Goal: Transaction & Acquisition: Purchase product/service

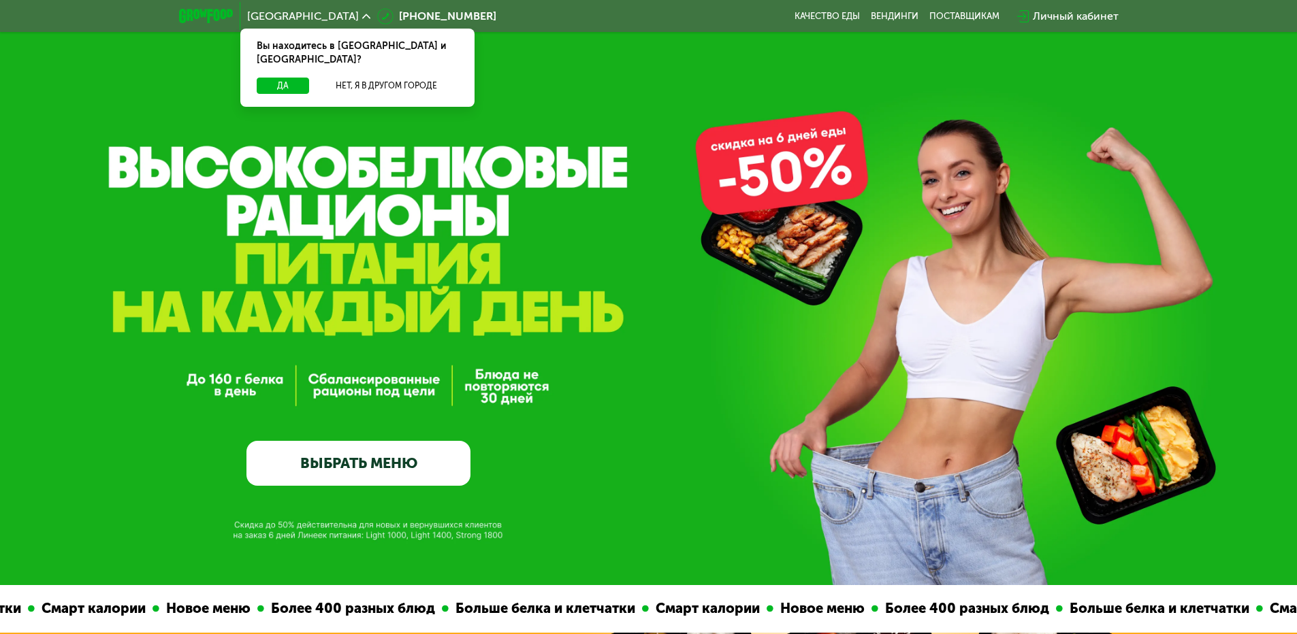
click at [404, 467] on link "ВЫБРАТЬ МЕНЮ" at bounding box center [358, 463] width 224 height 45
click at [432, 469] on link "ВЫБРАТЬ МЕНЮ" at bounding box center [358, 463] width 224 height 45
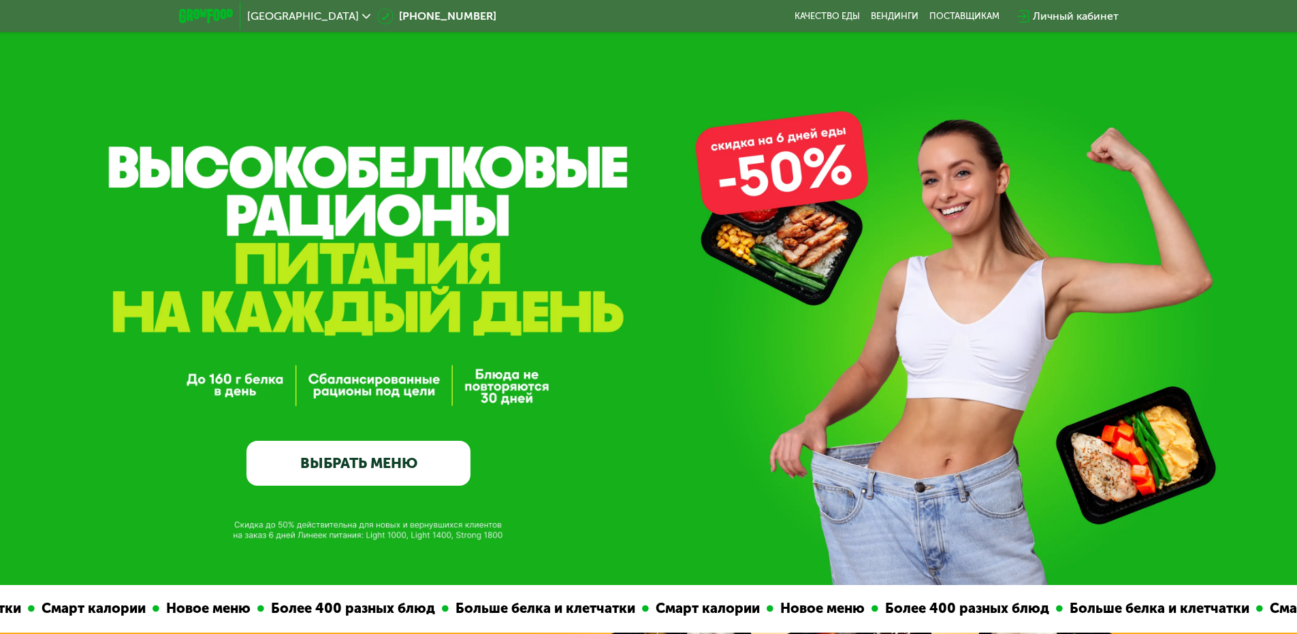
click at [406, 468] on link "ВЫБРАТЬ МЕНЮ" at bounding box center [358, 463] width 224 height 45
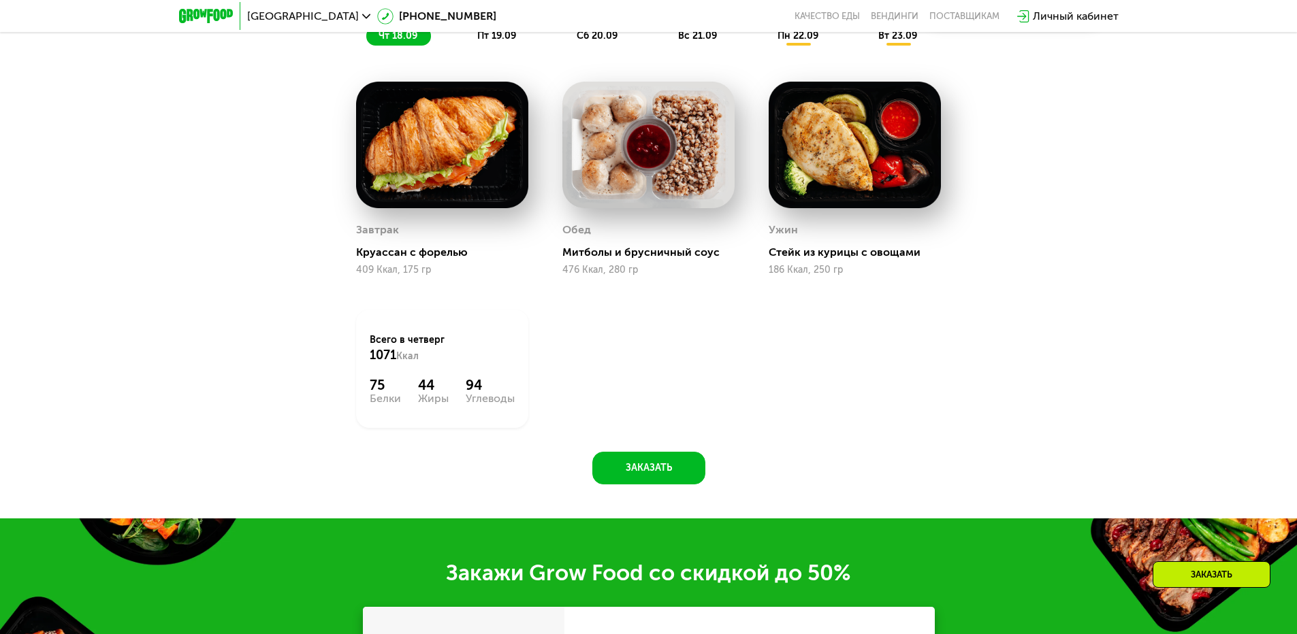
scroll to position [1401, 0]
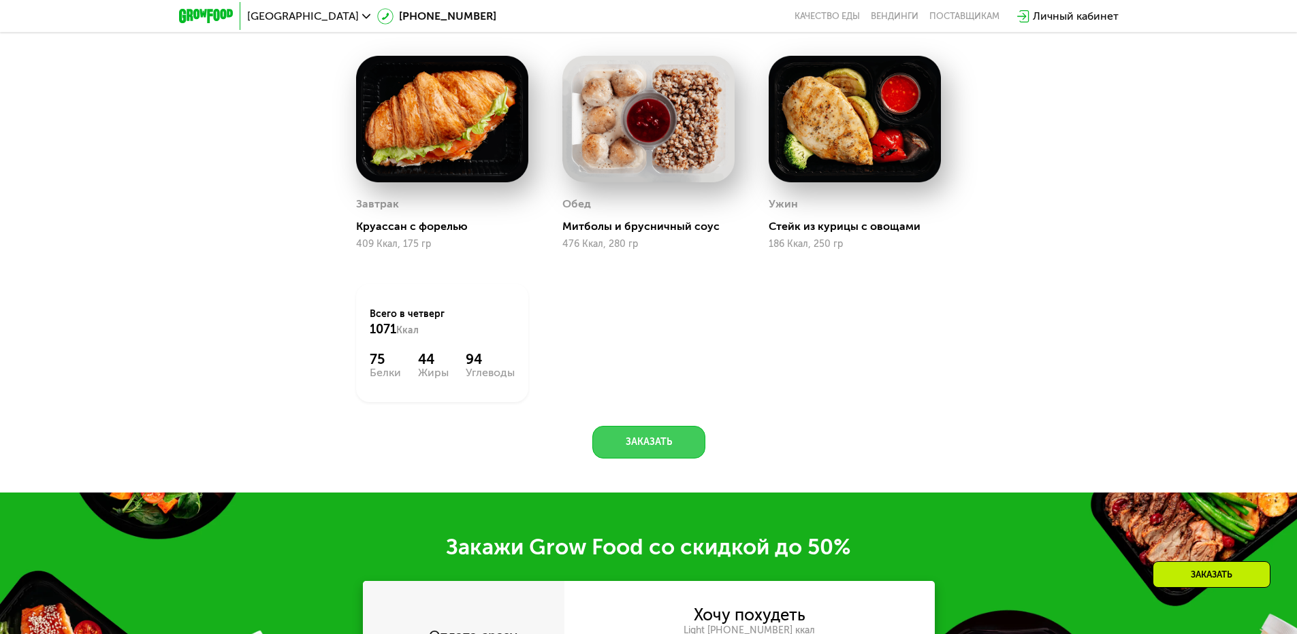
click at [657, 453] on button "Заказать" at bounding box center [648, 442] width 113 height 33
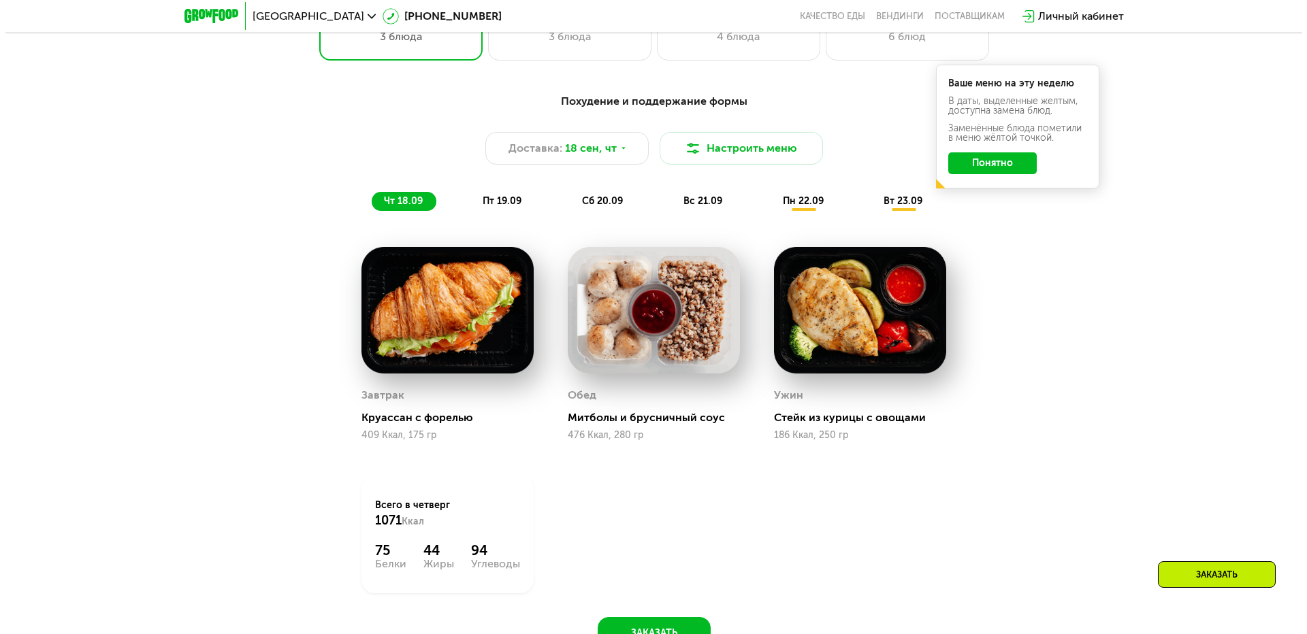
scroll to position [1218, 0]
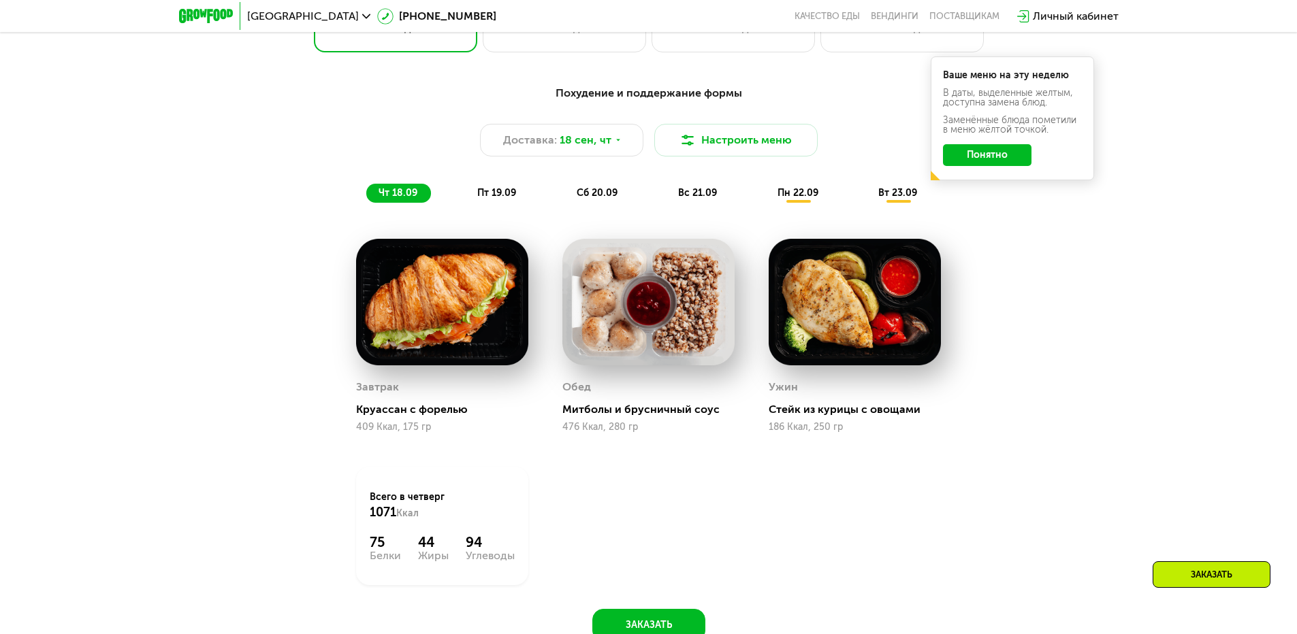
click at [485, 208] on div "Похудение и поддержание формы Доставка: [DATE] Настроить меню чт 18.09 пт 19.09…" at bounding box center [649, 144] width 822 height 134
click at [506, 192] on span "пт 19.09" at bounding box center [496, 193] width 39 height 12
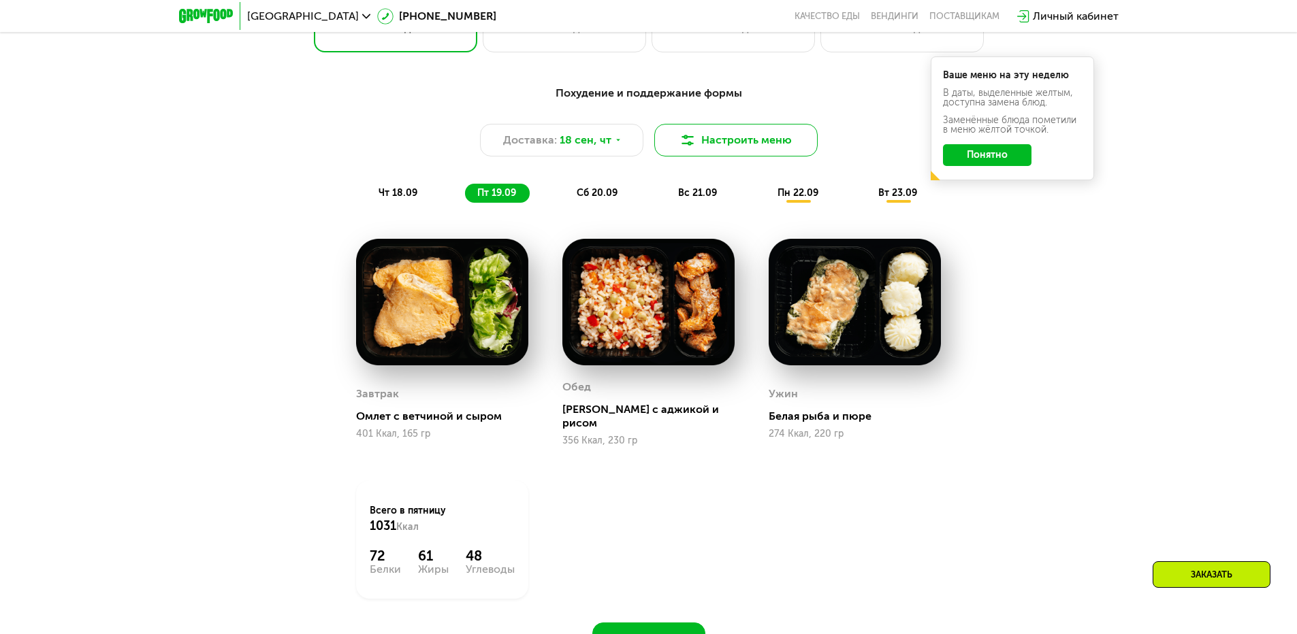
click at [732, 146] on button "Настроить меню" at bounding box center [735, 140] width 163 height 33
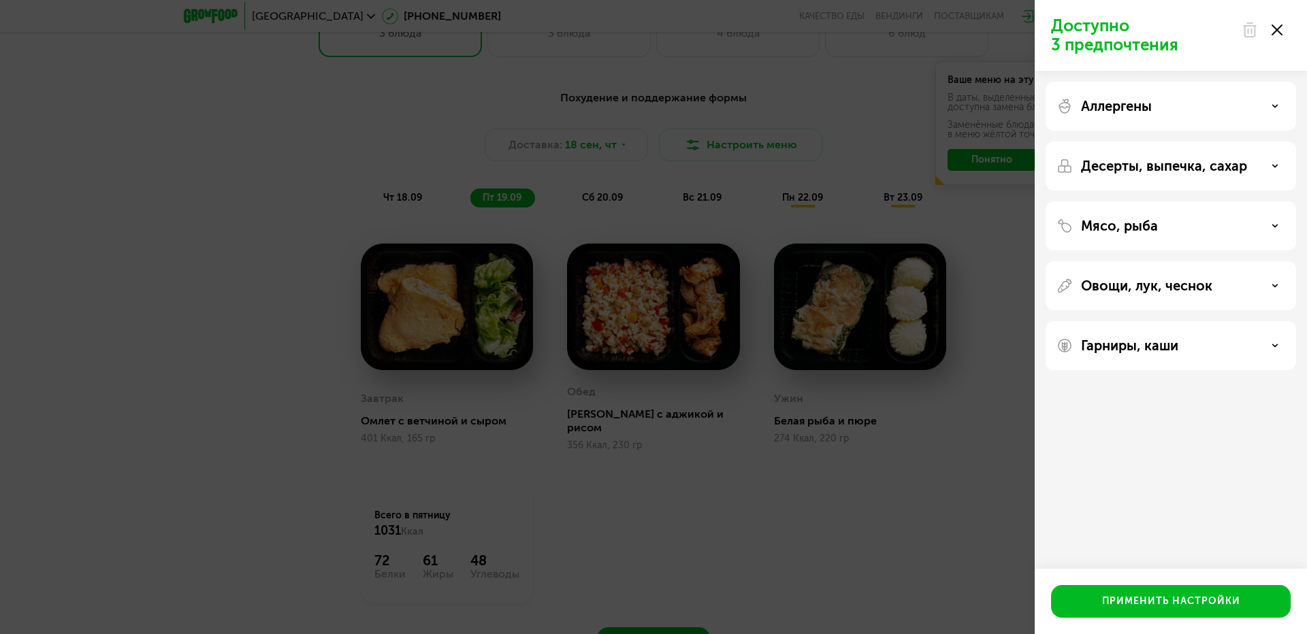
click at [1180, 346] on div "Гарниры, каши" at bounding box center [1170, 346] width 229 height 16
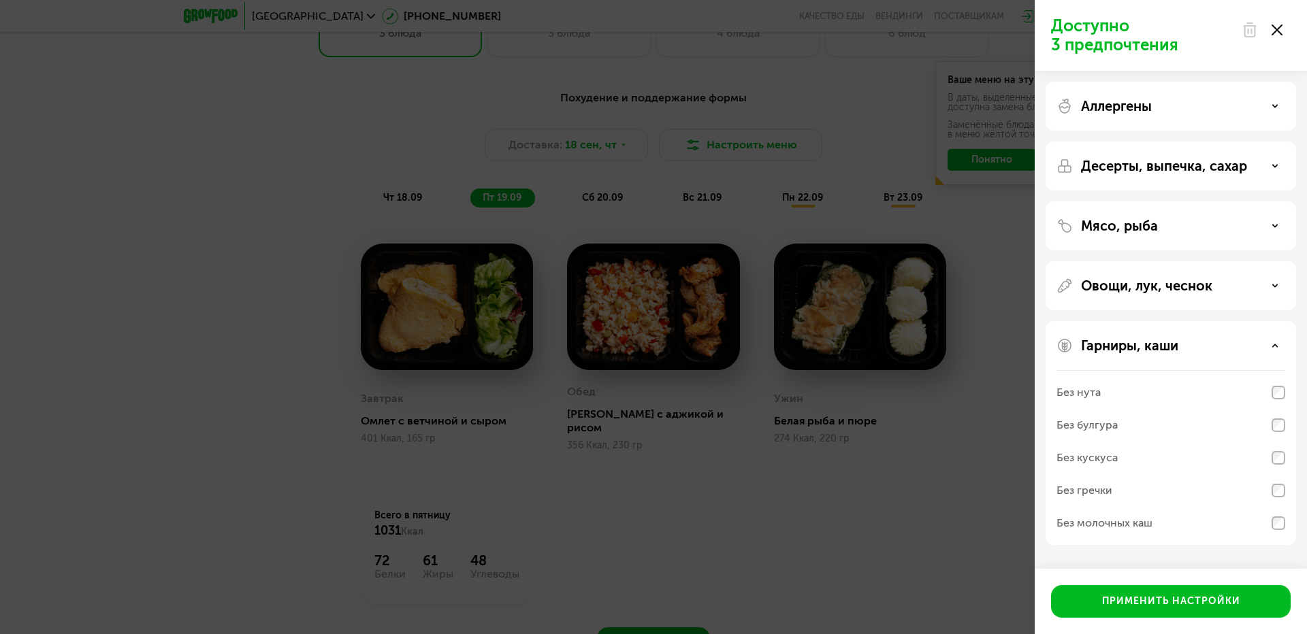
click at [1241, 337] on div "Гарниры, каши Без нута Без булгура Без кускуса Без гречки Без молочных каш" at bounding box center [1170, 433] width 250 height 224
click at [1238, 294] on div "Овощи, лук, чеснок" at bounding box center [1170, 285] width 250 height 49
click at [1238, 287] on div "Овощи, лук, чеснок" at bounding box center [1170, 286] width 229 height 16
click at [1258, 167] on div "Десерты, выпечка, сахар" at bounding box center [1170, 166] width 229 height 16
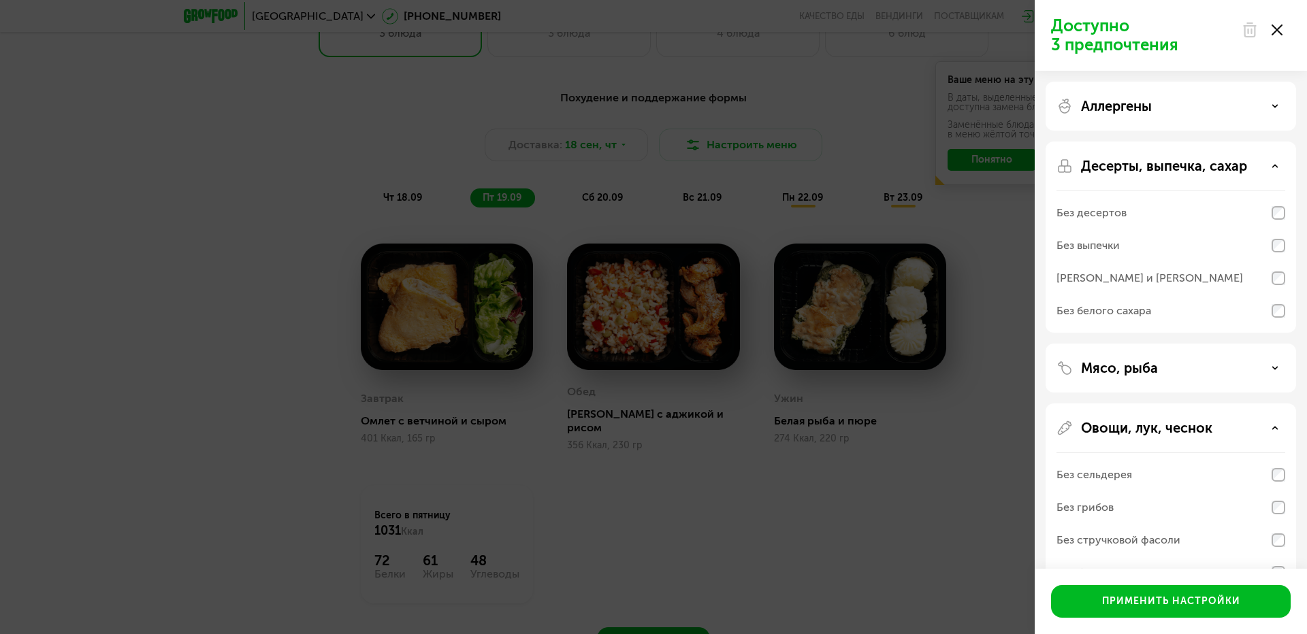
click at [1247, 103] on div "Аллергены" at bounding box center [1170, 106] width 229 height 16
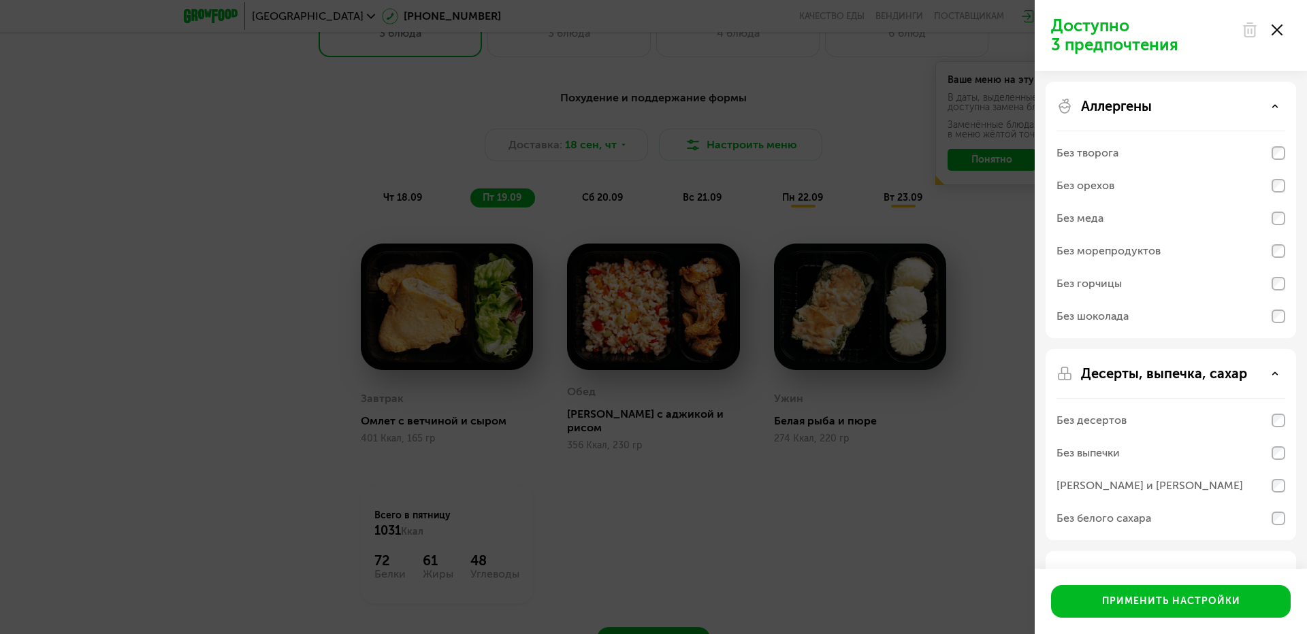
click at [1184, 112] on div "Аллергены" at bounding box center [1170, 106] width 229 height 16
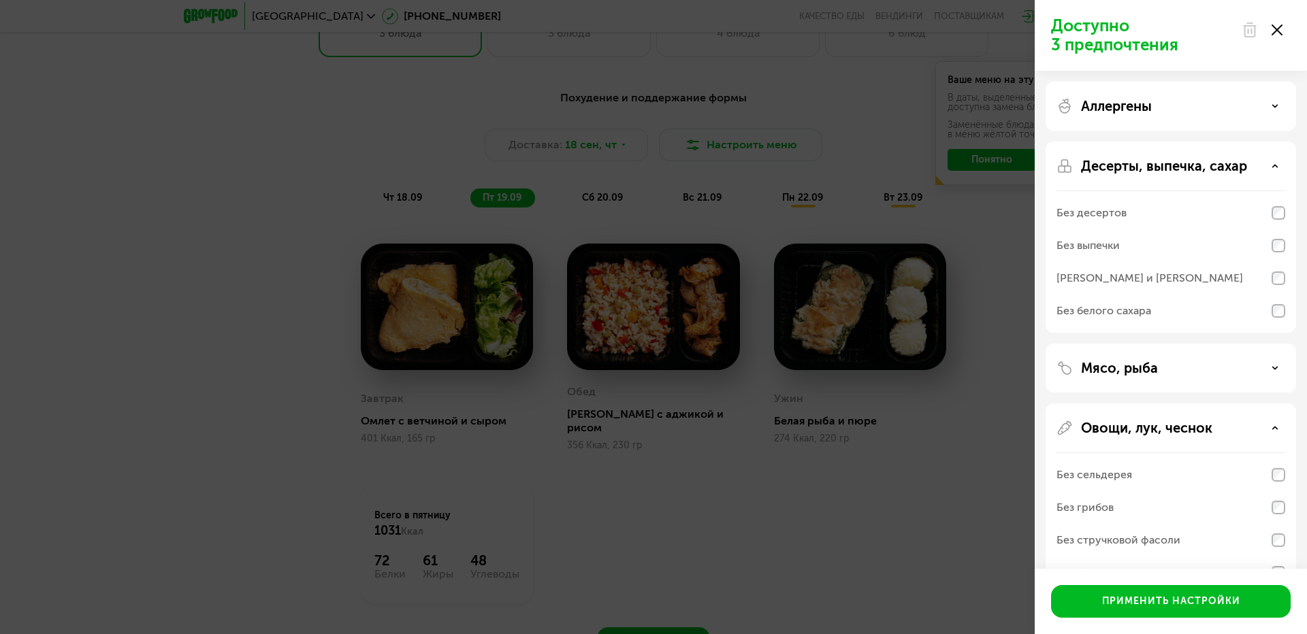
click at [1203, 103] on div "Аллергены" at bounding box center [1170, 106] width 229 height 16
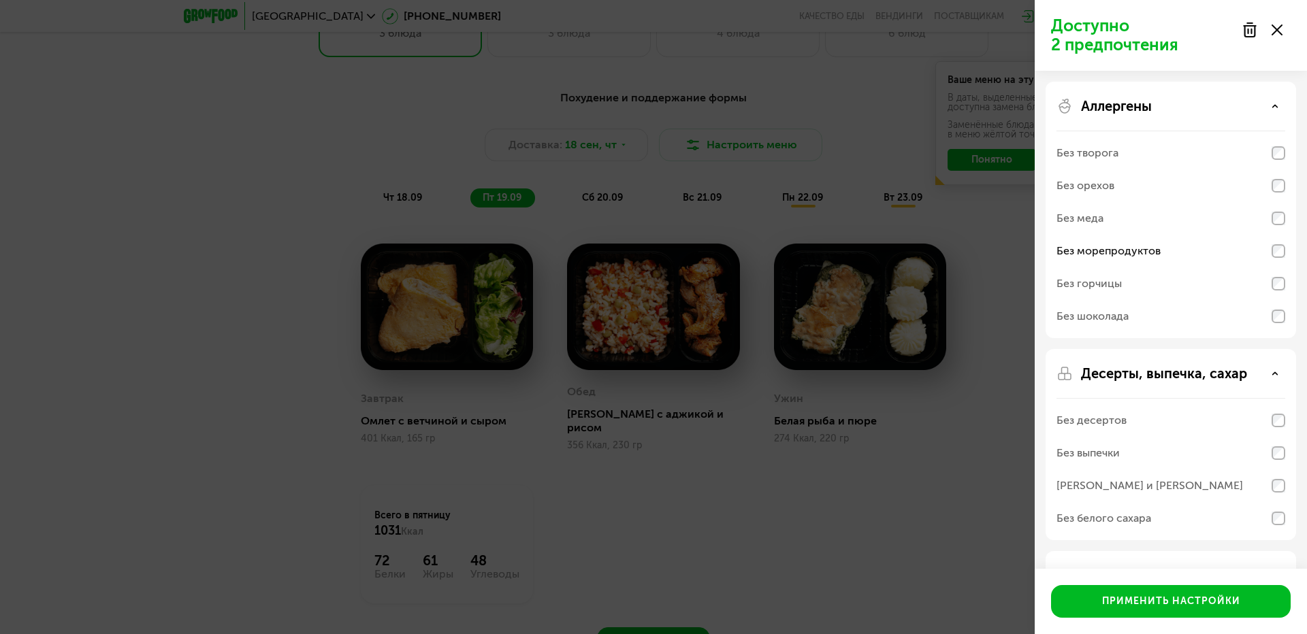
click at [1207, 94] on div "Аллергены Без творога Без орехов Без меда Без морепродуктов Без горчицы Без шок…" at bounding box center [1170, 210] width 250 height 257
click at [1213, 112] on div "Аллергены" at bounding box center [1170, 106] width 229 height 16
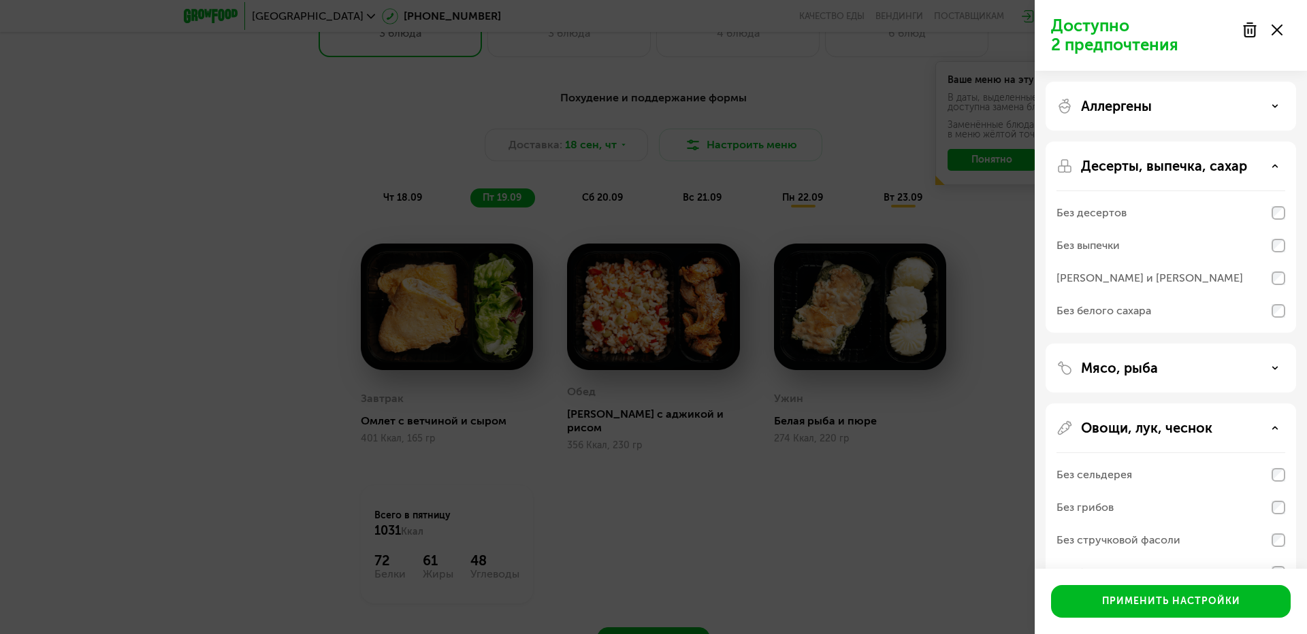
click at [1188, 362] on div "Мясо, рыба" at bounding box center [1170, 368] width 229 height 16
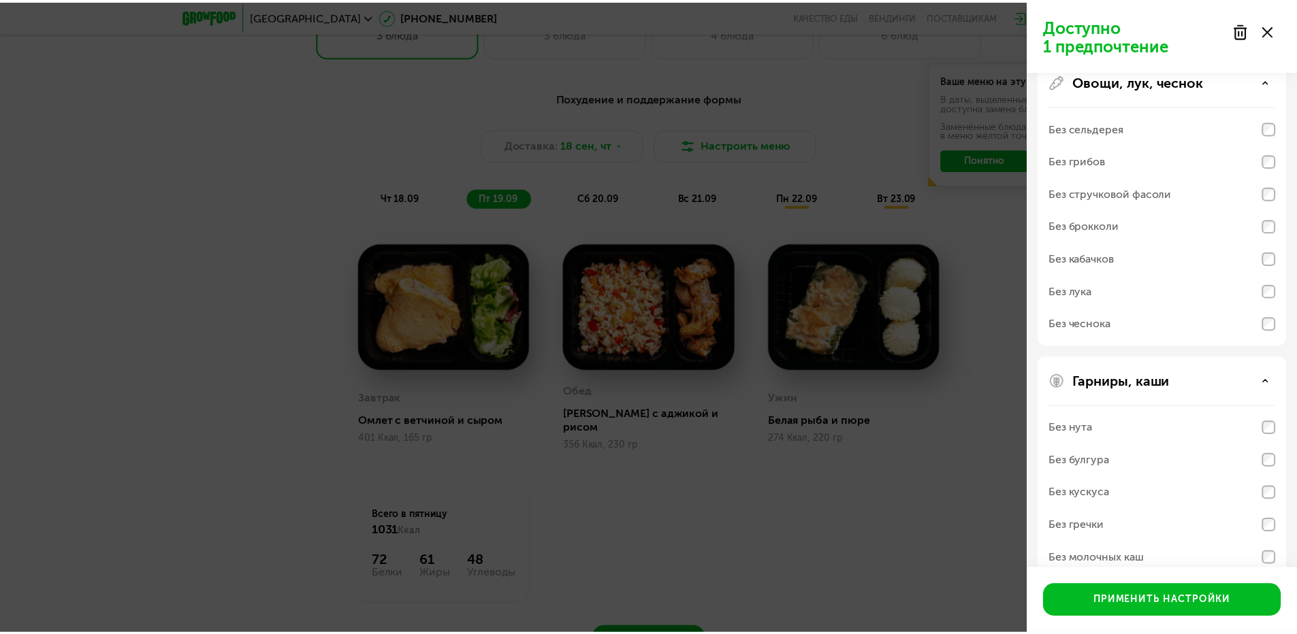
scroll to position [547, 0]
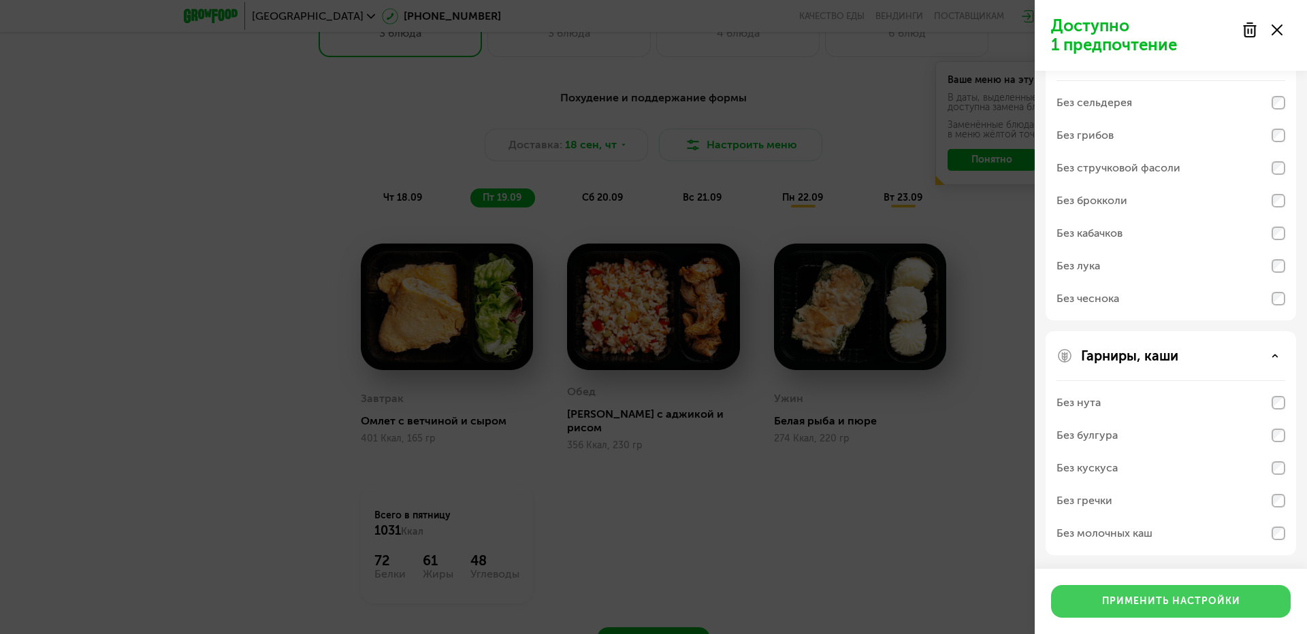
click at [1160, 602] on div "Применить настройки" at bounding box center [1171, 602] width 138 height 14
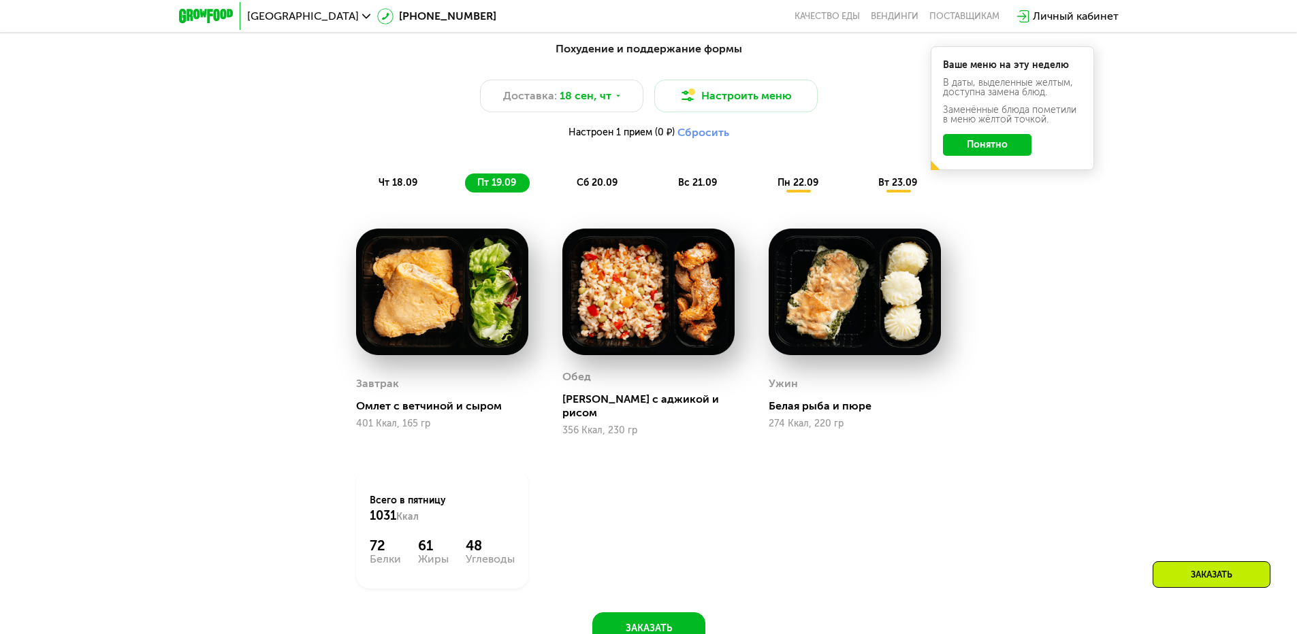
scroll to position [1286, 0]
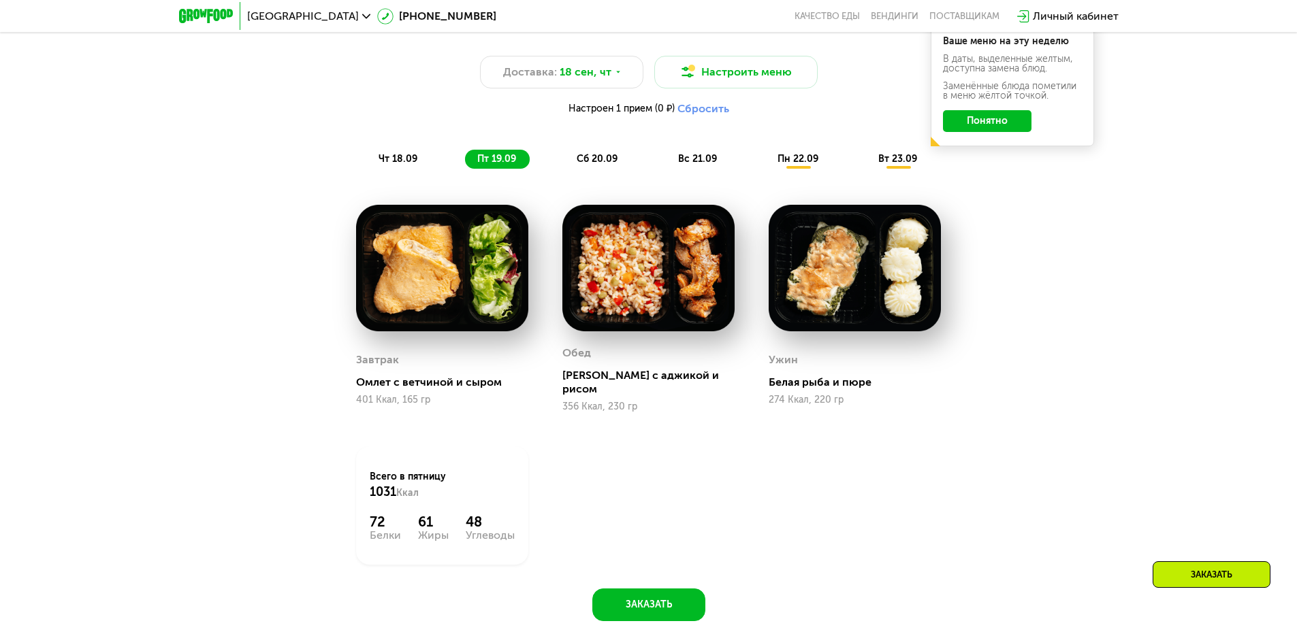
click at [606, 162] on span "сб 20.09" at bounding box center [596, 159] width 41 height 12
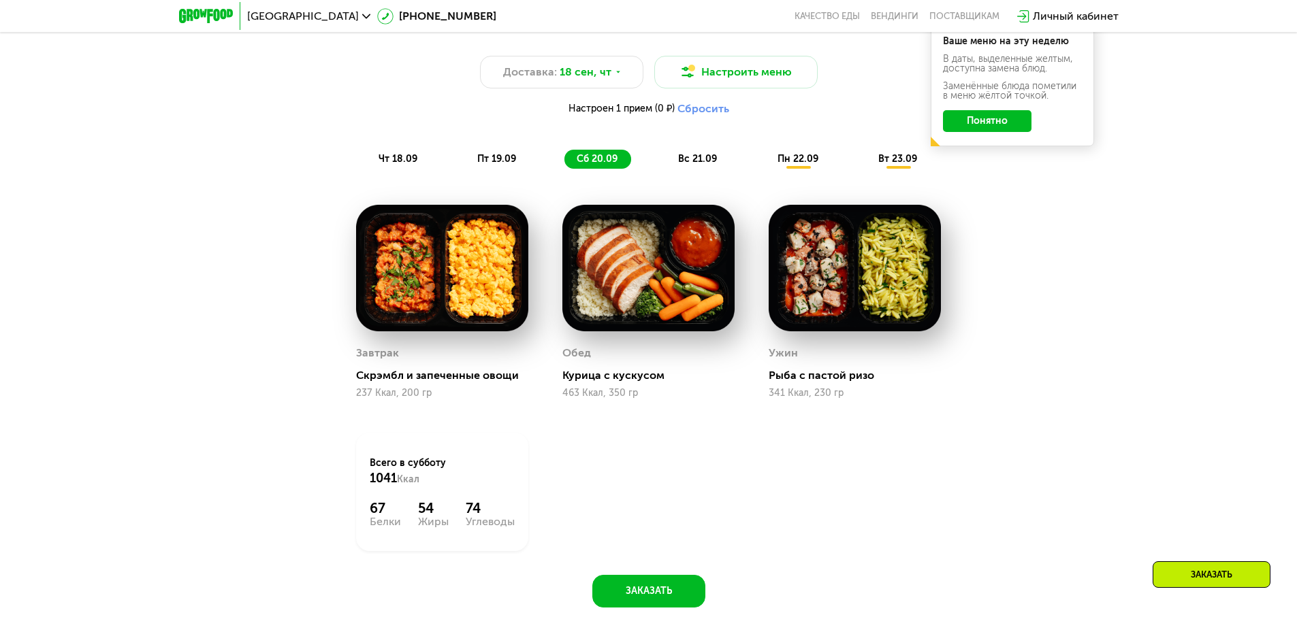
click at [679, 169] on div "вс 21.09" at bounding box center [698, 159] width 65 height 19
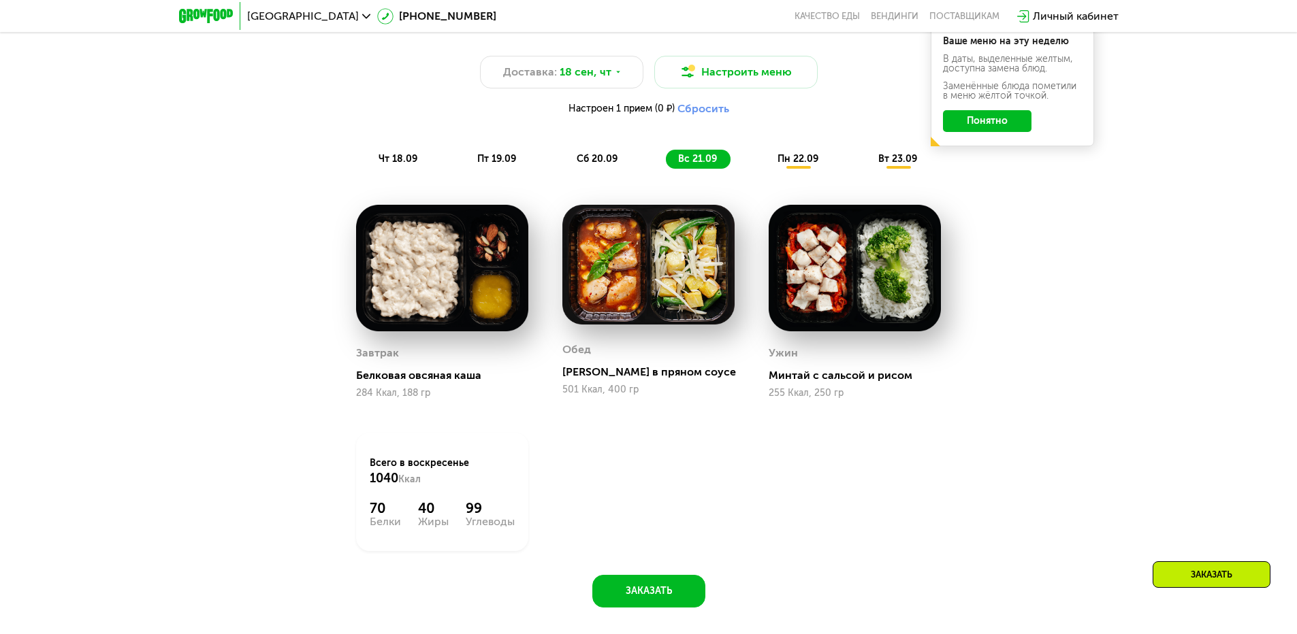
click at [794, 165] on span "пн 22.09" at bounding box center [797, 159] width 41 height 12
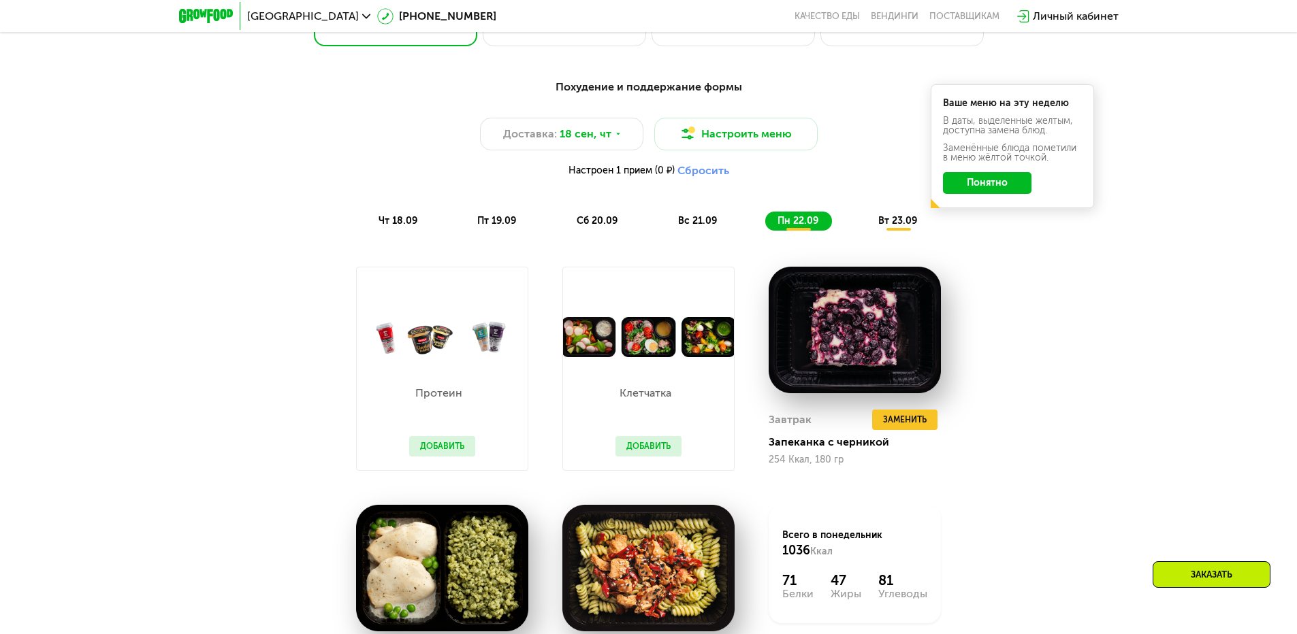
scroll to position [1218, 0]
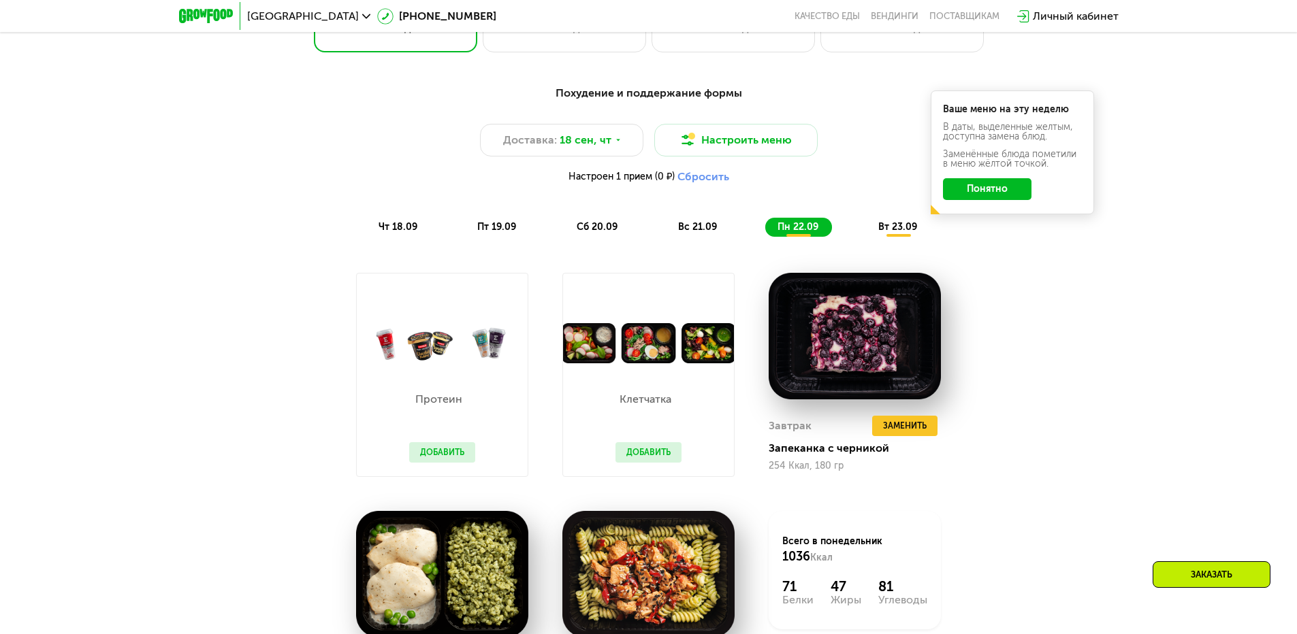
click at [884, 233] on span "вт 23.09" at bounding box center [897, 227] width 39 height 12
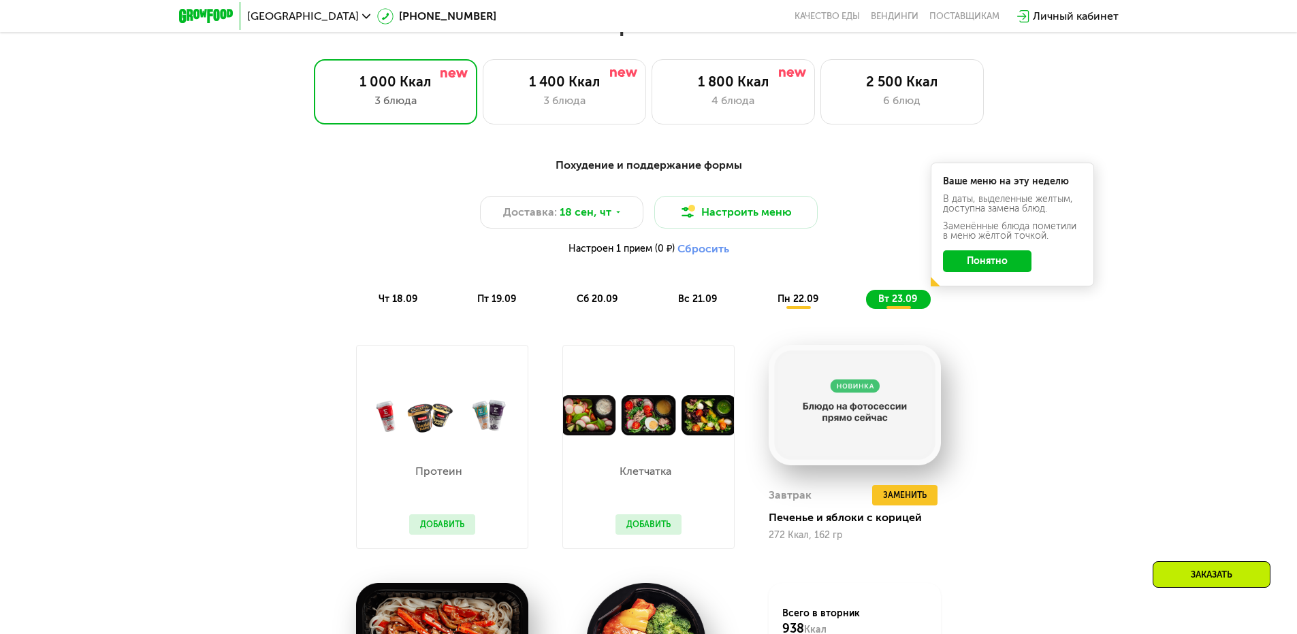
scroll to position [1082, 0]
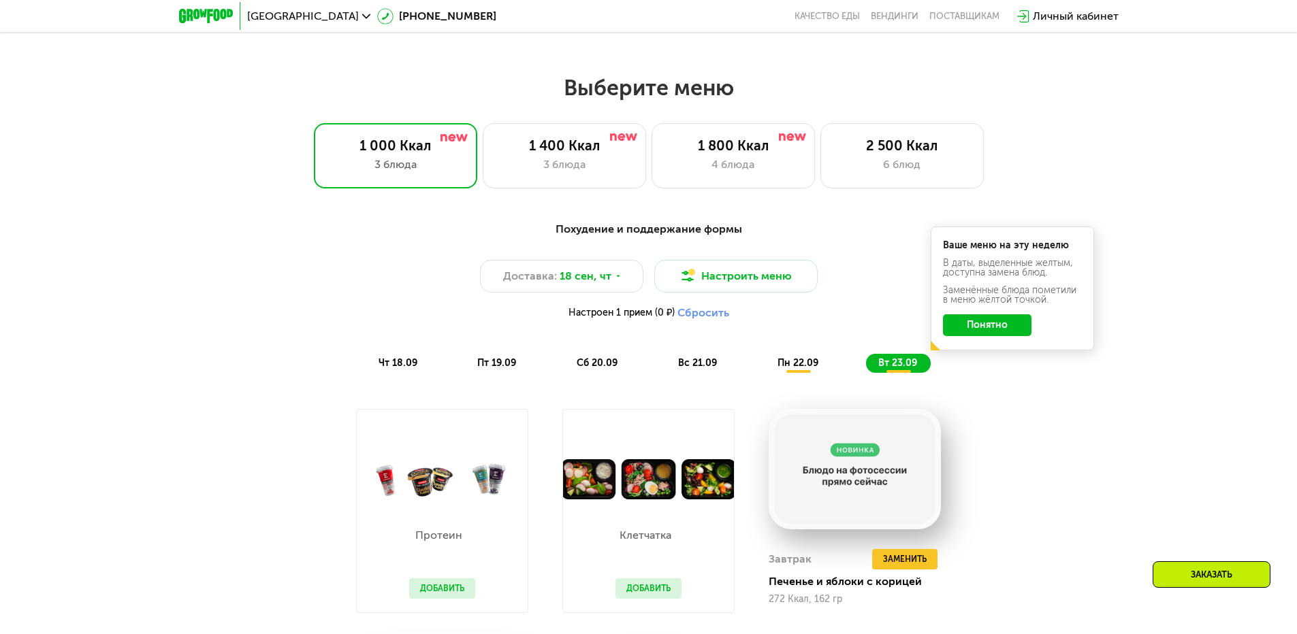
click at [387, 359] on div "чт 18.09" at bounding box center [398, 363] width 65 height 19
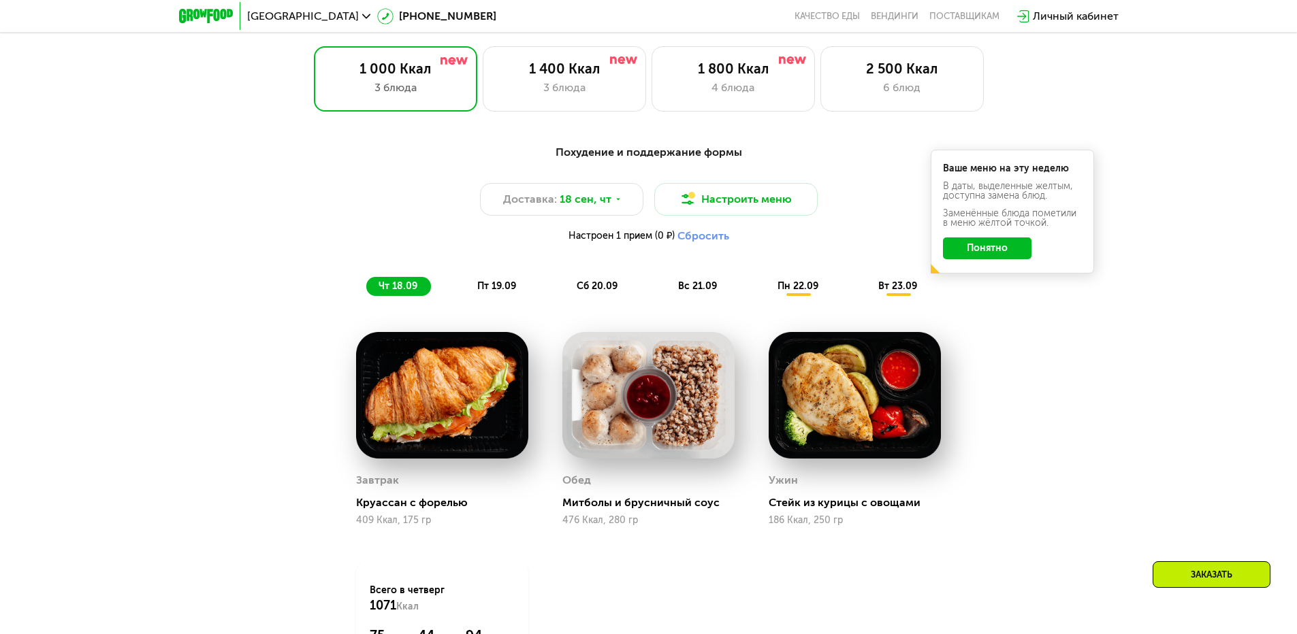
scroll to position [1354, 0]
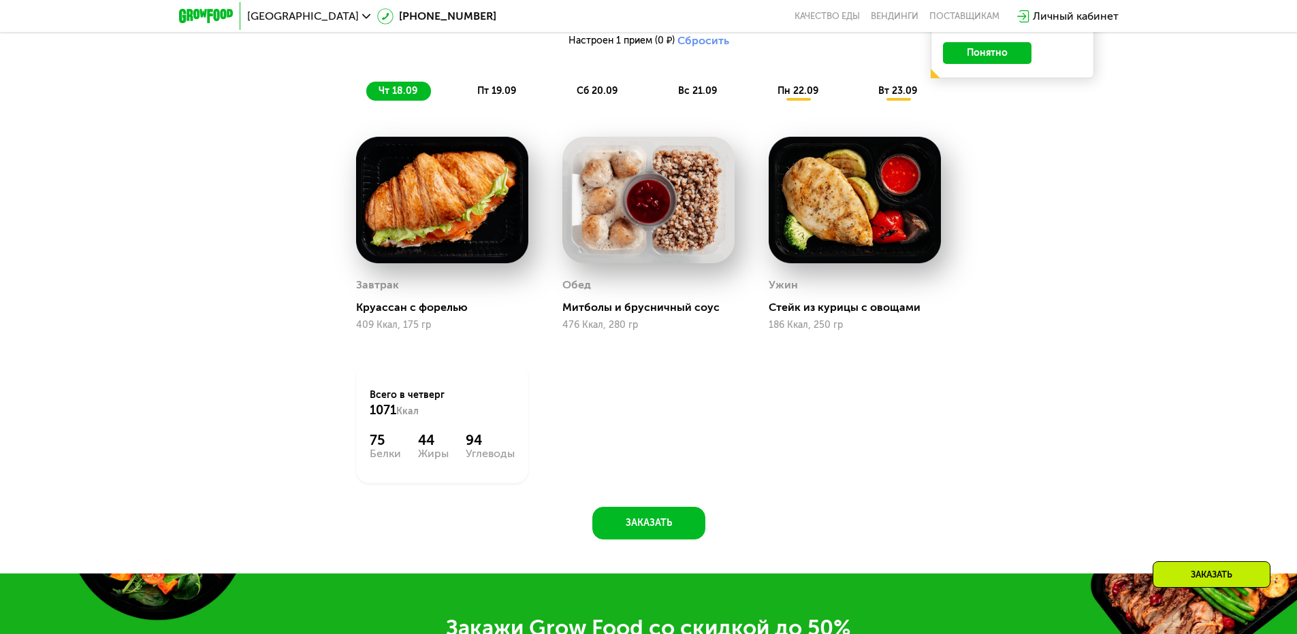
click at [495, 95] on span "пт 19.09" at bounding box center [496, 91] width 39 height 12
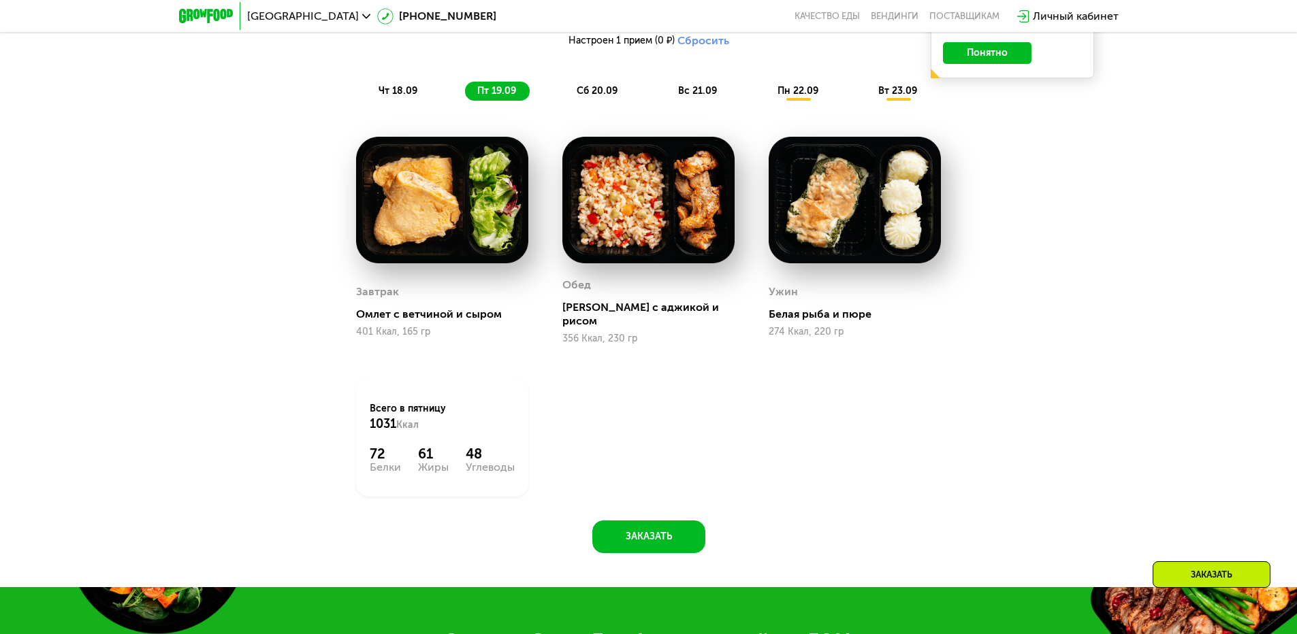
click at [618, 83] on div "Похудение и поддержание формы Доставка: [DATE] Настроить меню Настроен 1 прием …" at bounding box center [649, 25] width 806 height 152
click at [620, 86] on div "сб 20.09" at bounding box center [597, 91] width 67 height 19
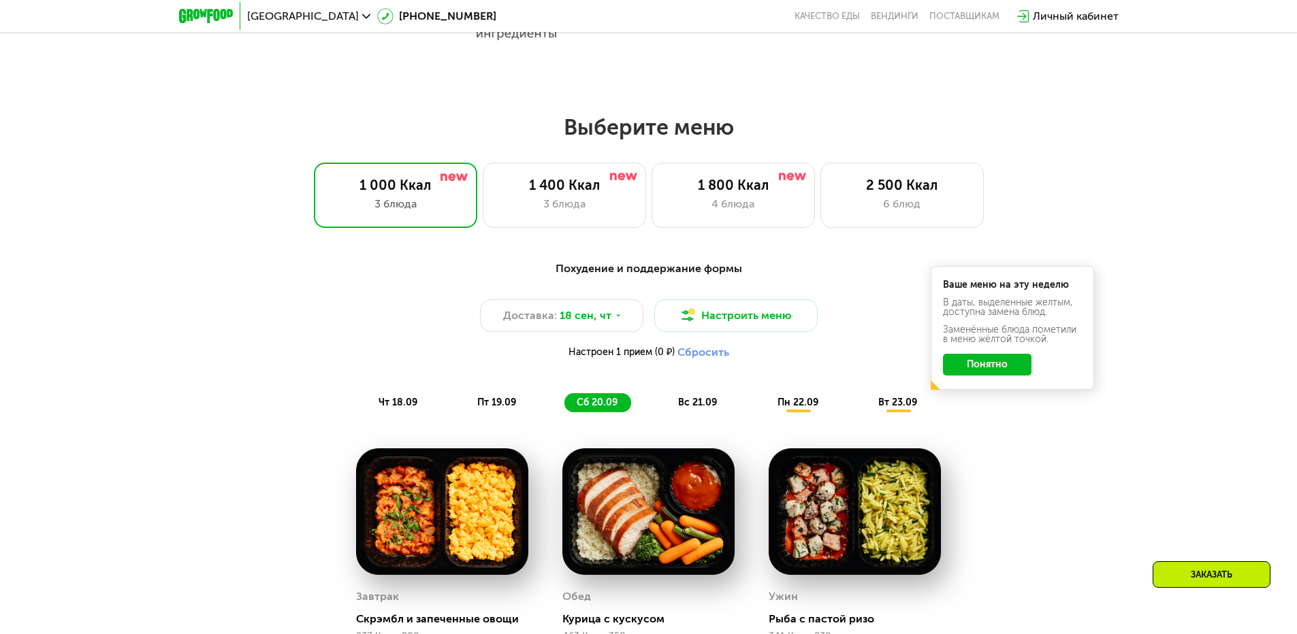
scroll to position [1013, 0]
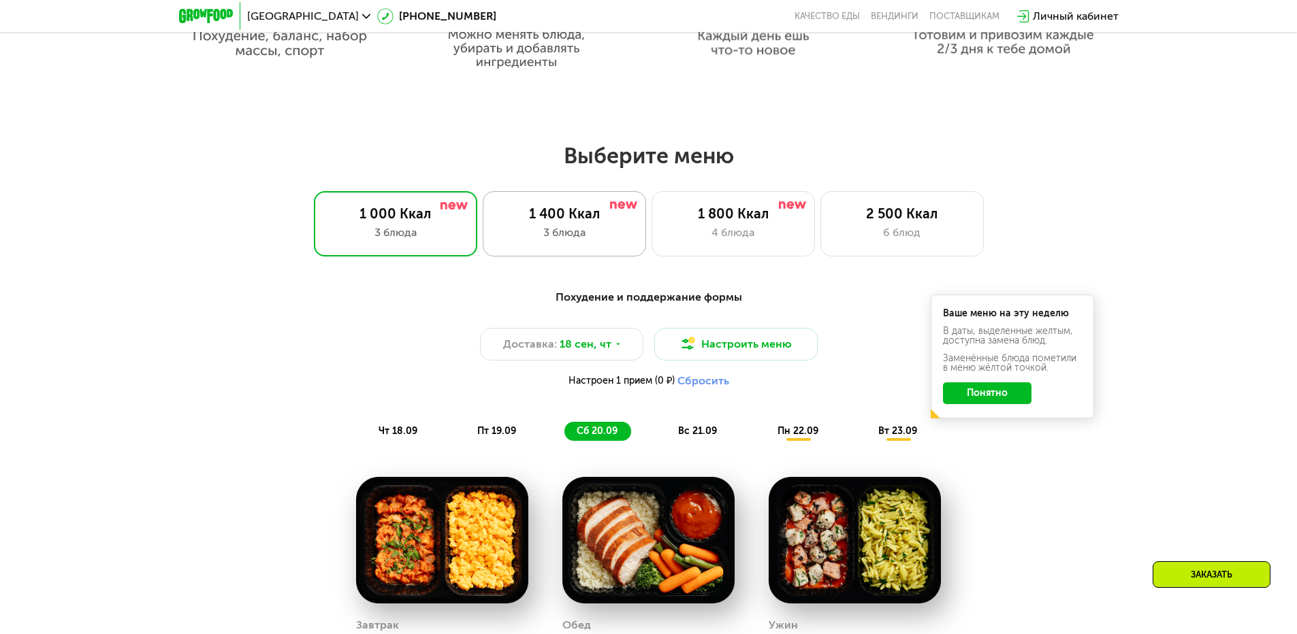
click at [620, 256] on div "1 400 Ккал 3 блюда" at bounding box center [564, 223] width 163 height 65
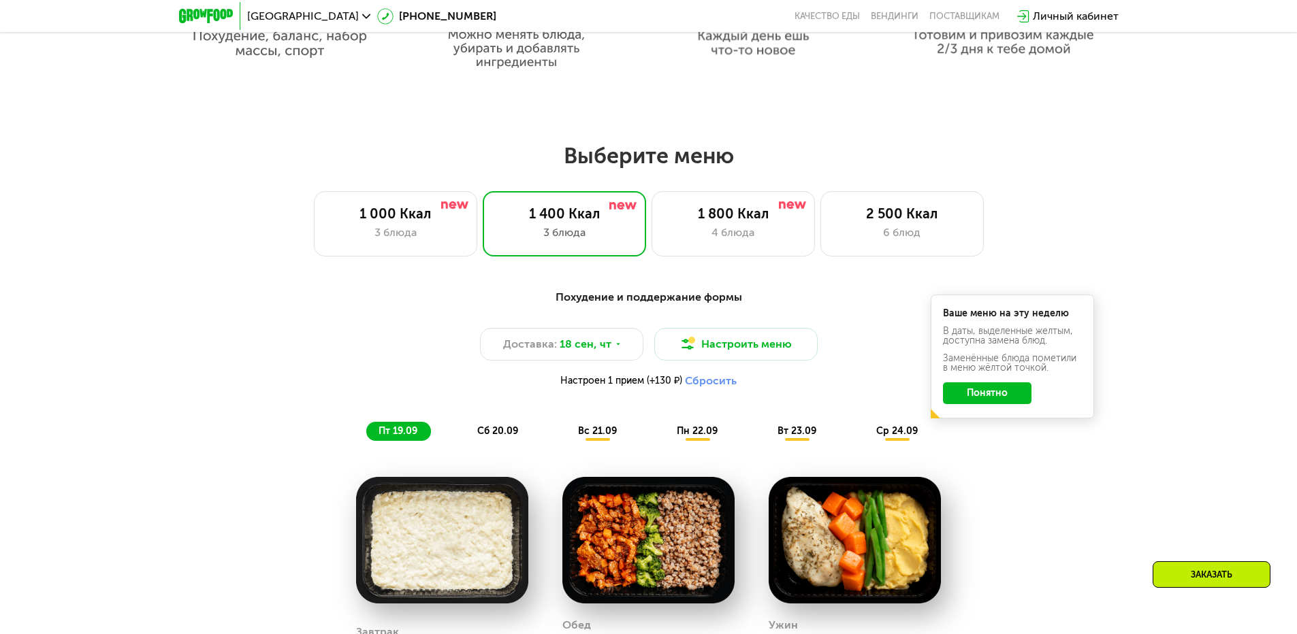
click at [1009, 397] on button "Понятно" at bounding box center [987, 394] width 88 height 22
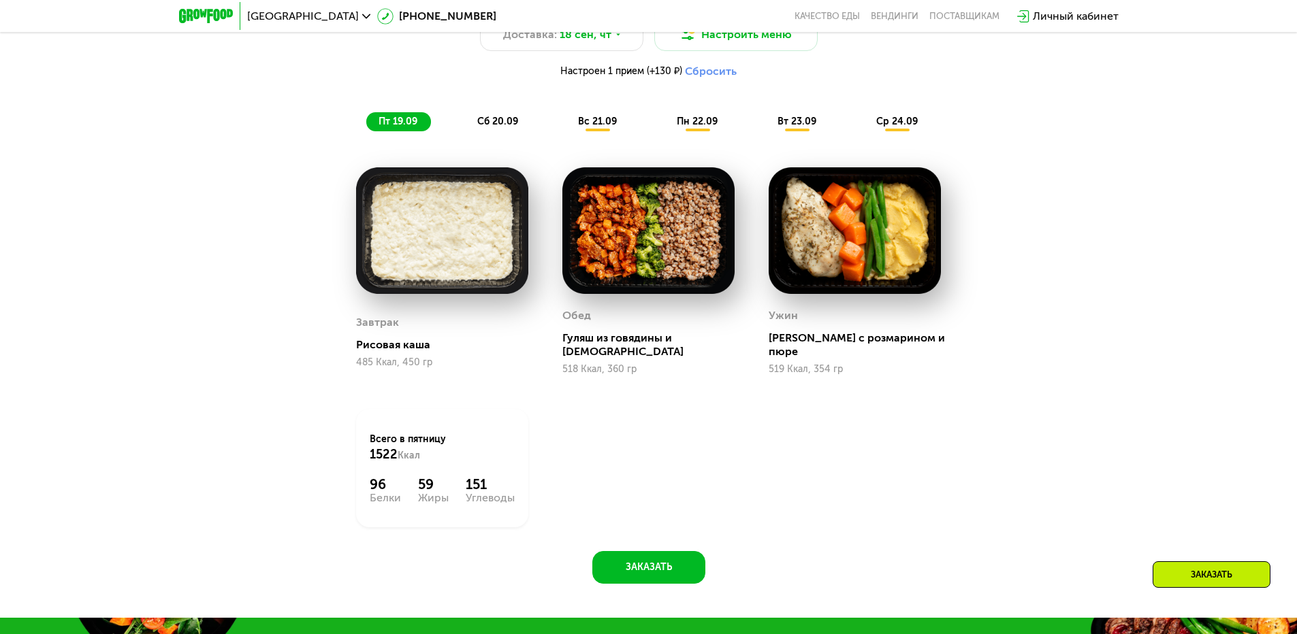
scroll to position [1286, 0]
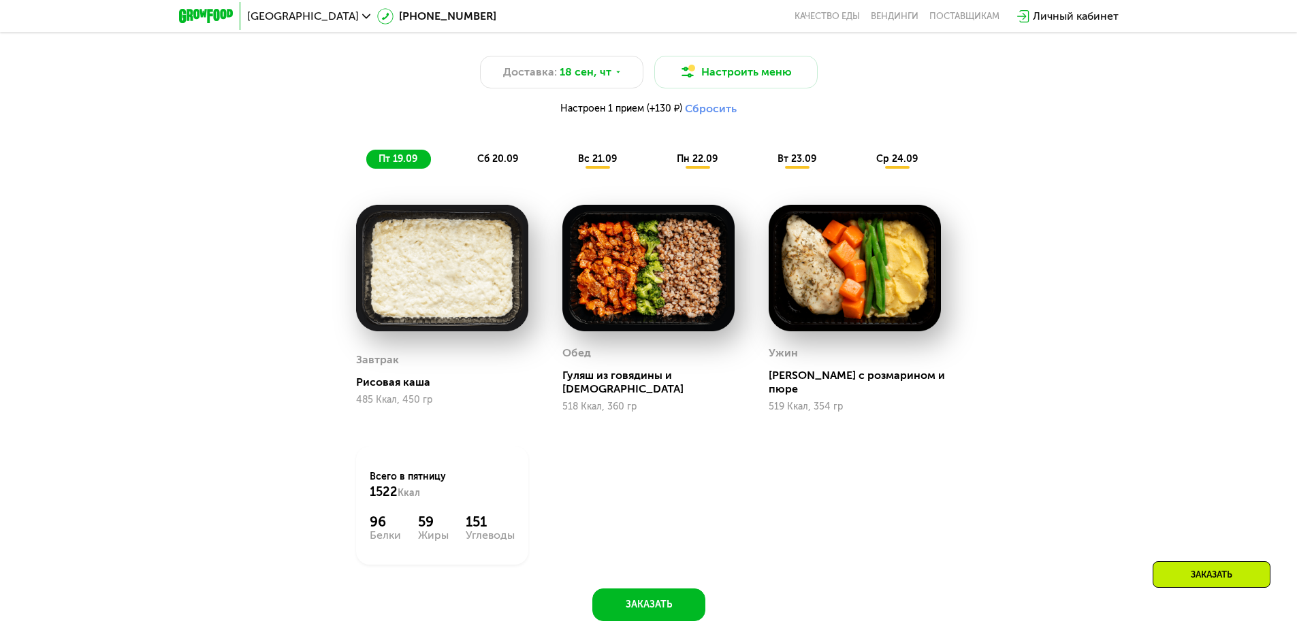
click at [484, 159] on span "сб 20.09" at bounding box center [497, 159] width 41 height 12
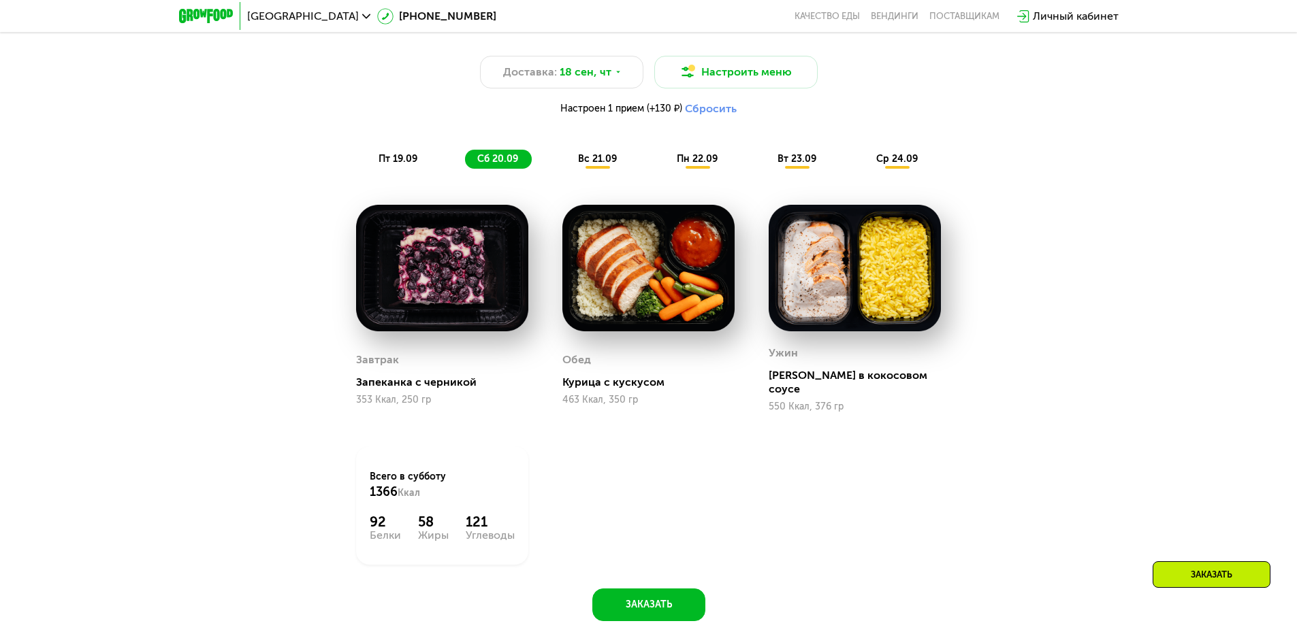
click at [585, 163] on span "вс 21.09" at bounding box center [597, 159] width 39 height 12
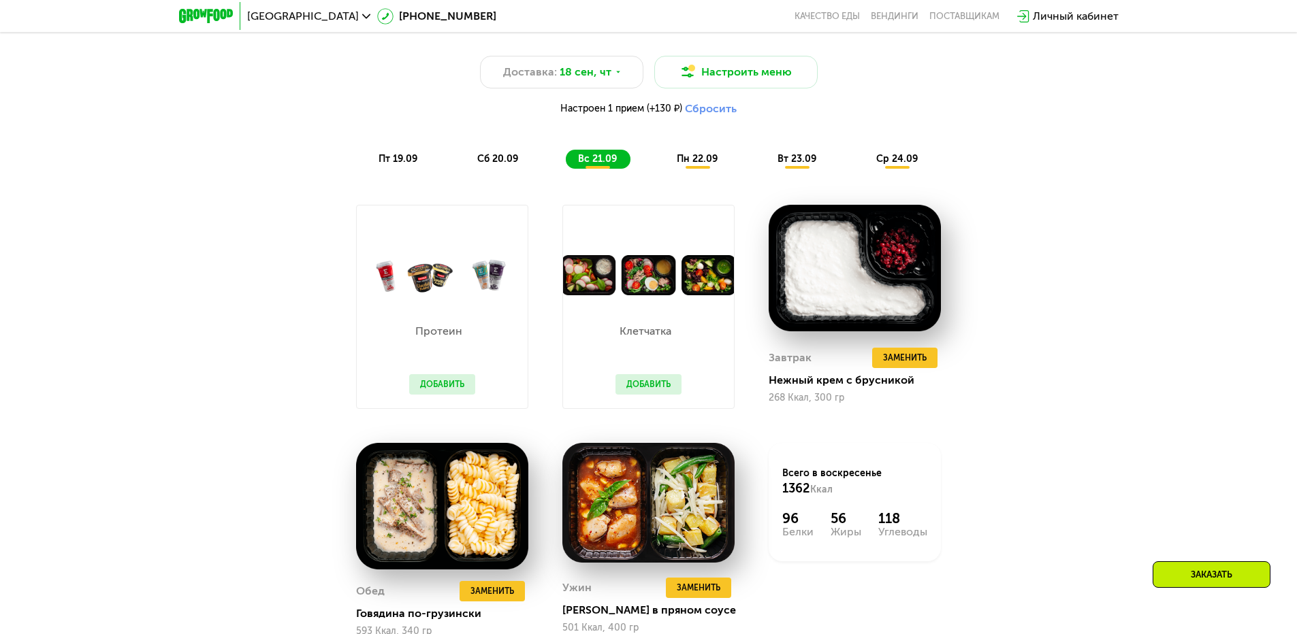
click at [708, 155] on div "пн 22.09" at bounding box center [697, 159] width 67 height 19
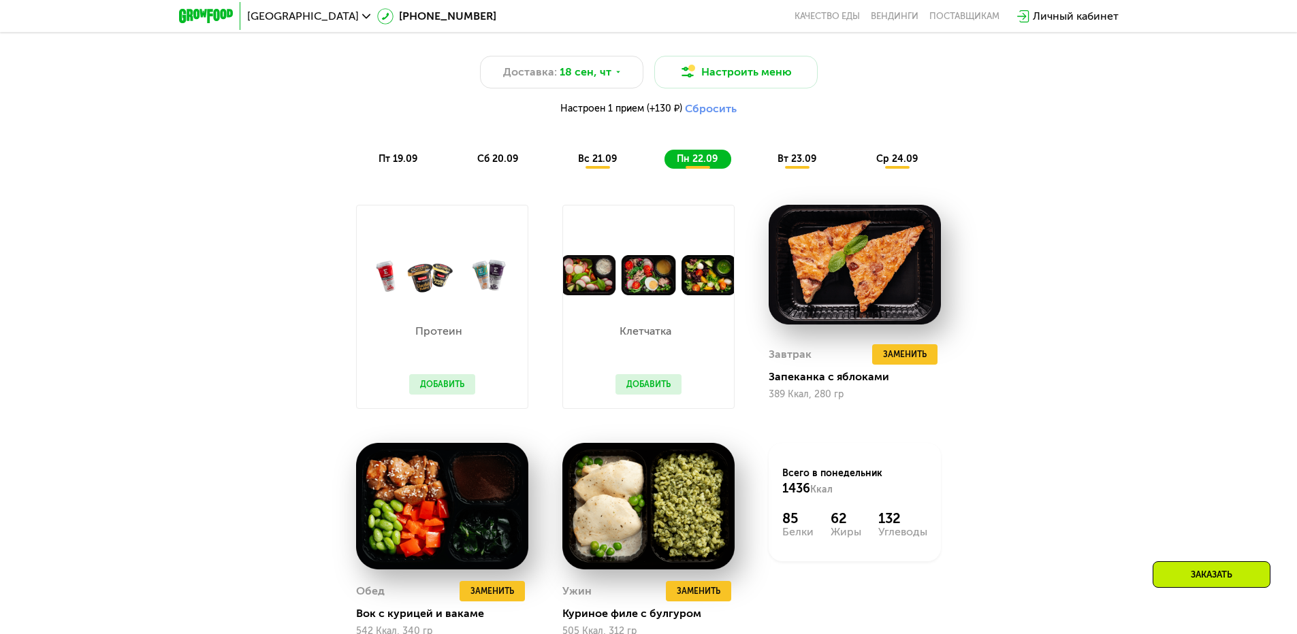
click at [790, 152] on div "Похудение и поддержание формы Доставка: [DATE] Настроить меню Настроен 1 прием …" at bounding box center [649, 93] width 806 height 152
click at [790, 161] on span "вт 23.09" at bounding box center [796, 159] width 39 height 12
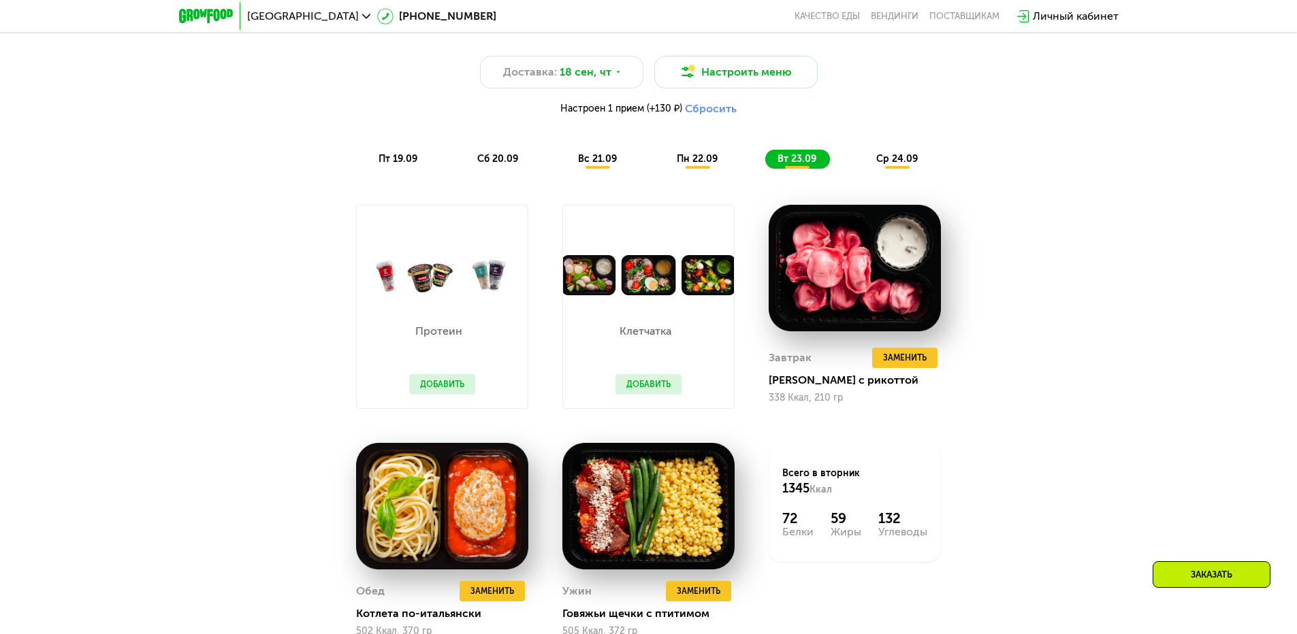
click at [883, 152] on div "Похудение и поддержание формы Доставка: [DATE] Настроить меню Настроен 1 прием …" at bounding box center [649, 93] width 806 height 152
click at [883, 161] on div "ср 24.09" at bounding box center [897, 159] width 67 height 19
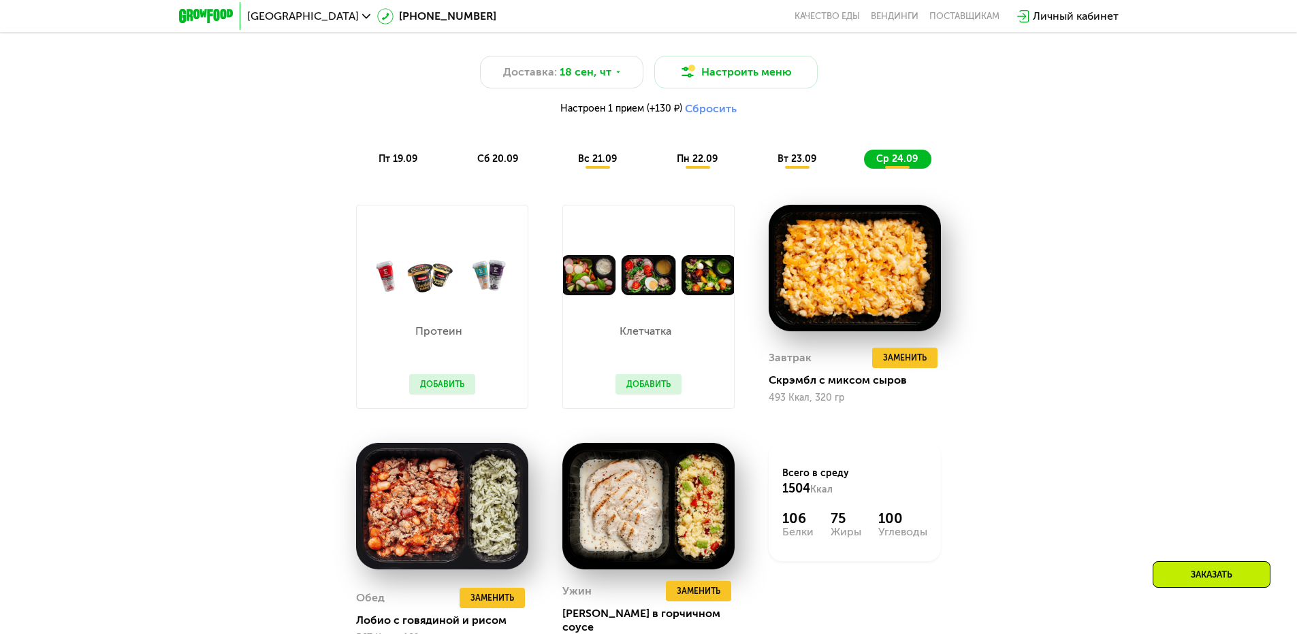
click at [779, 162] on span "вт 23.09" at bounding box center [796, 159] width 39 height 12
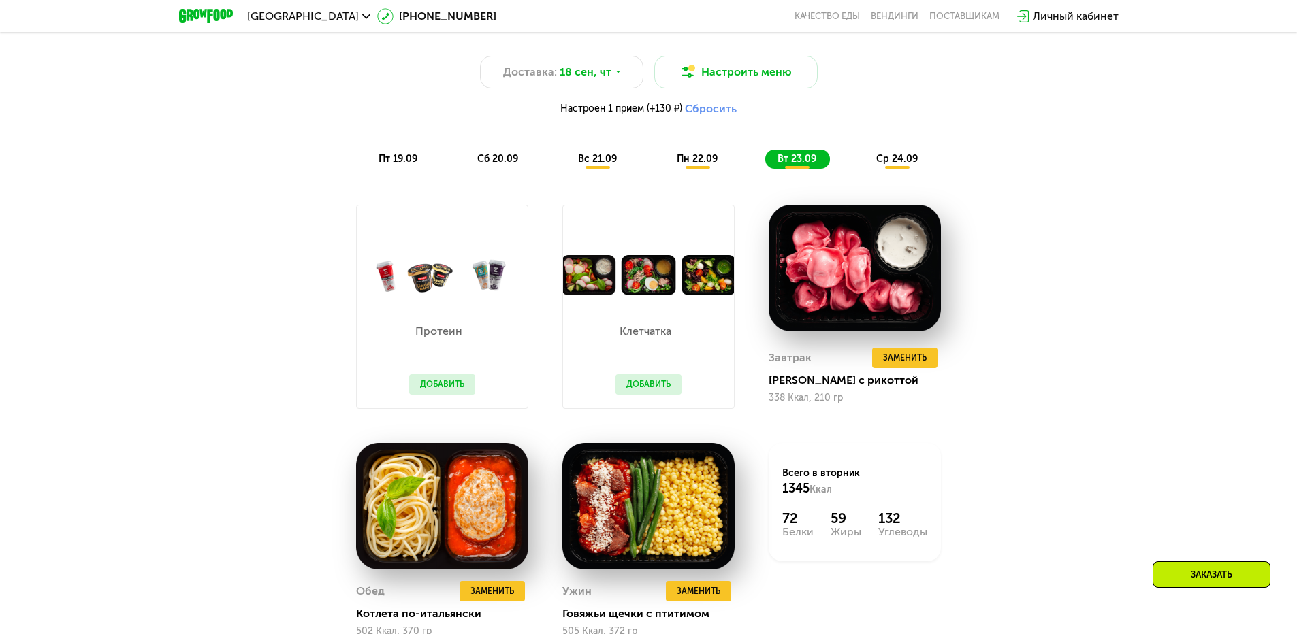
click at [880, 156] on div "ср 24.09" at bounding box center [897, 159] width 67 height 19
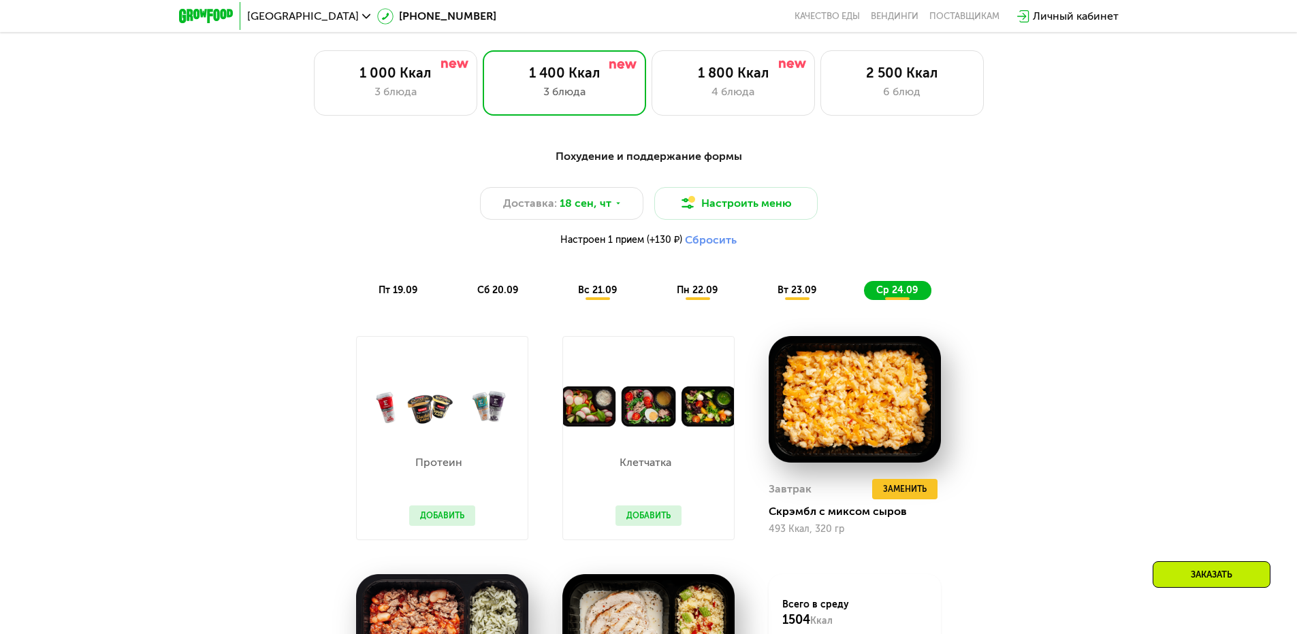
scroll to position [1082, 0]
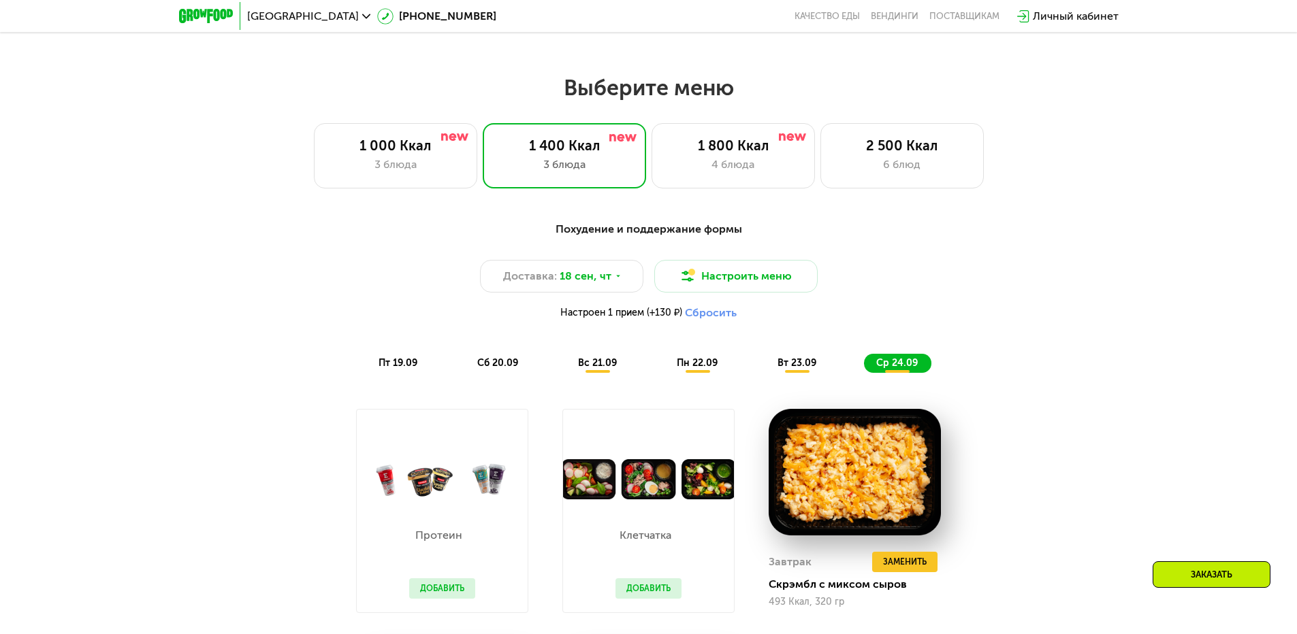
click at [664, 373] on div "пт 19.09 сб 20.09 вс 21.09 пн 22.09 вт 23.09 ср 24.09" at bounding box center [648, 363] width 565 height 19
click at [683, 366] on span "пн 22.09" at bounding box center [697, 363] width 41 height 12
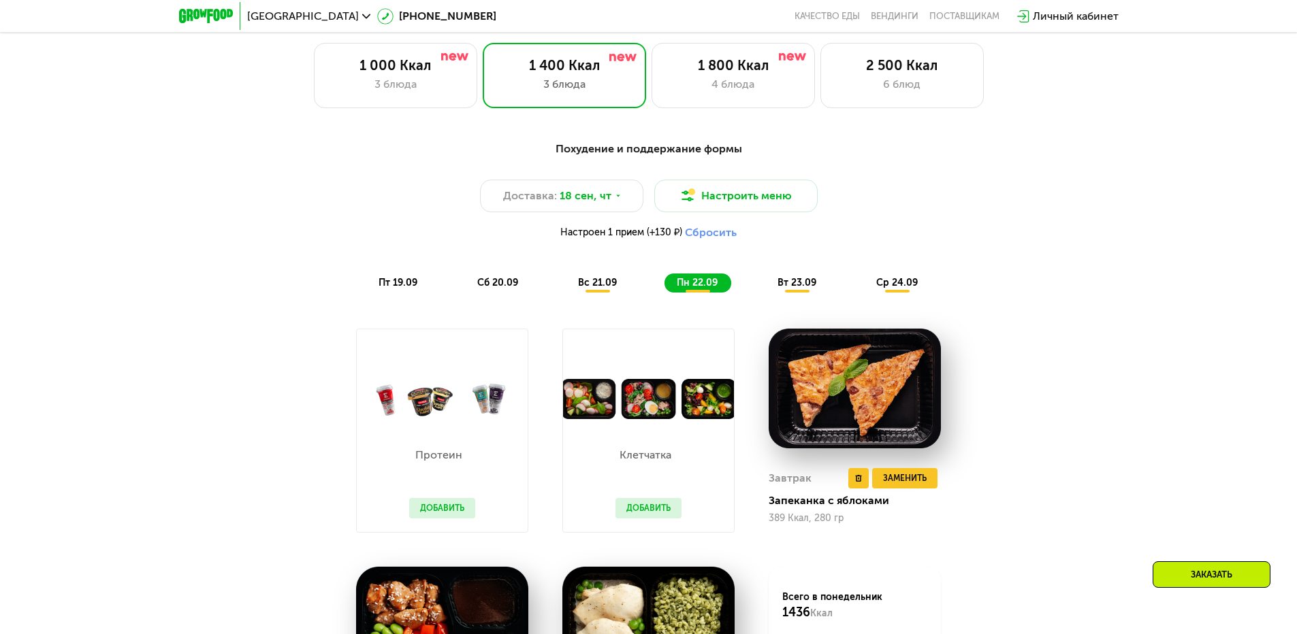
scroll to position [1218, 0]
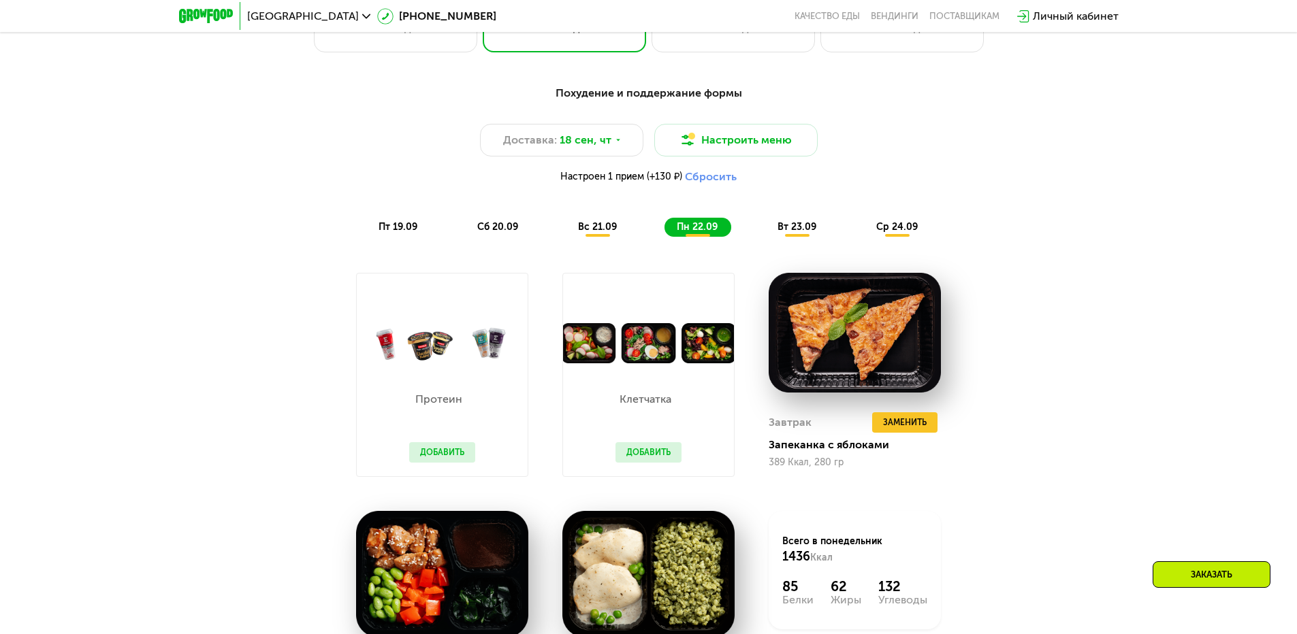
click at [785, 216] on div "Похудение и поддержание формы Доставка: [DATE] Настроить меню Настроен 1 прием …" at bounding box center [649, 161] width 806 height 152
click at [796, 237] on div "вт 23.09" at bounding box center [797, 227] width 65 height 19
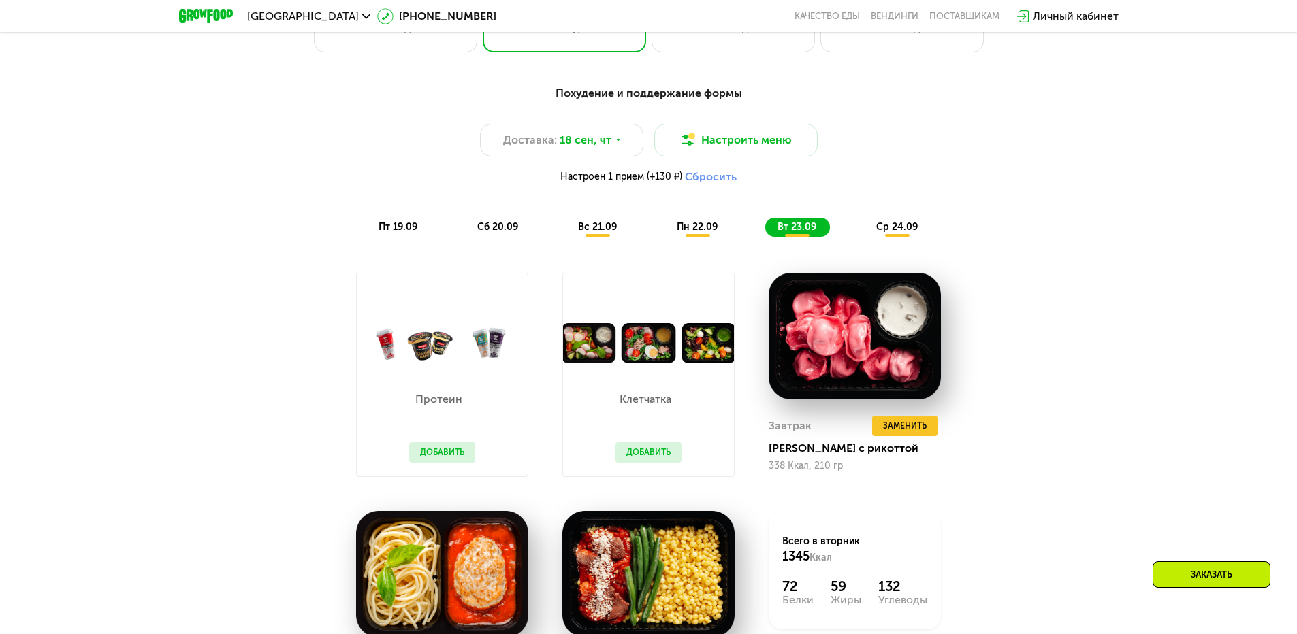
click at [906, 223] on div "ср 24.09" at bounding box center [897, 227] width 67 height 19
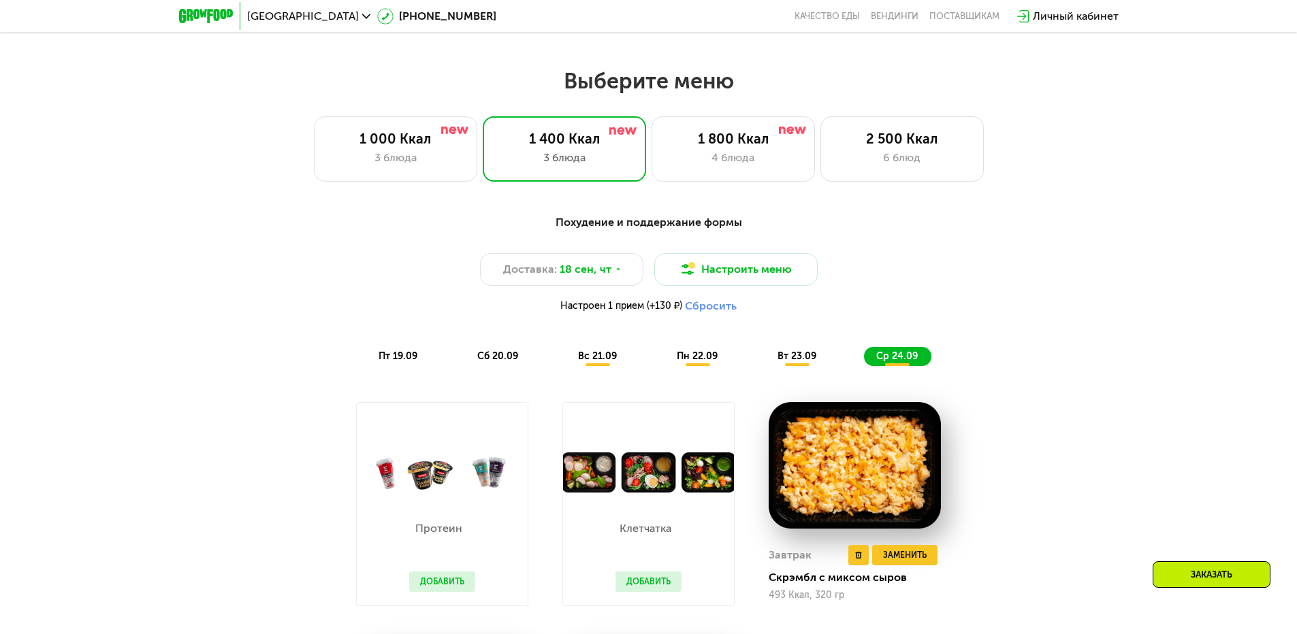
scroll to position [1082, 0]
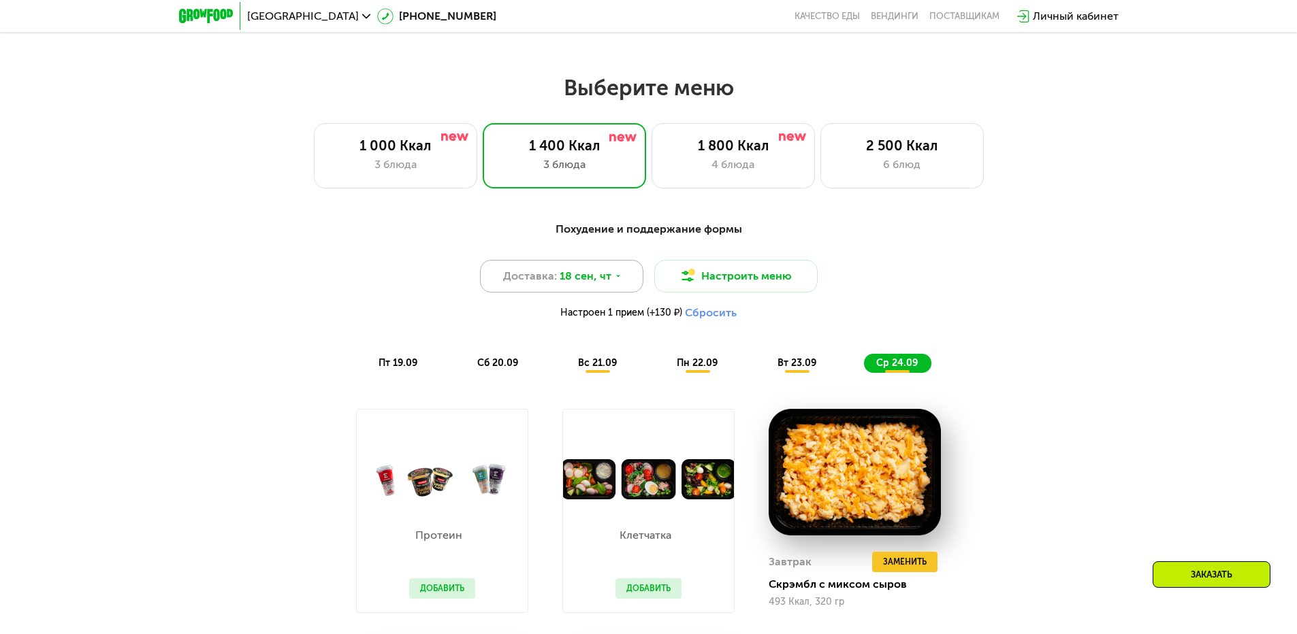
click at [621, 276] on div "Доставка: 18 сен, чт" at bounding box center [561, 276] width 163 height 33
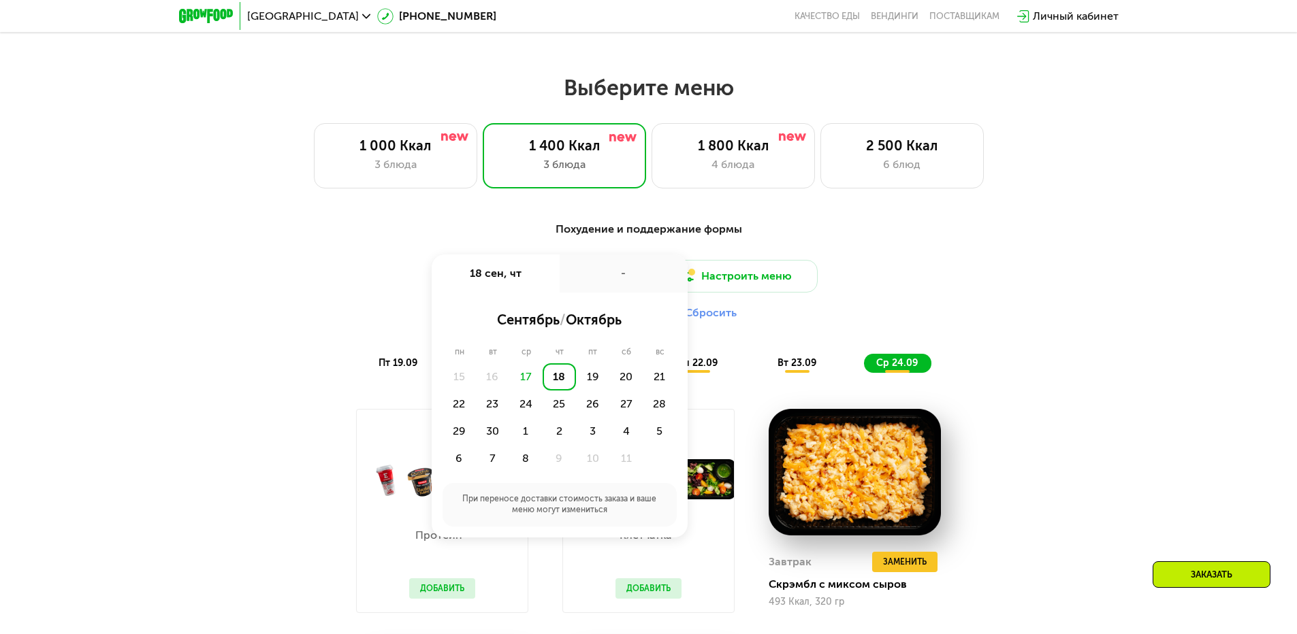
click at [621, 276] on div "-" at bounding box center [623, 274] width 128 height 38
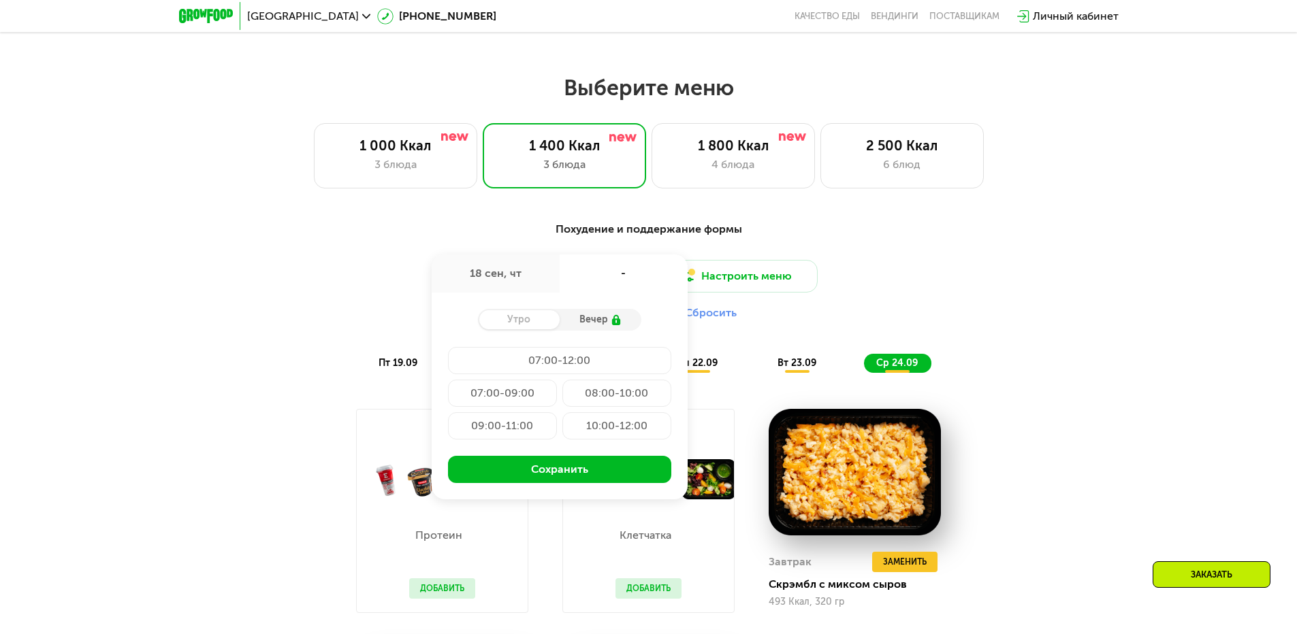
click at [910, 263] on div "Похудение и поддержание формы Доставка: [DATE] сен, чт - Утро Вечер 07:00-12:00…" at bounding box center [649, 297] width 806 height 152
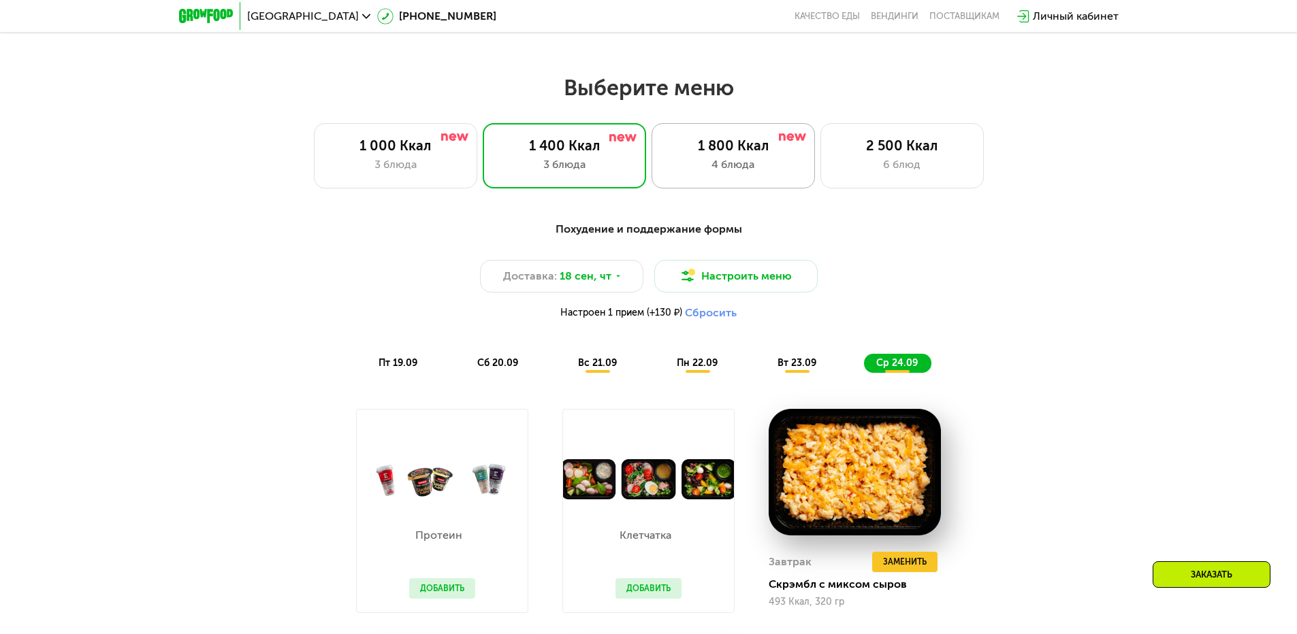
click at [764, 189] on div "1 800 Ккал 4 блюда" at bounding box center [732, 155] width 163 height 65
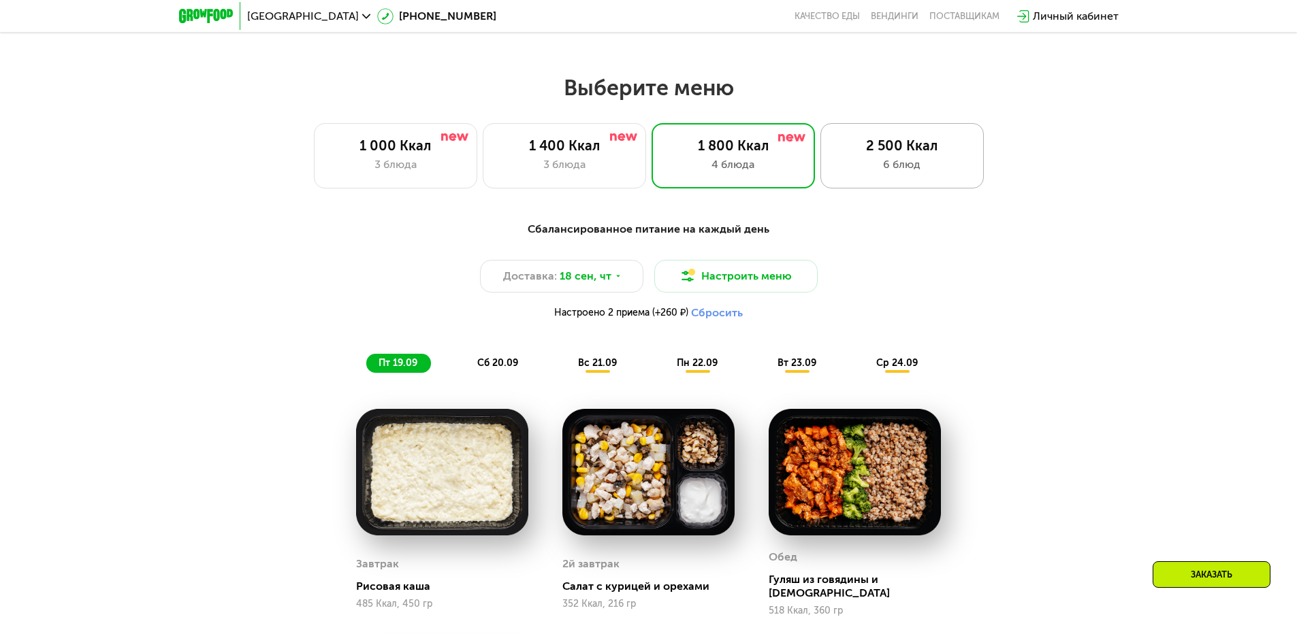
click at [906, 189] on div "2 500 Ккал 6 блюд" at bounding box center [901, 155] width 163 height 65
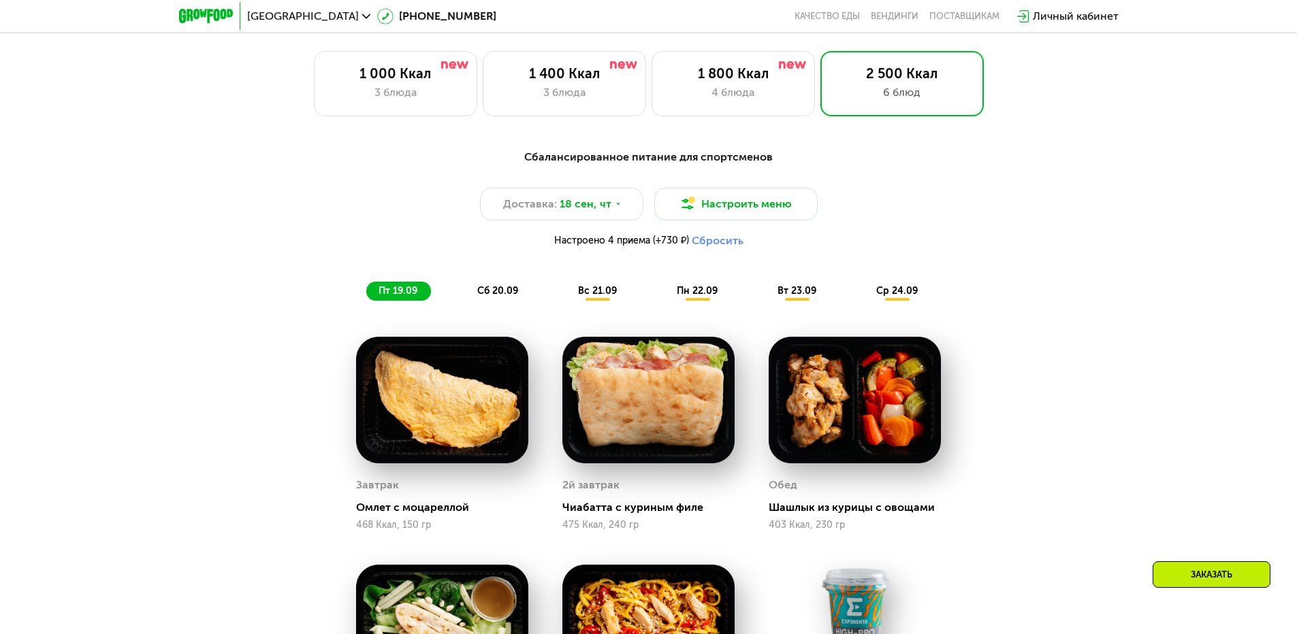
scroll to position [1013, 0]
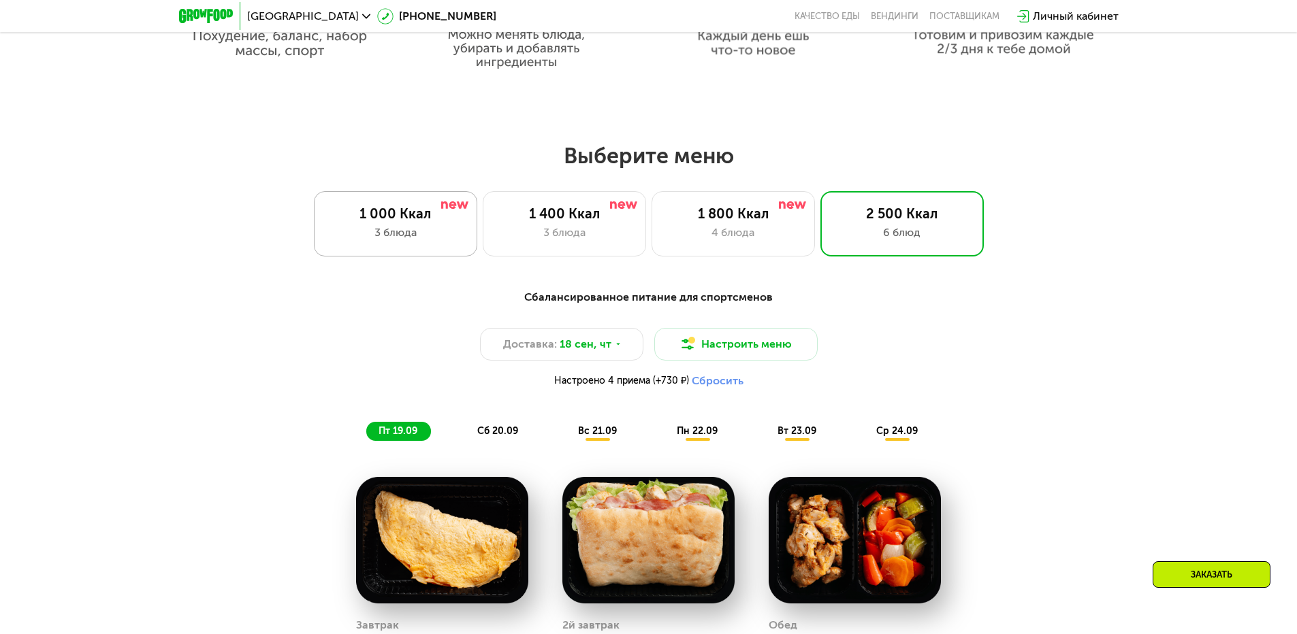
click at [394, 241] on div "3 блюда" at bounding box center [395, 233] width 135 height 16
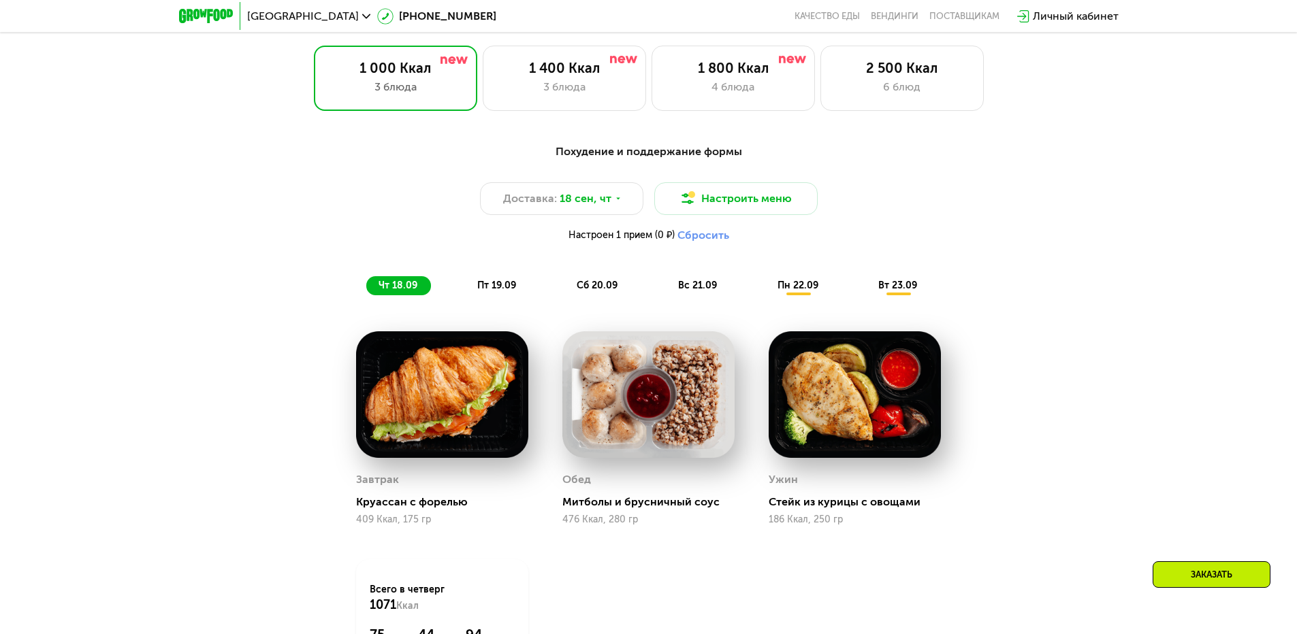
scroll to position [1218, 0]
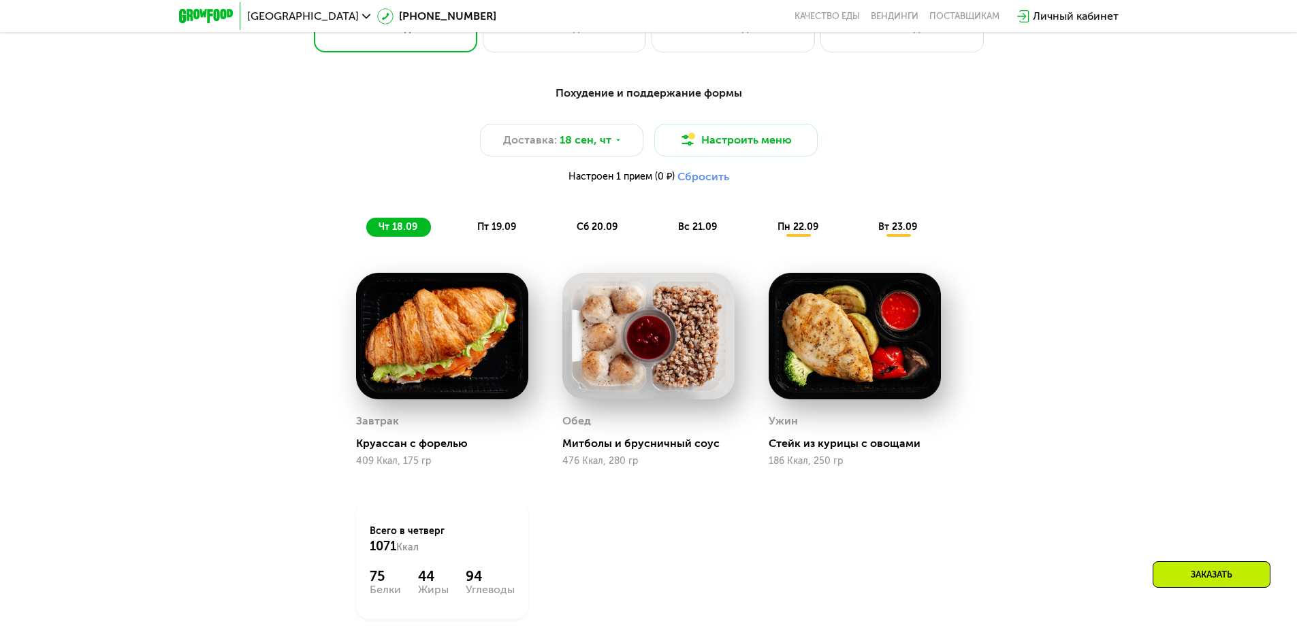
click at [480, 233] on span "пт 19.09" at bounding box center [496, 227] width 39 height 12
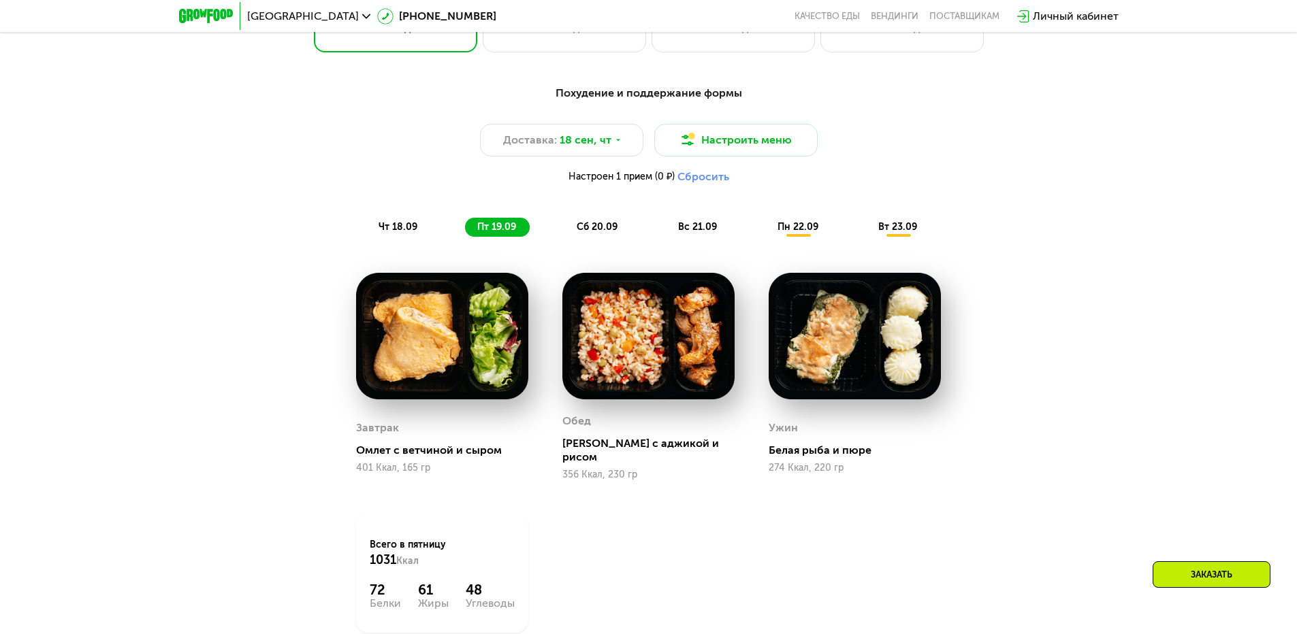
click at [588, 237] on div "сб 20.09" at bounding box center [597, 227] width 67 height 19
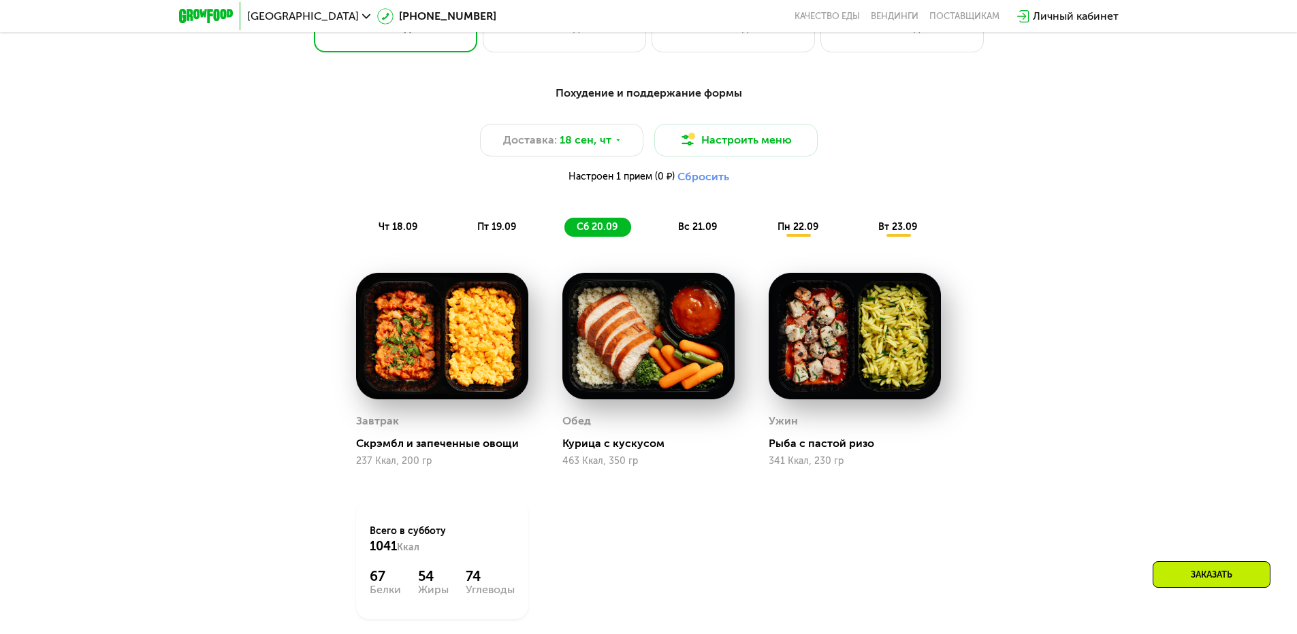
click at [695, 233] on span "вс 21.09" at bounding box center [697, 227] width 39 height 12
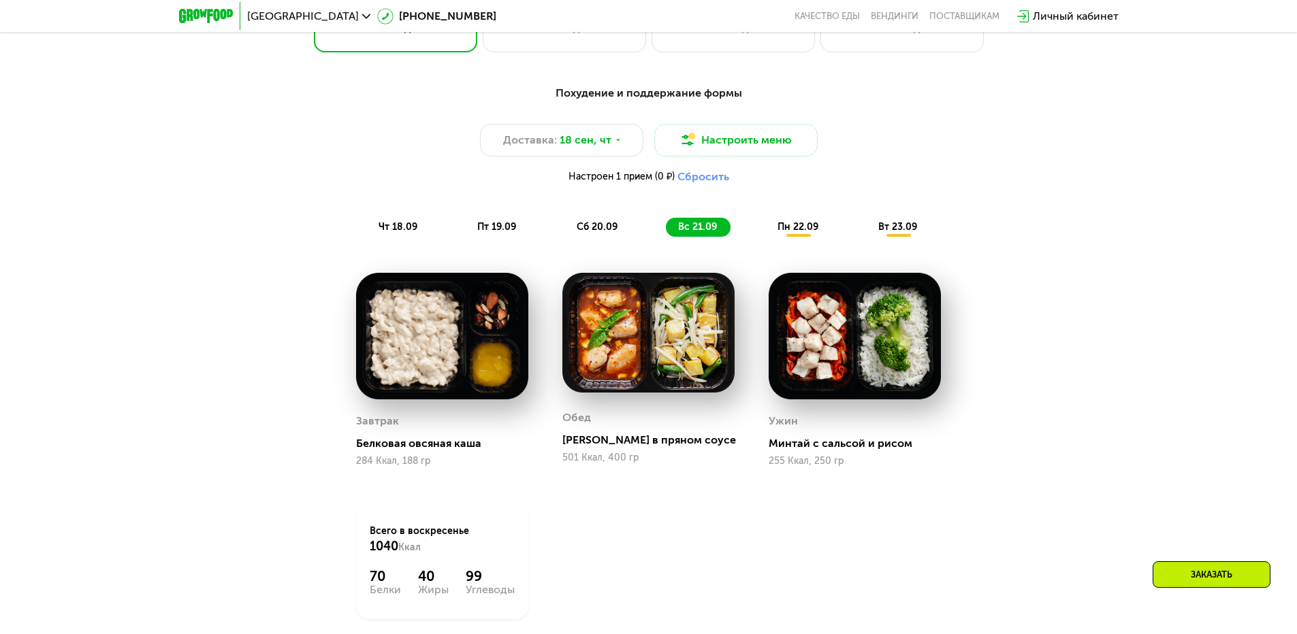
click at [789, 223] on div "Похудение и поддержание формы Доставка: [DATE] Настроить меню Настроен 1 прием …" at bounding box center [649, 161] width 806 height 152
click at [792, 227] on span "пн 22.09" at bounding box center [797, 227] width 41 height 12
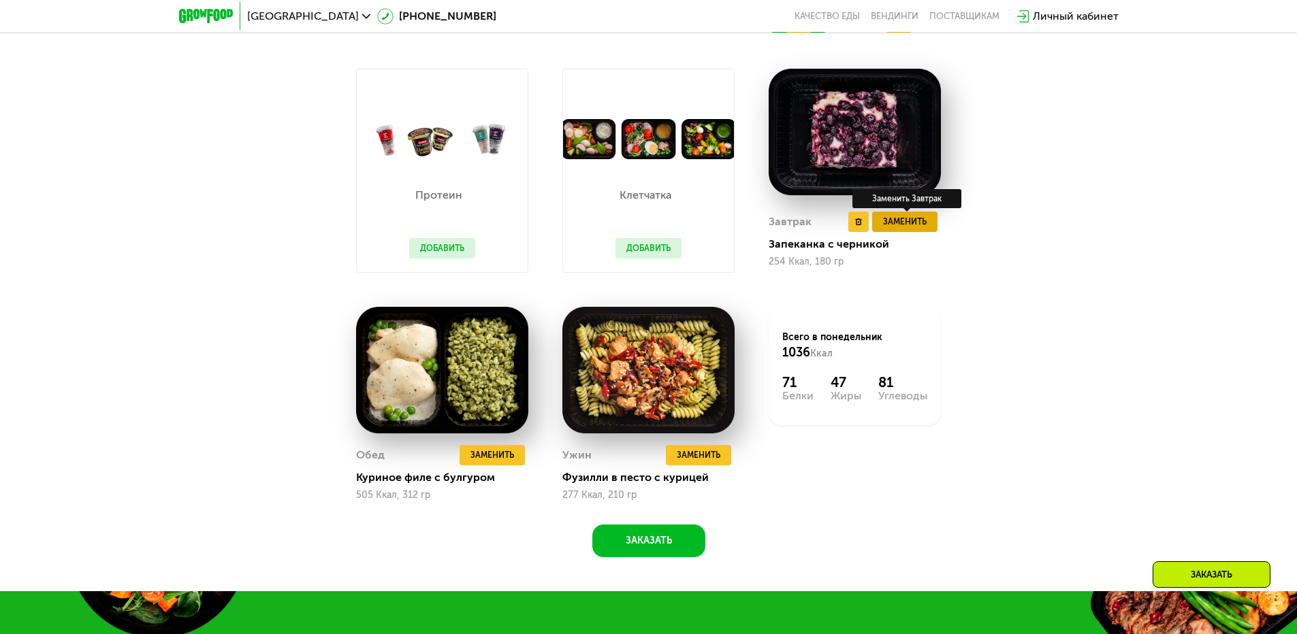
scroll to position [1082, 0]
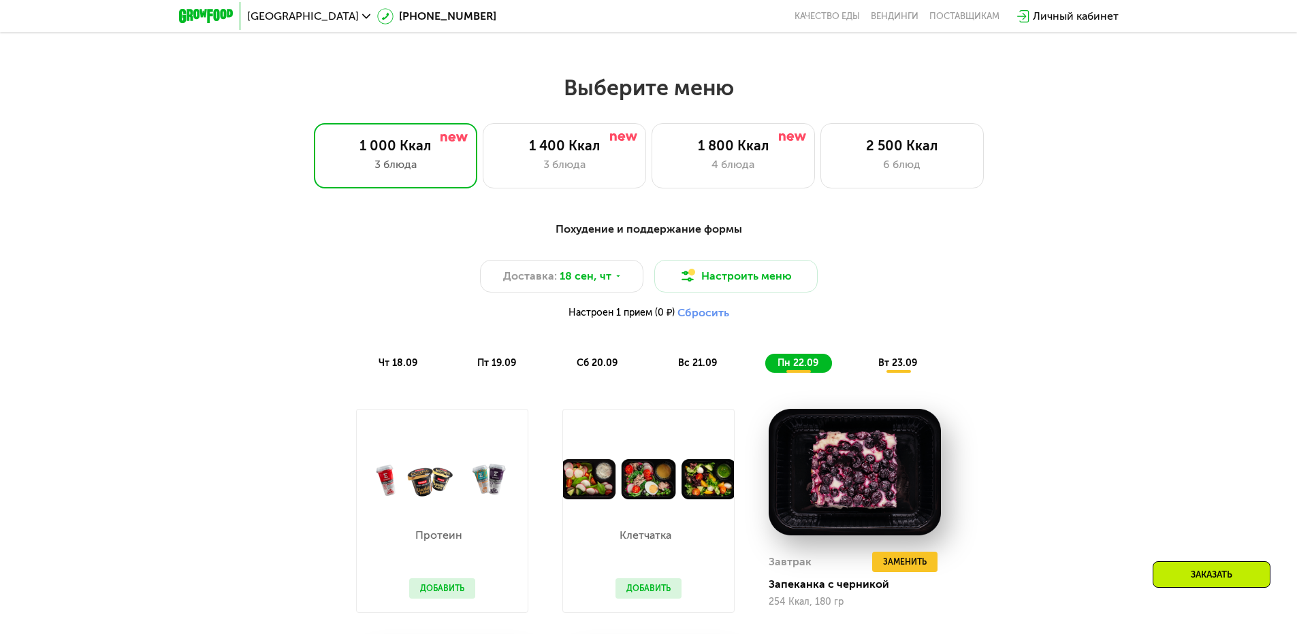
click at [923, 368] on div "вт 23.09" at bounding box center [898, 363] width 65 height 19
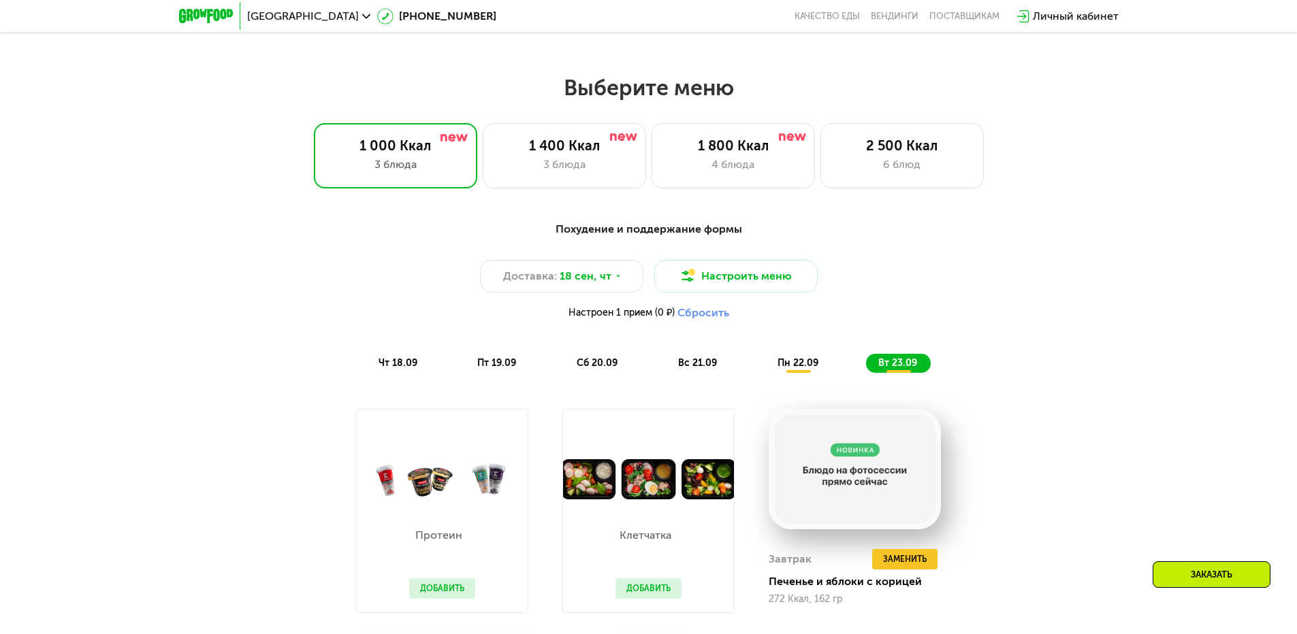
click at [918, 365] on div "вт 23.09" at bounding box center [898, 363] width 65 height 19
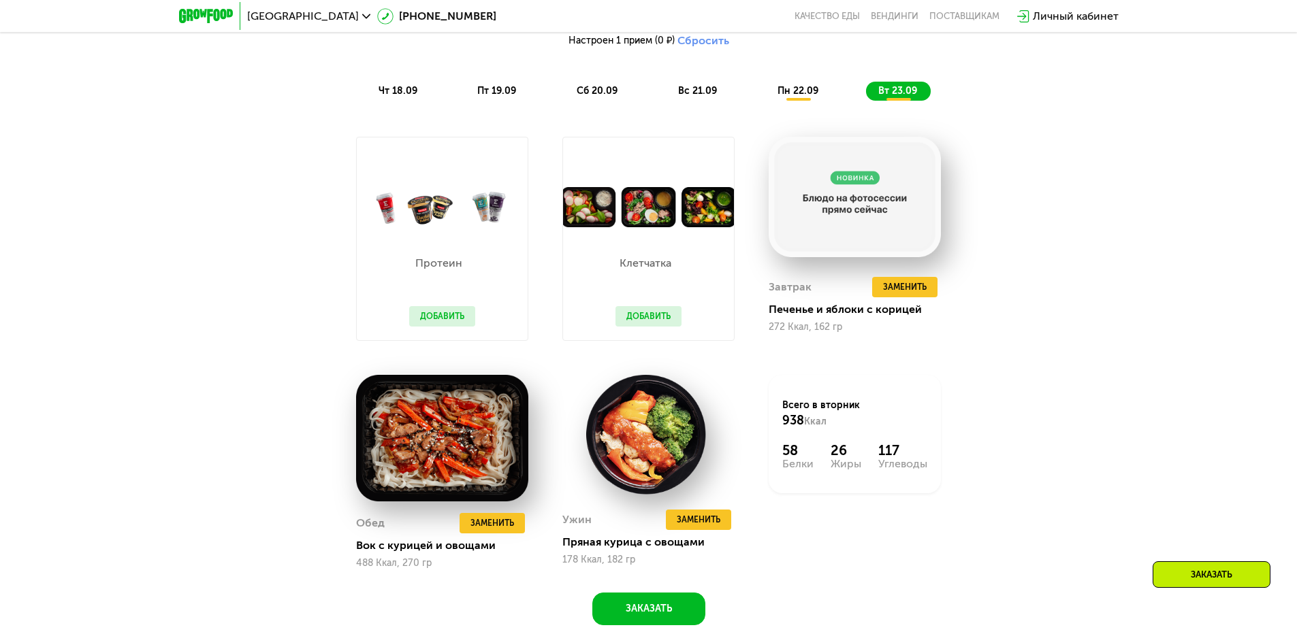
click at [406, 105] on div "Похудение и поддержание формы Доставка: [DATE] Настроить меню Настроен 1 прием …" at bounding box center [649, 25] width 822 height 168
click at [413, 94] on span "чт 18.09" at bounding box center [397, 91] width 39 height 12
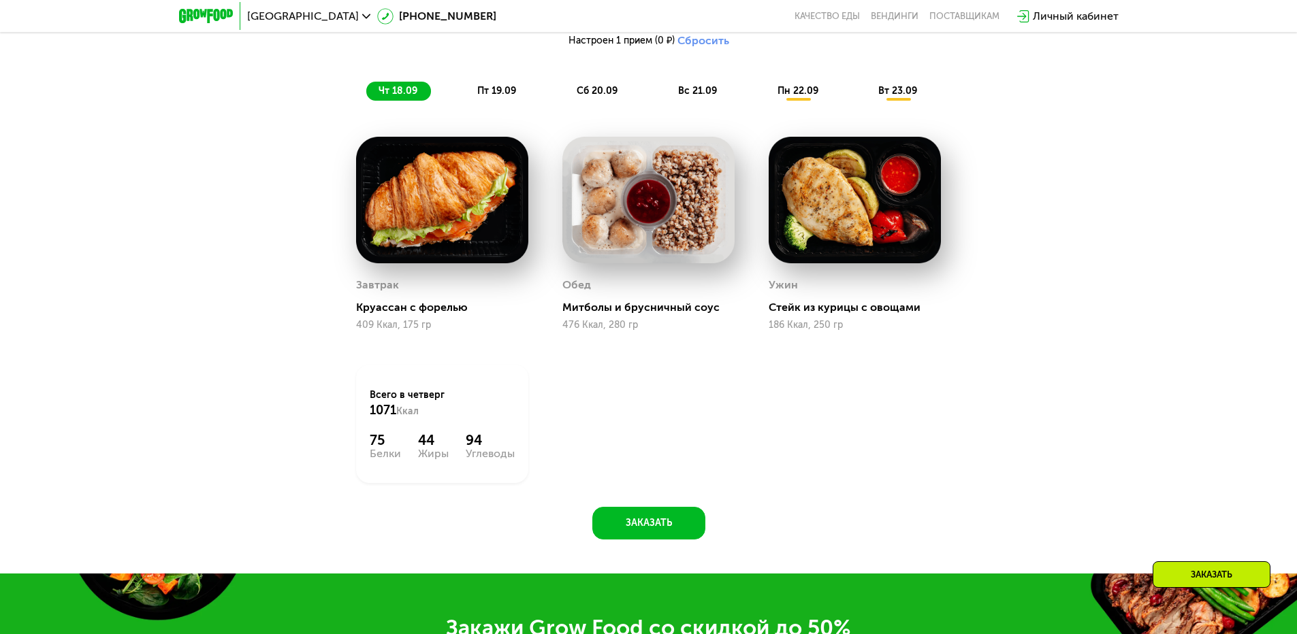
click at [483, 83] on div "Похудение и поддержание формы Доставка: [DATE] Настроить меню Настроен 1 прием …" at bounding box center [649, 25] width 806 height 152
click at [491, 97] on span "пт 19.09" at bounding box center [496, 91] width 39 height 12
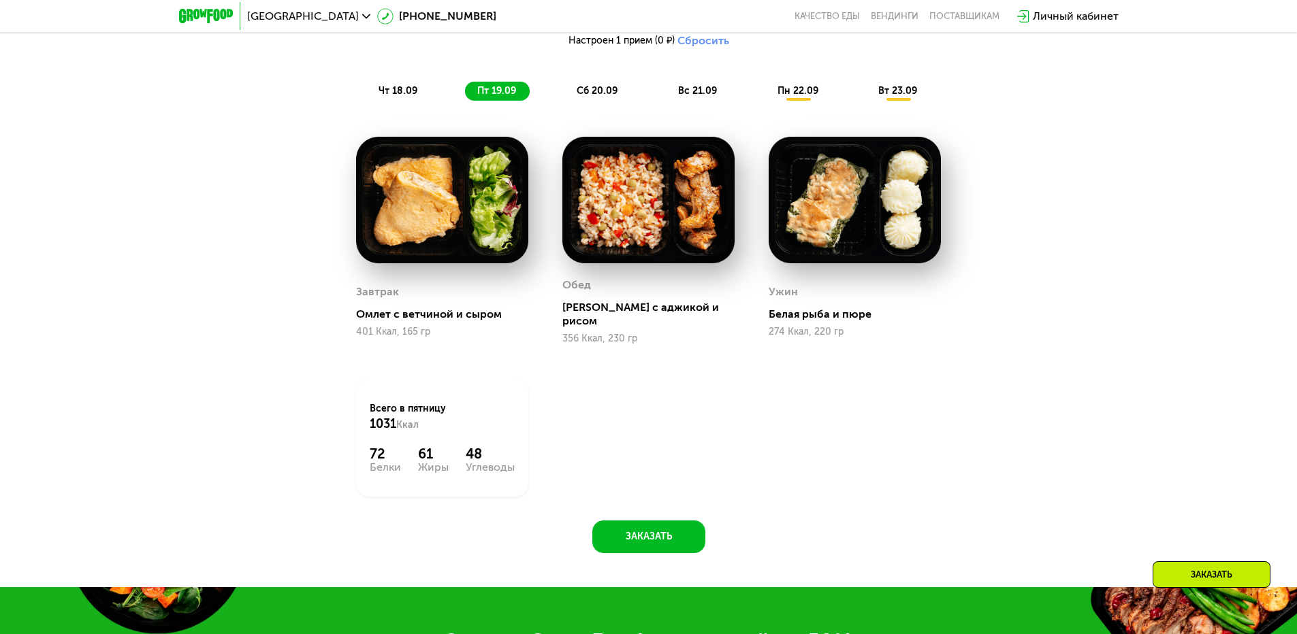
click at [606, 86] on div "сб 20.09" at bounding box center [597, 91] width 67 height 19
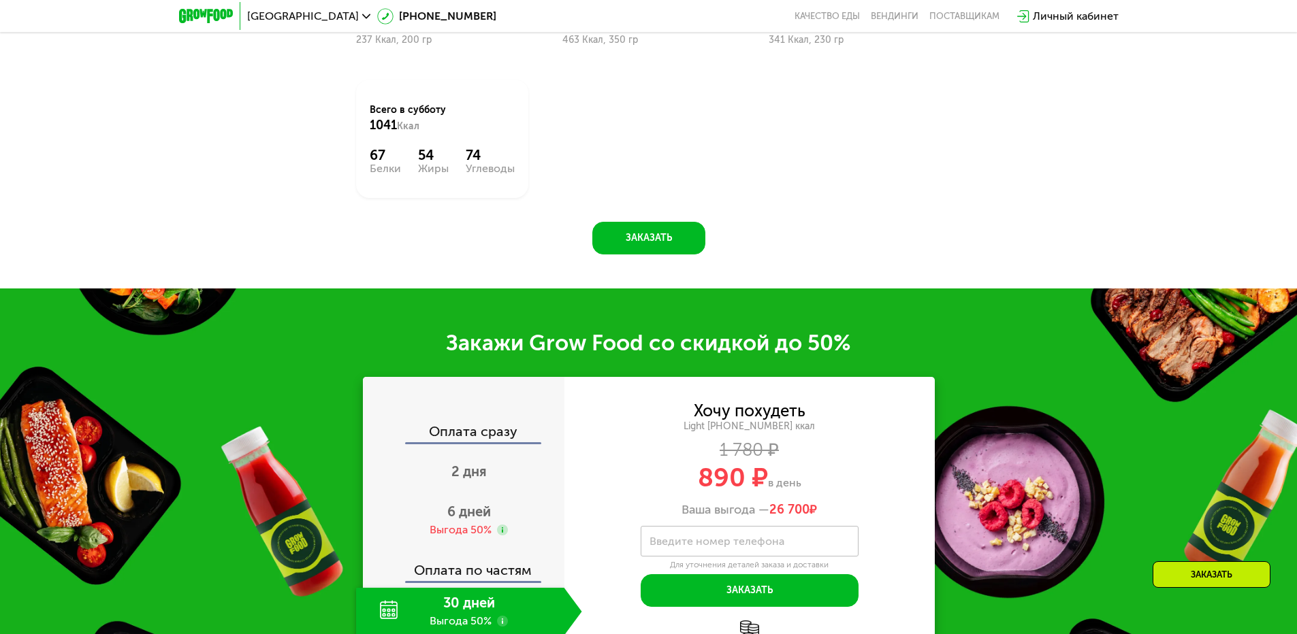
scroll to position [1762, 0]
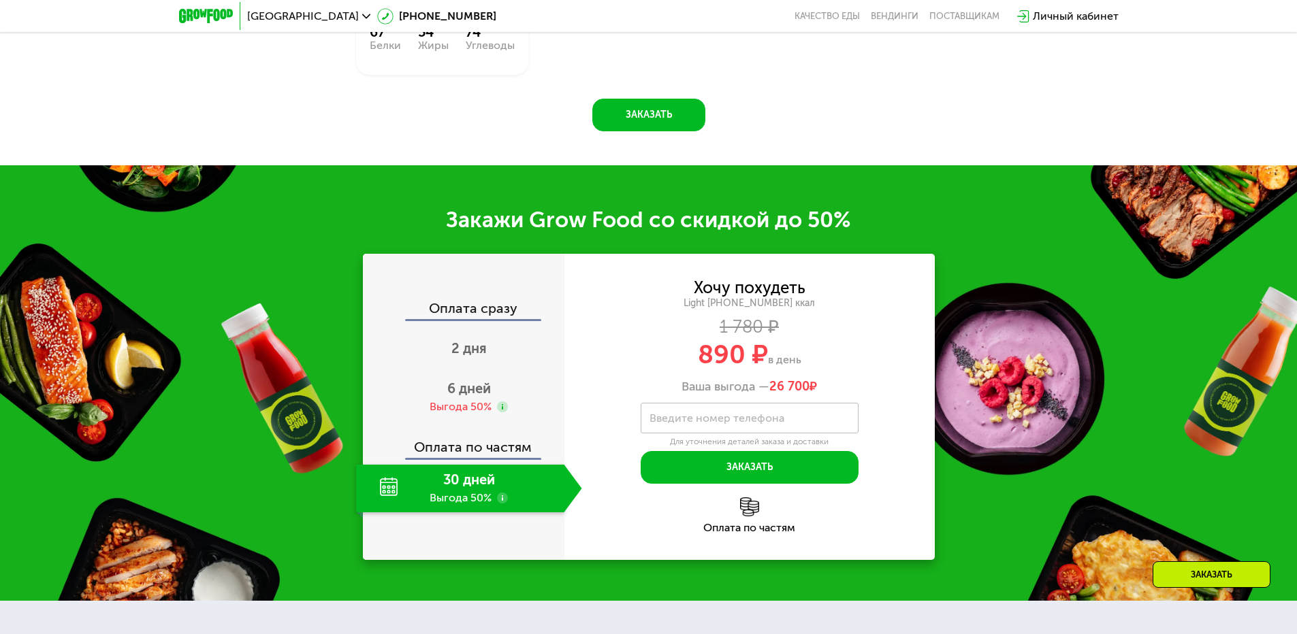
click at [473, 500] on div "30 дней Выгода 50%" at bounding box center [460, 489] width 208 height 48
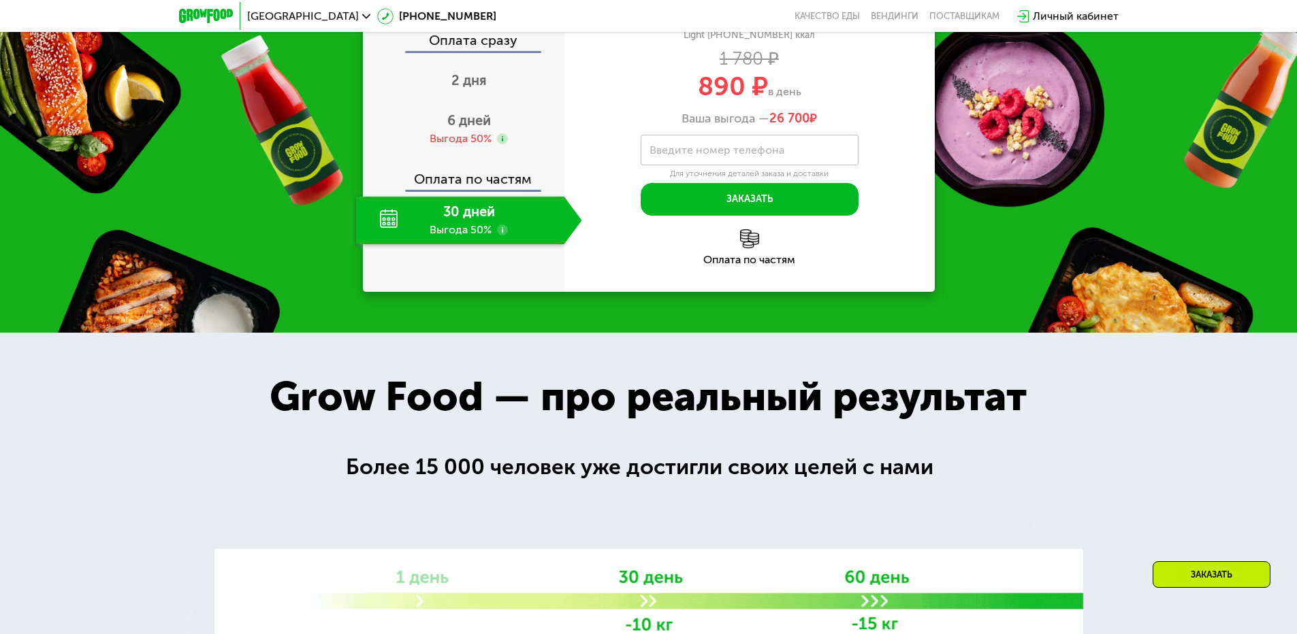
scroll to position [2034, 0]
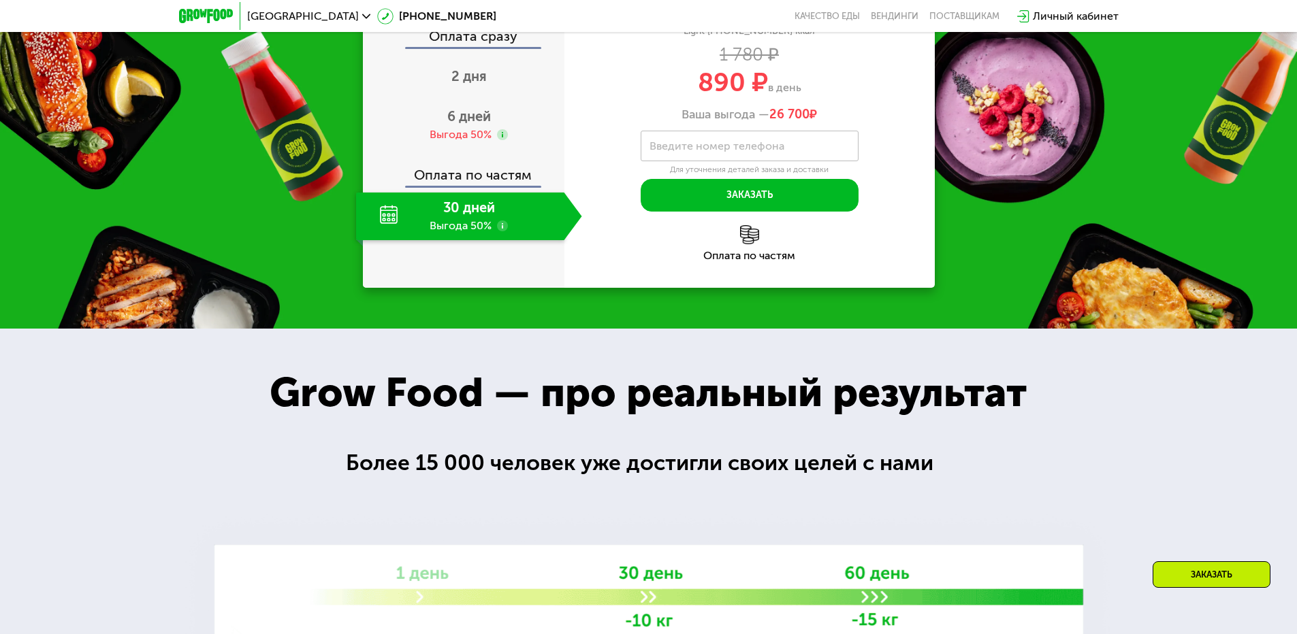
click at [523, 223] on div "30 дней Выгода 50%" at bounding box center [460, 217] width 208 height 48
click at [482, 91] on div "2 дня" at bounding box center [469, 78] width 226 height 48
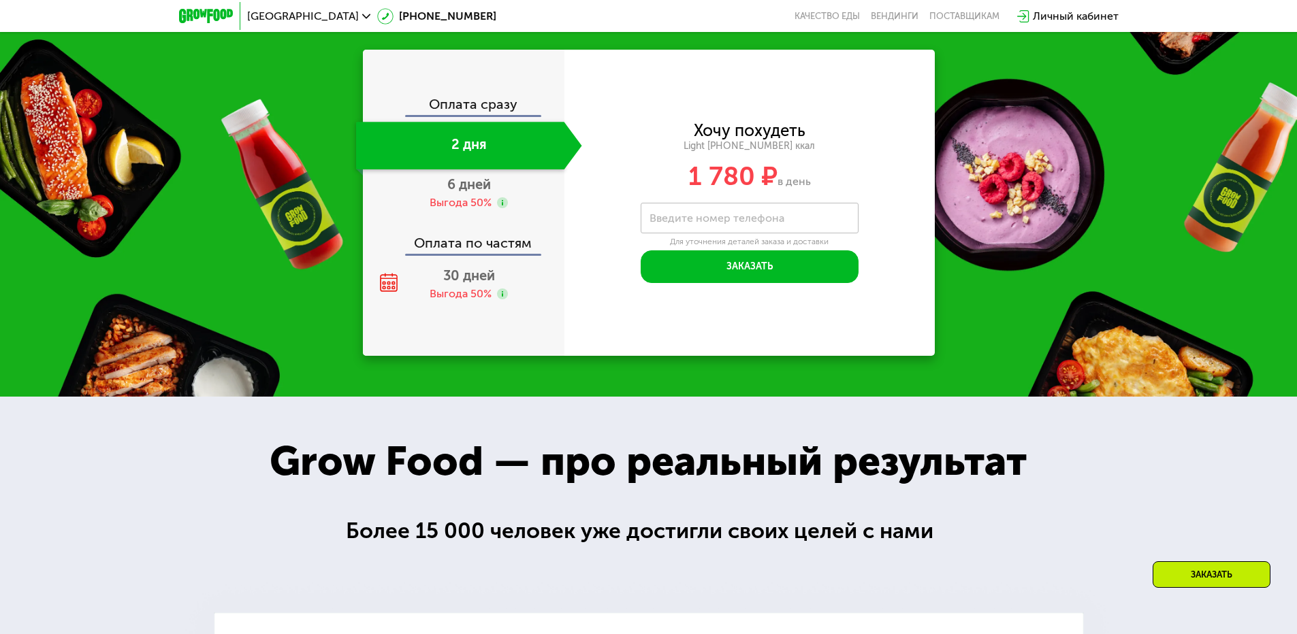
scroll to position [1932, 0]
click at [487, 201] on div "Выгода 50%" at bounding box center [460, 202] width 62 height 15
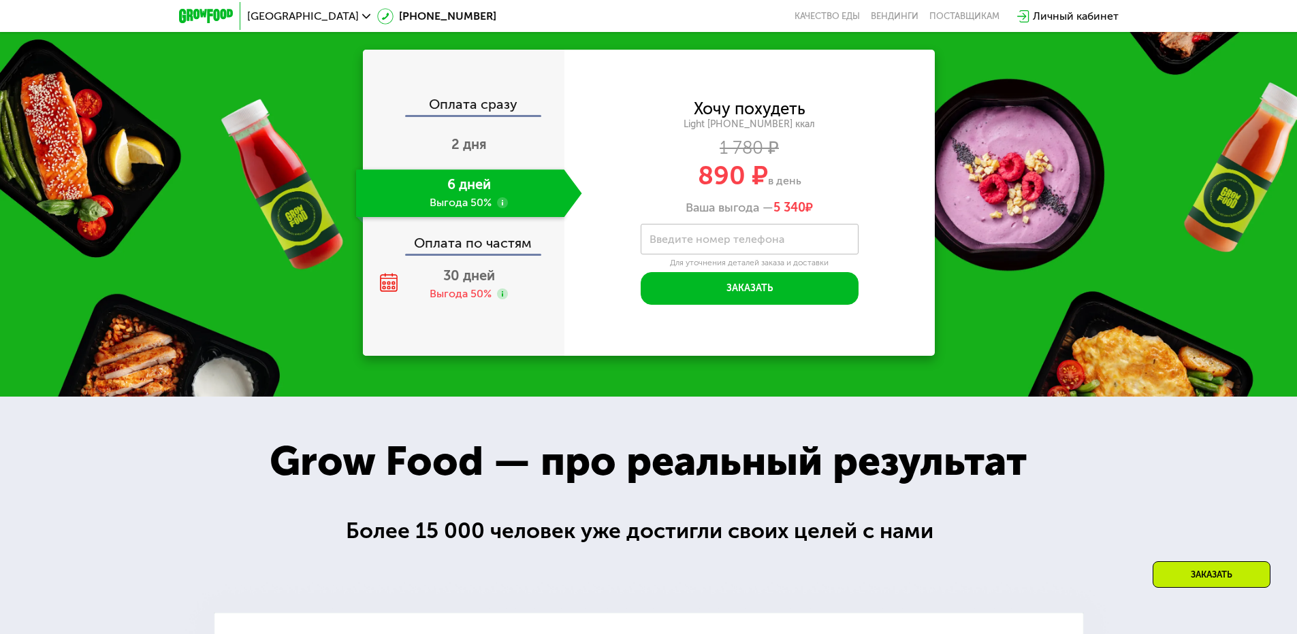
scroll to position [1966, 0]
click at [457, 291] on div "Выгода 50%" at bounding box center [460, 294] width 62 height 15
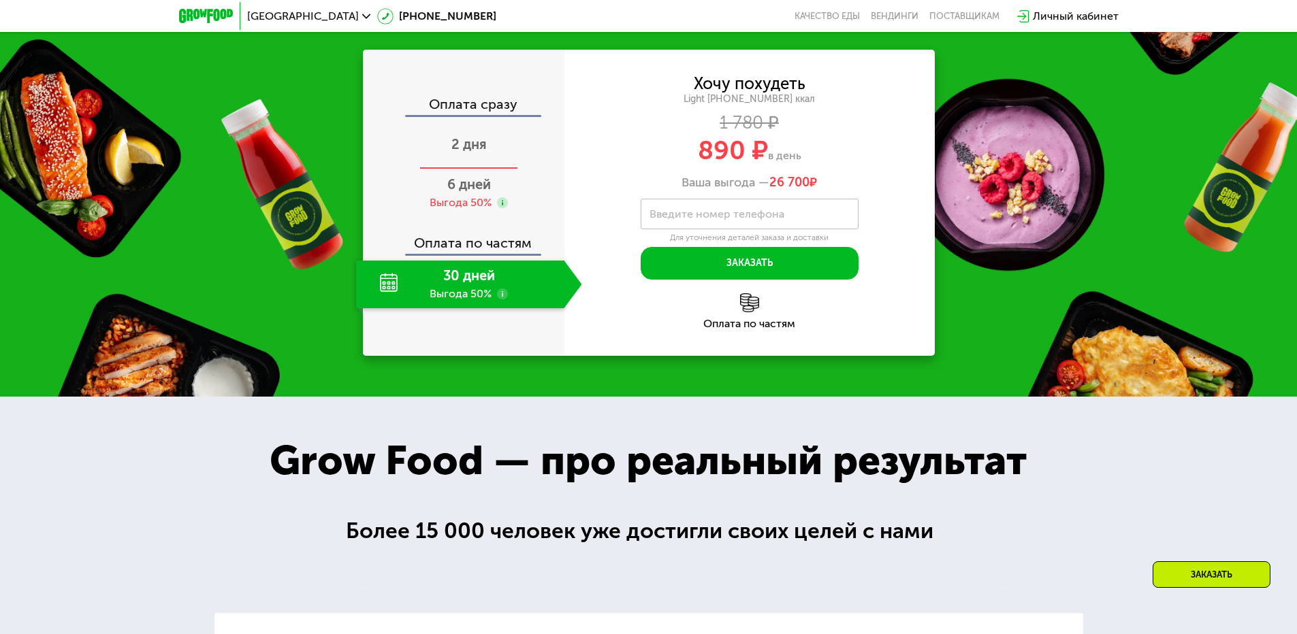
click at [485, 169] on div "2 дня" at bounding box center [469, 146] width 226 height 48
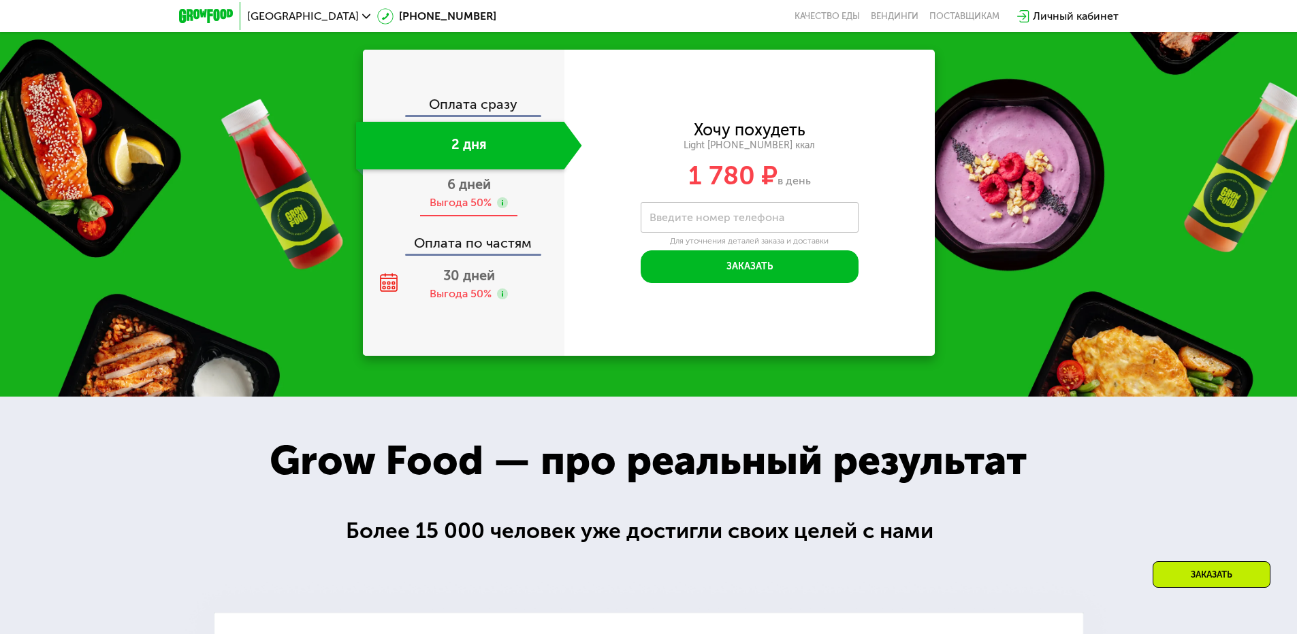
click at [458, 203] on div "Выгода 50%" at bounding box center [460, 202] width 62 height 15
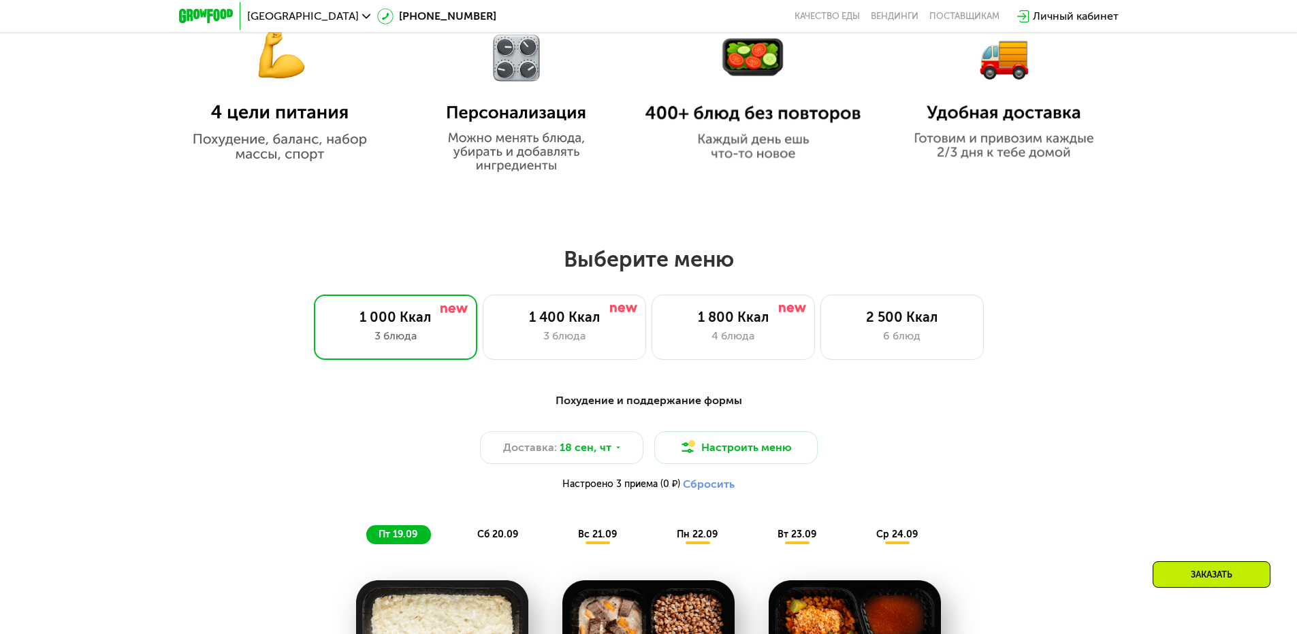
scroll to position [877, 0]
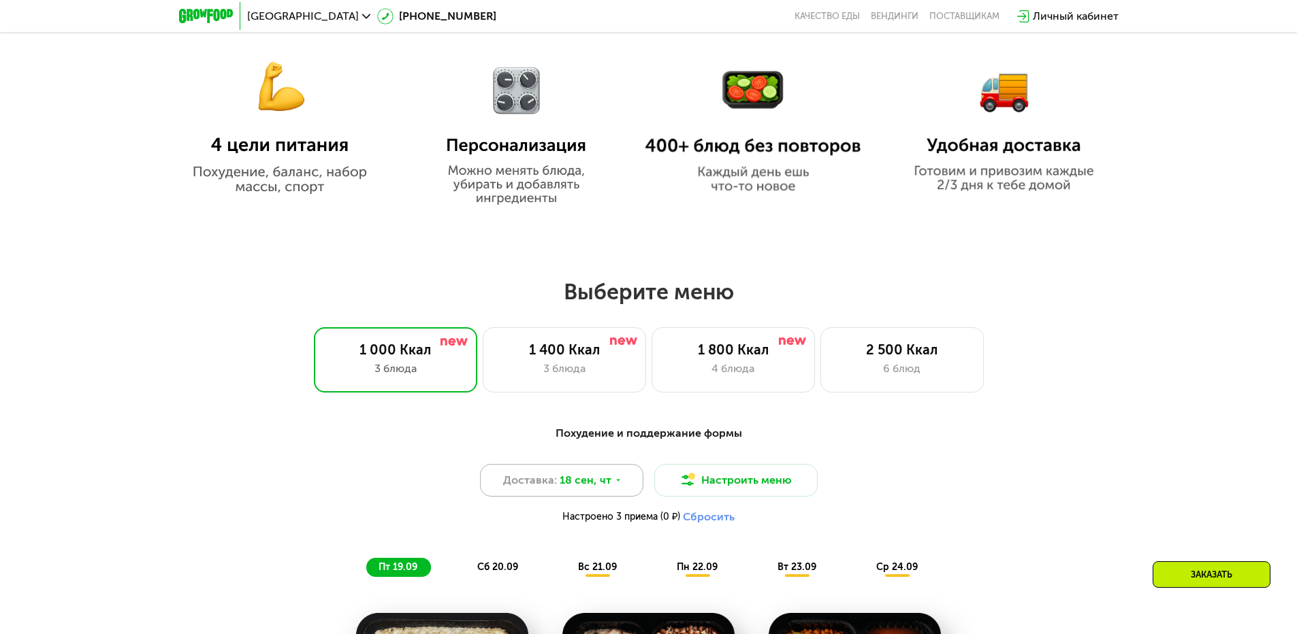
click at [626, 481] on div "Доставка: 18 сен, чт" at bounding box center [561, 480] width 163 height 33
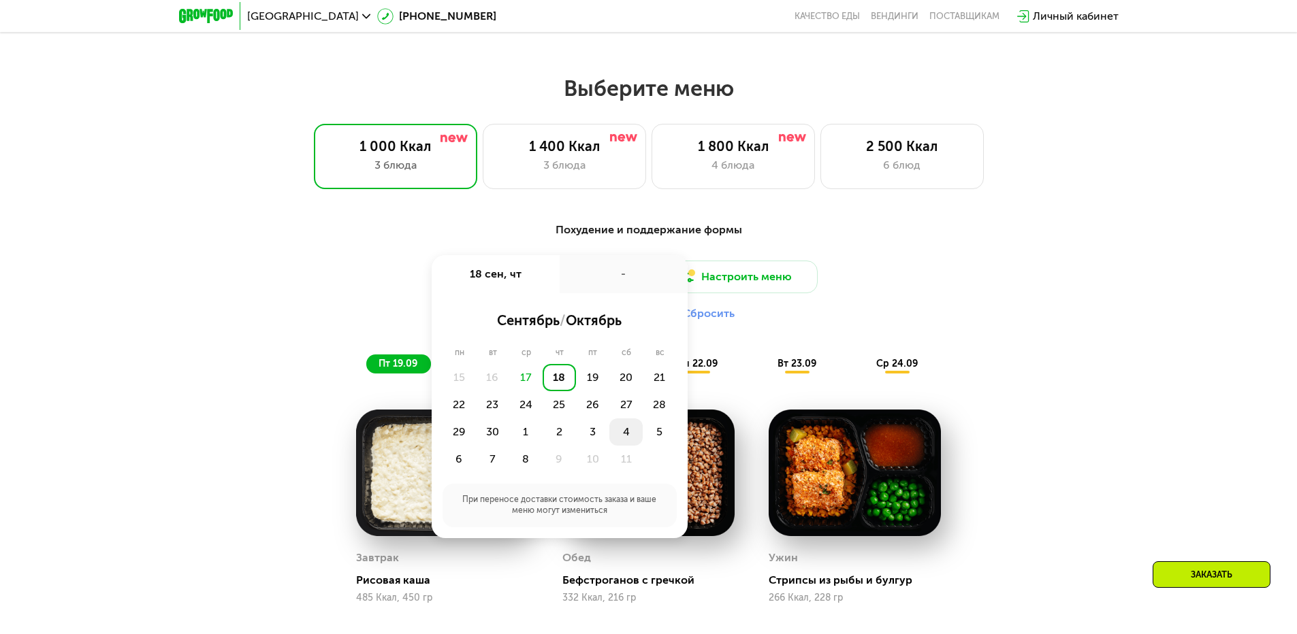
scroll to position [1082, 0]
click at [605, 411] on div "26" at bounding box center [592, 404] width 33 height 27
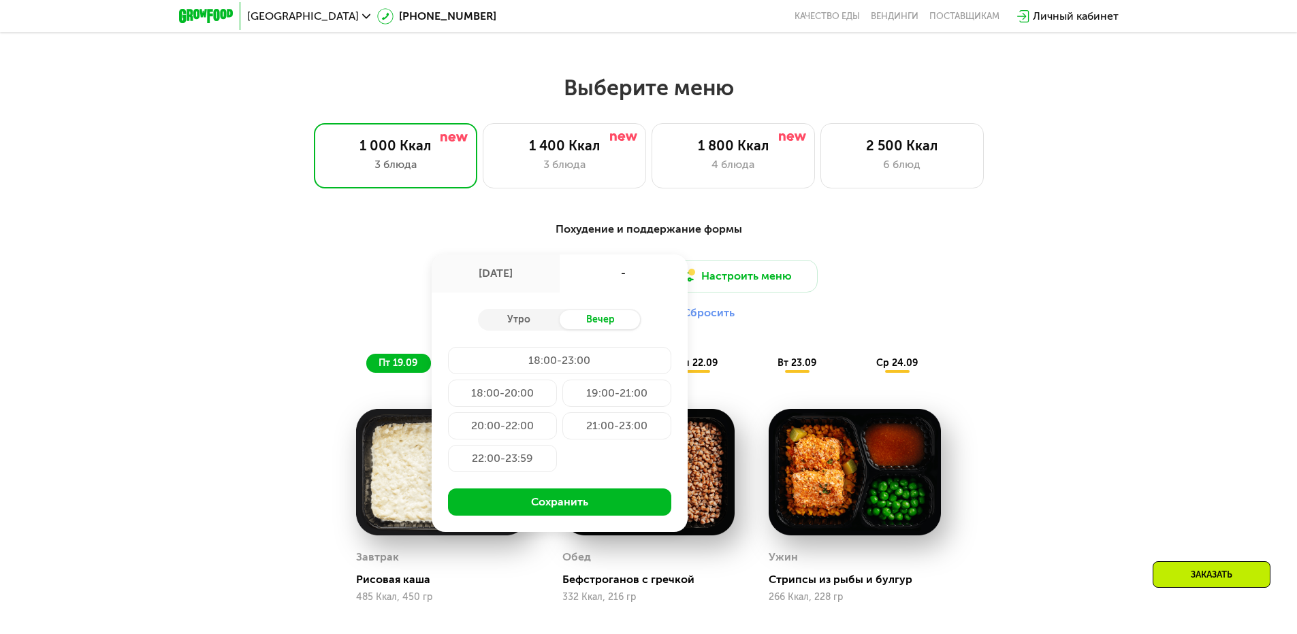
click at [935, 259] on div "Похудение и поддержание формы Доставка: [DATE] сен, пт - Утро Вечер 18:00-23:00…" at bounding box center [649, 297] width 806 height 152
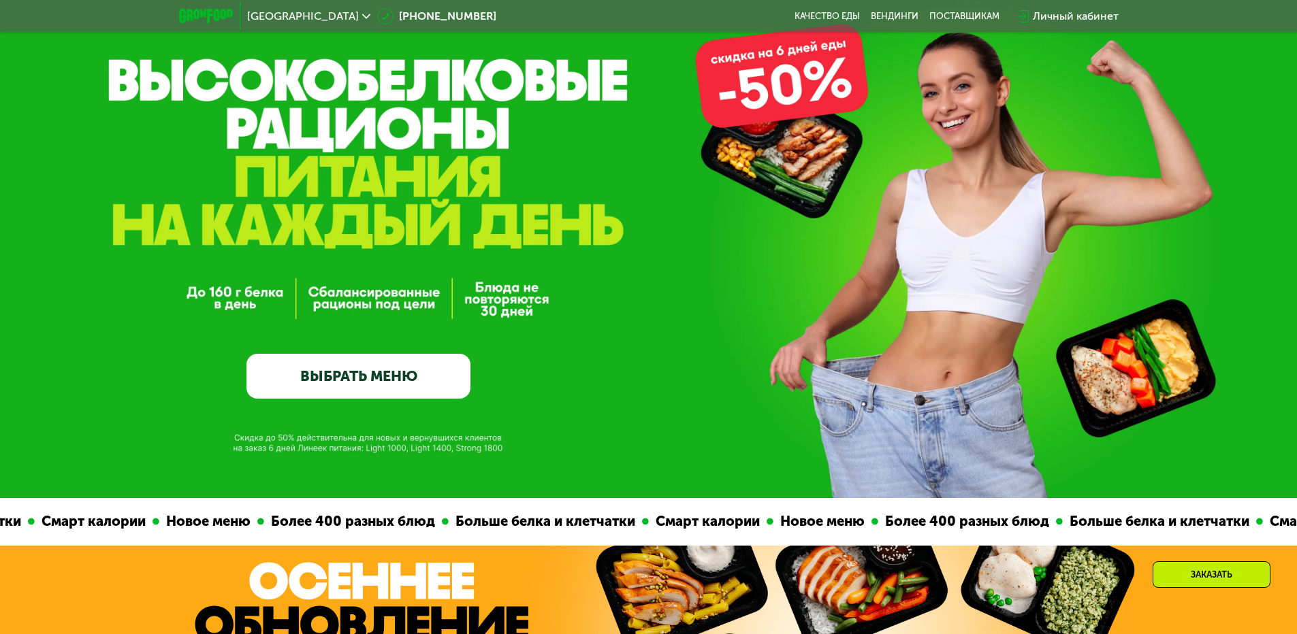
scroll to position [61, 0]
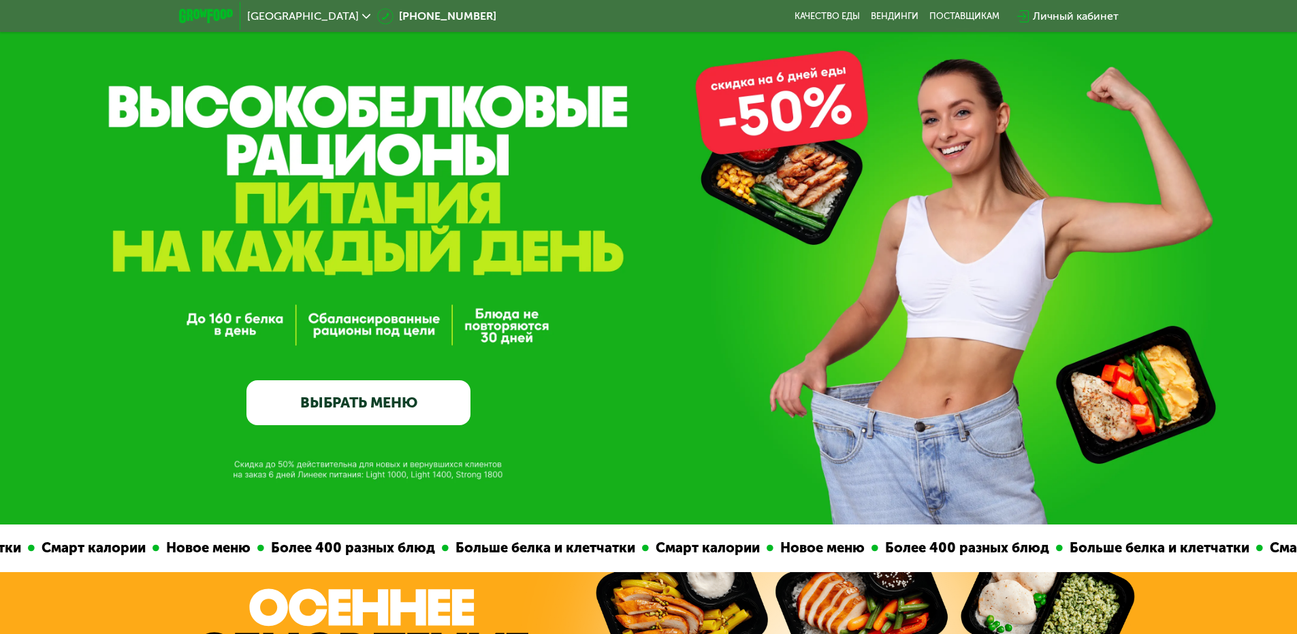
click at [447, 417] on link "ВЫБРАТЬ МЕНЮ" at bounding box center [358, 402] width 224 height 45
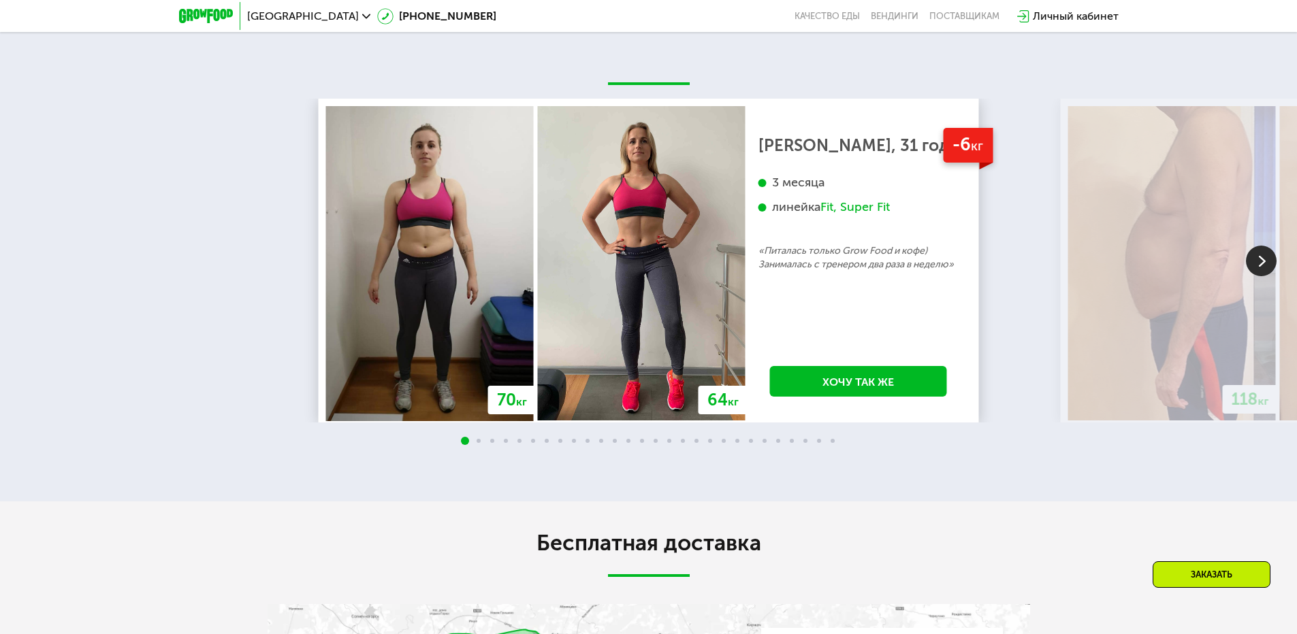
scroll to position [3102, 0]
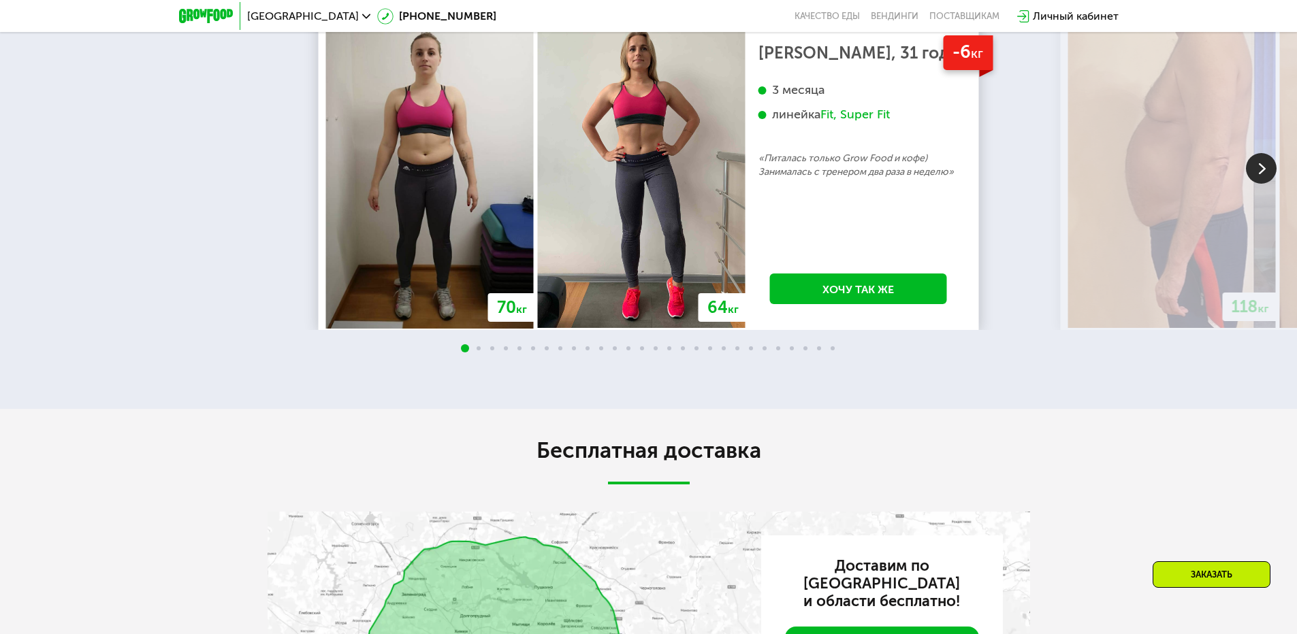
click at [1253, 171] on img at bounding box center [1261, 168] width 31 height 31
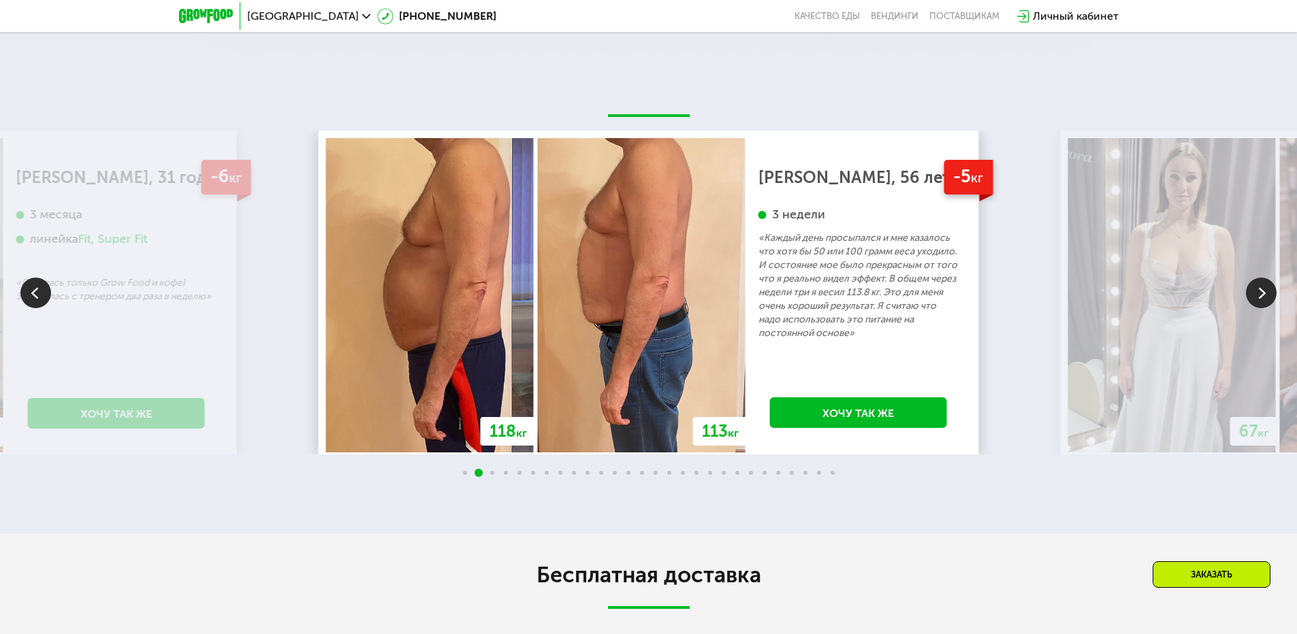
scroll to position [2966, 0]
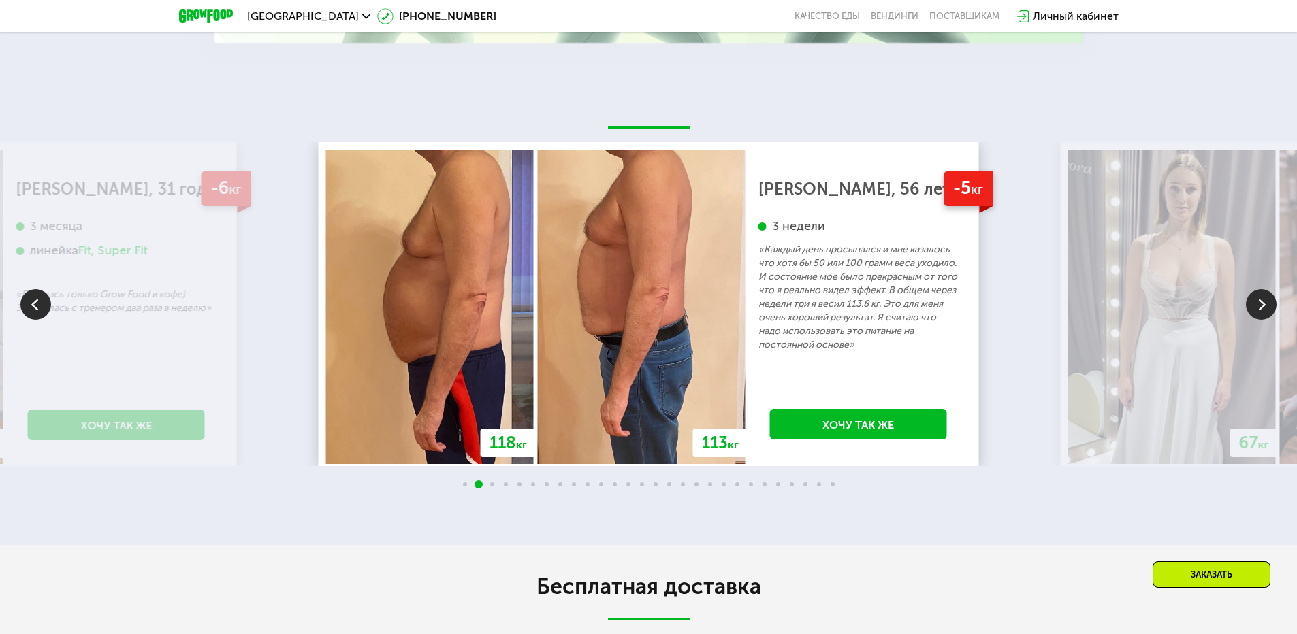
click at [1248, 304] on img at bounding box center [1261, 304] width 31 height 31
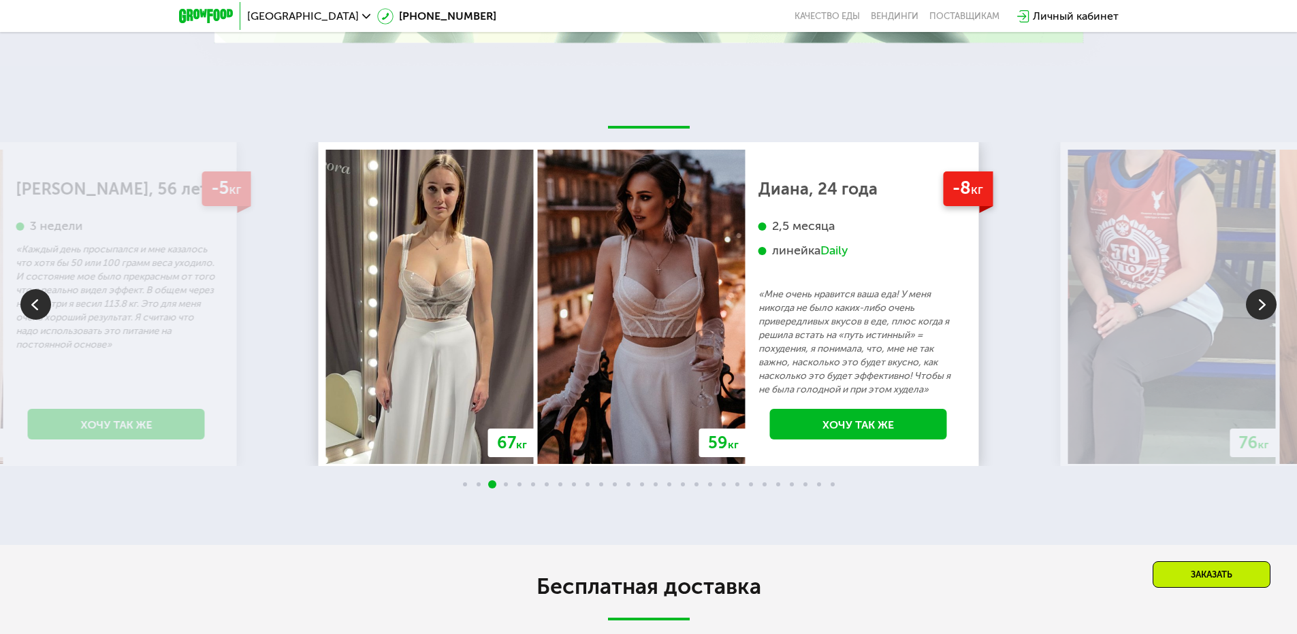
click at [1255, 307] on img at bounding box center [1261, 304] width 31 height 31
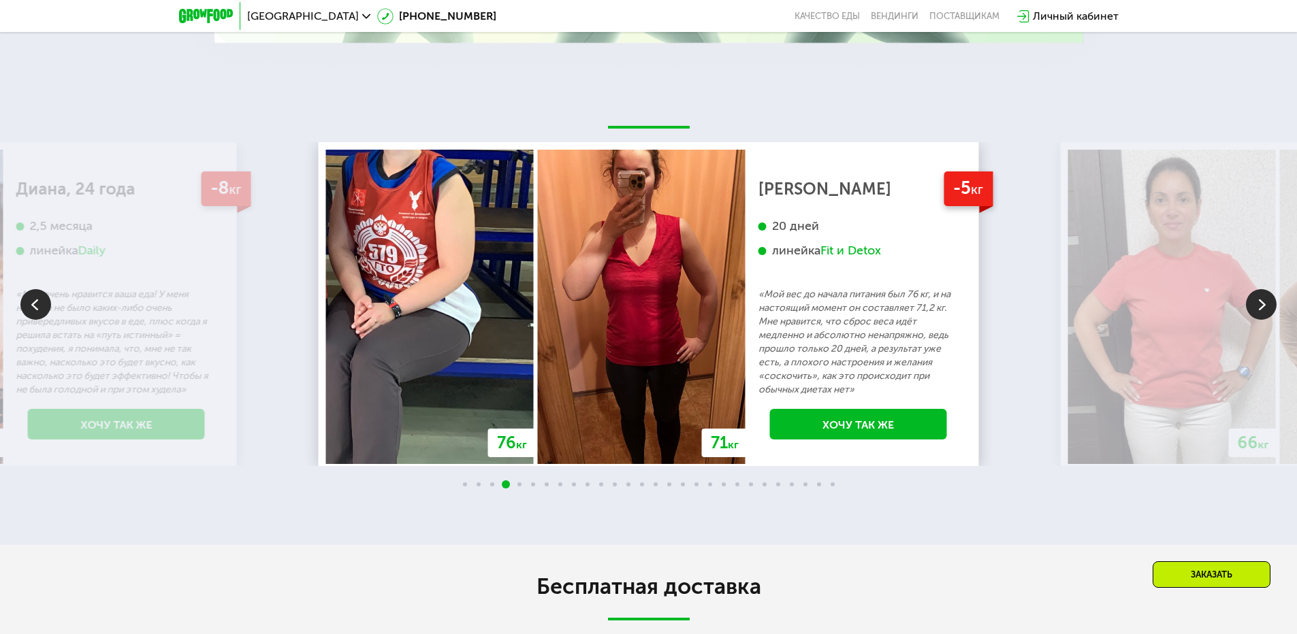
click at [1255, 307] on img at bounding box center [1261, 304] width 31 height 31
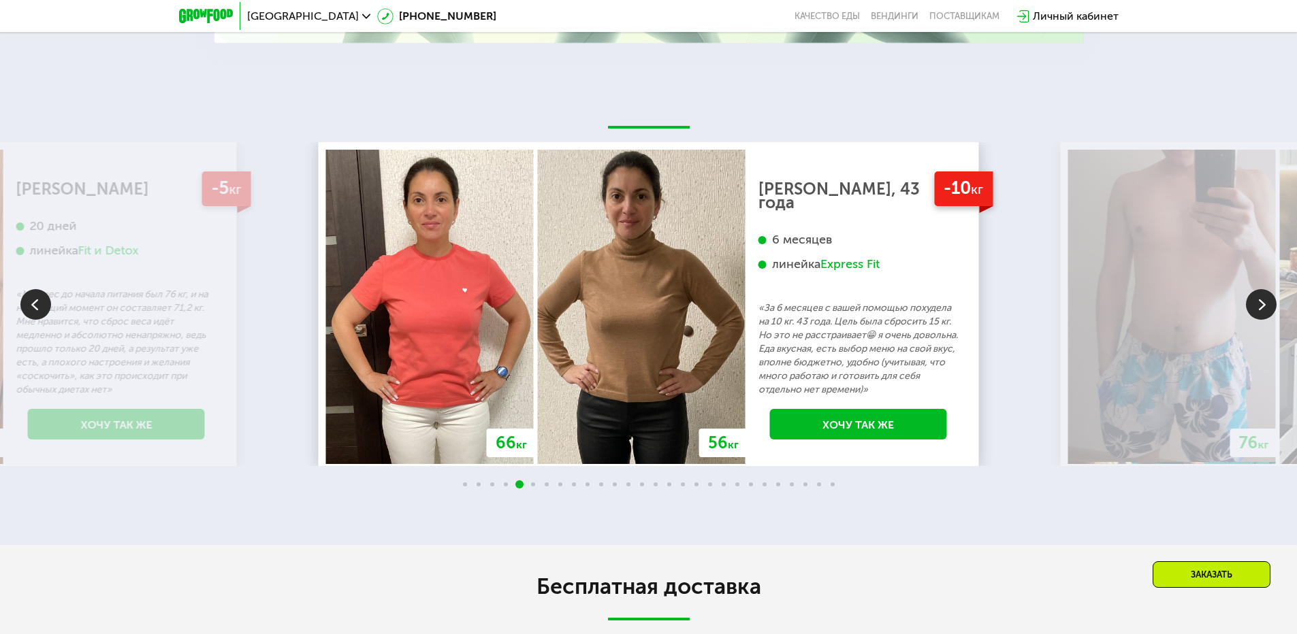
click at [39, 282] on div "20 дней линейка Fit и Detox" at bounding box center [116, 252] width 200 height 69
click at [40, 309] on img at bounding box center [35, 304] width 31 height 31
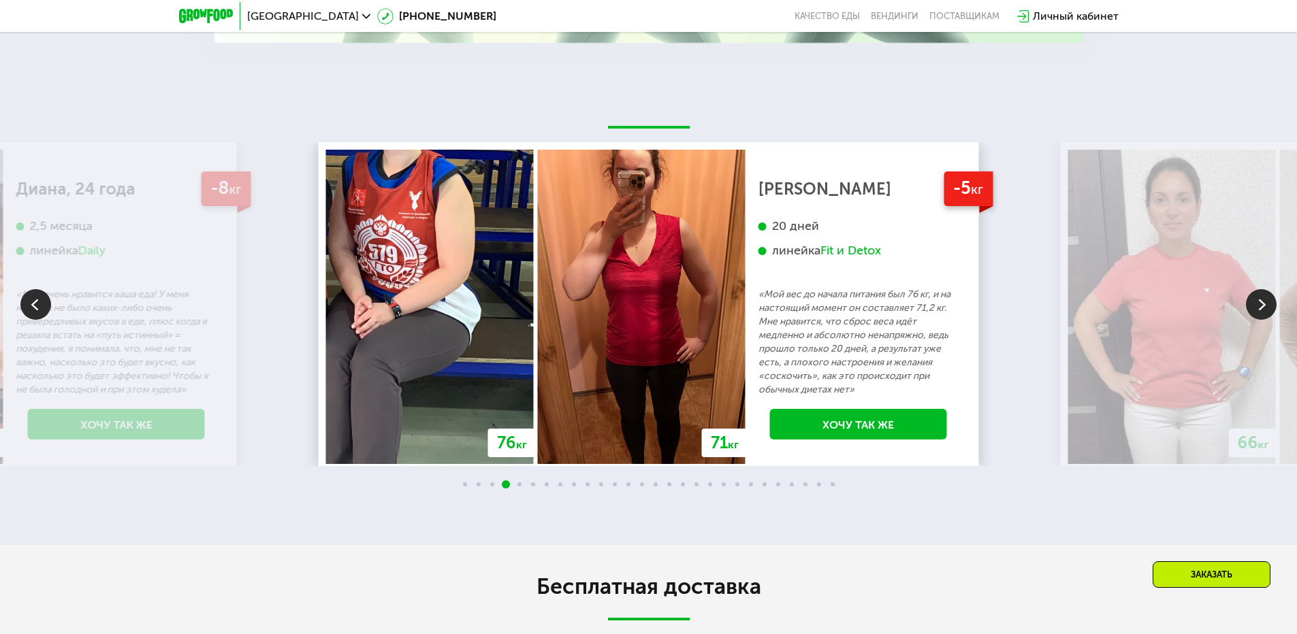
click at [839, 257] on div "Fit и Detox" at bounding box center [850, 251] width 61 height 16
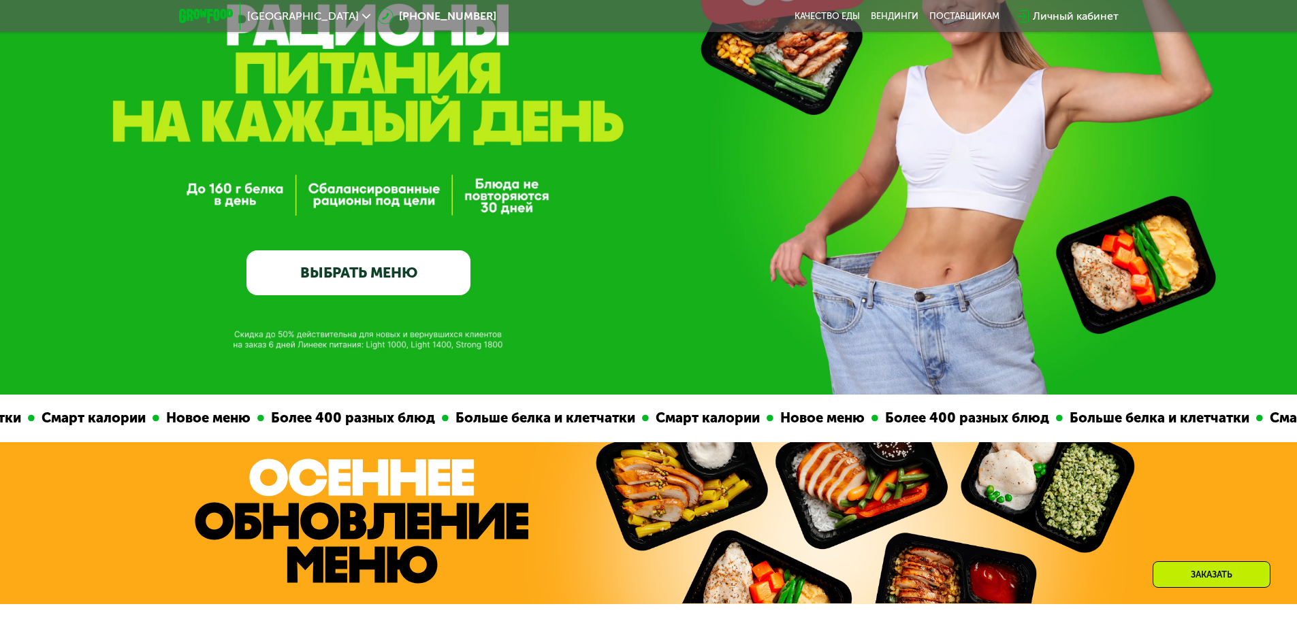
scroll to position [204, 0]
